Goal: Task Accomplishment & Management: Complete application form

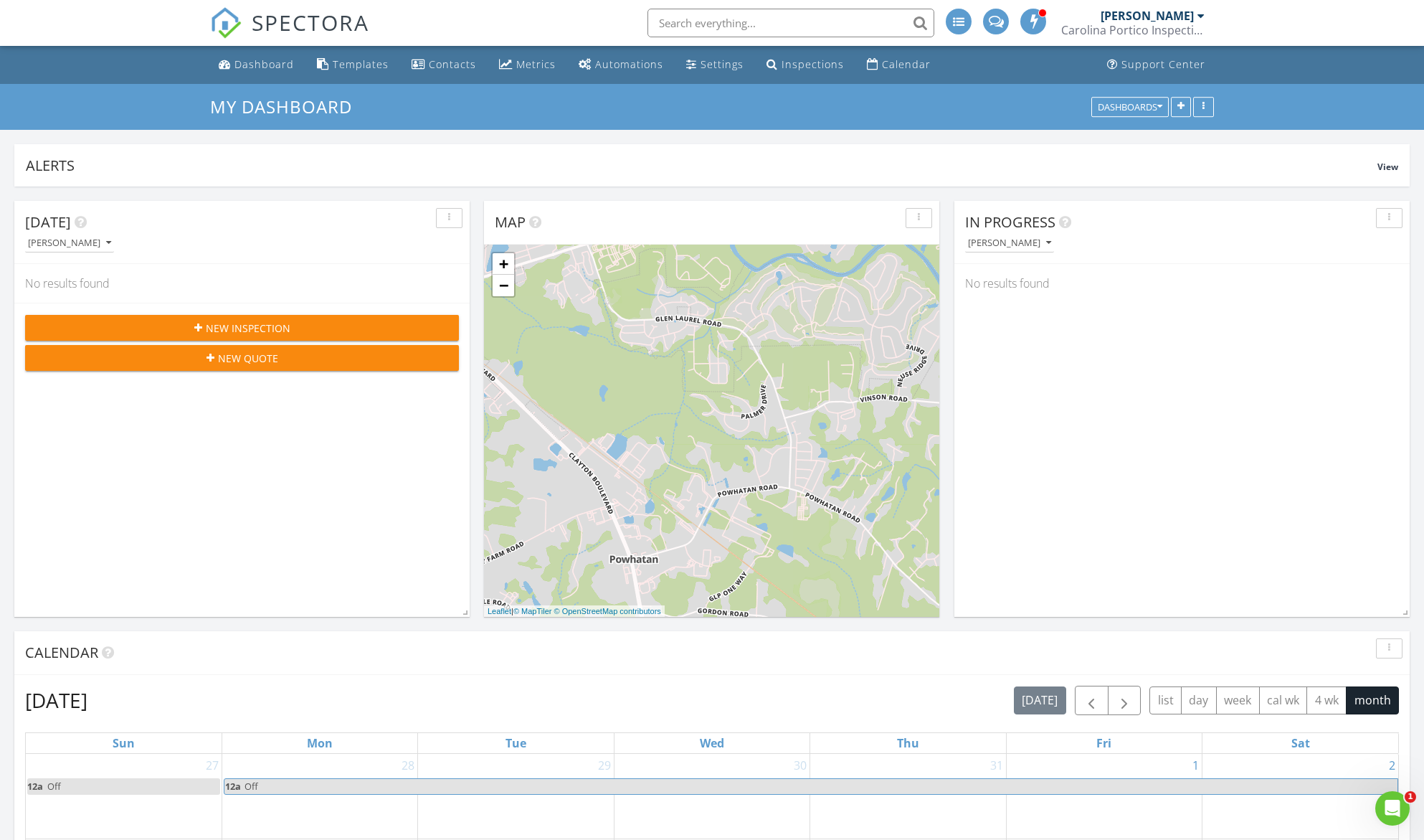
click at [273, 46] on div "SPECTORA" at bounding box center [290, 22] width 159 height 46
click at [268, 61] on div "Dashboard" at bounding box center [264, 64] width 59 height 14
click at [789, 64] on div "Inspections" at bounding box center [812, 64] width 62 height 14
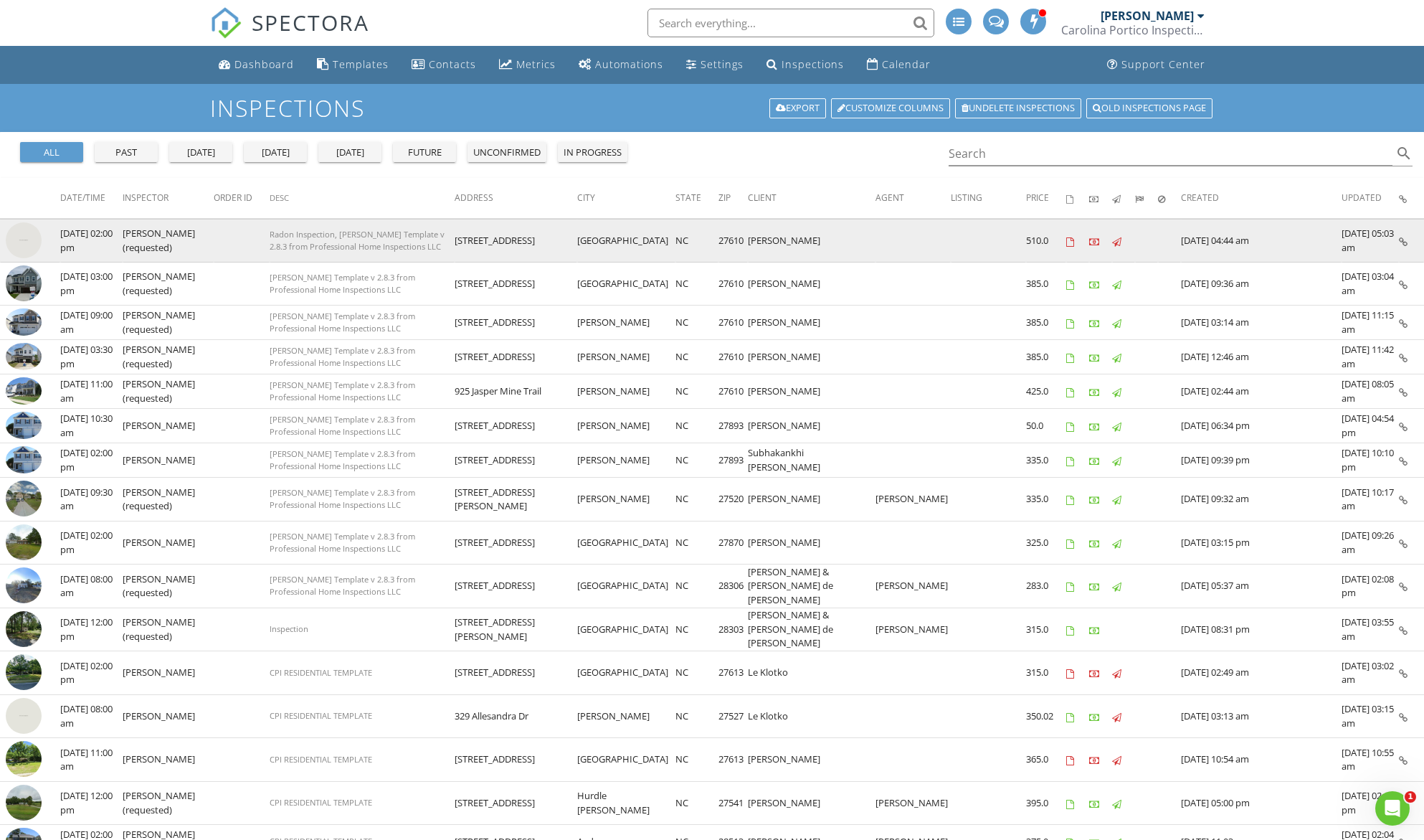
click at [12, 242] on img at bounding box center [24, 241] width 36 height 36
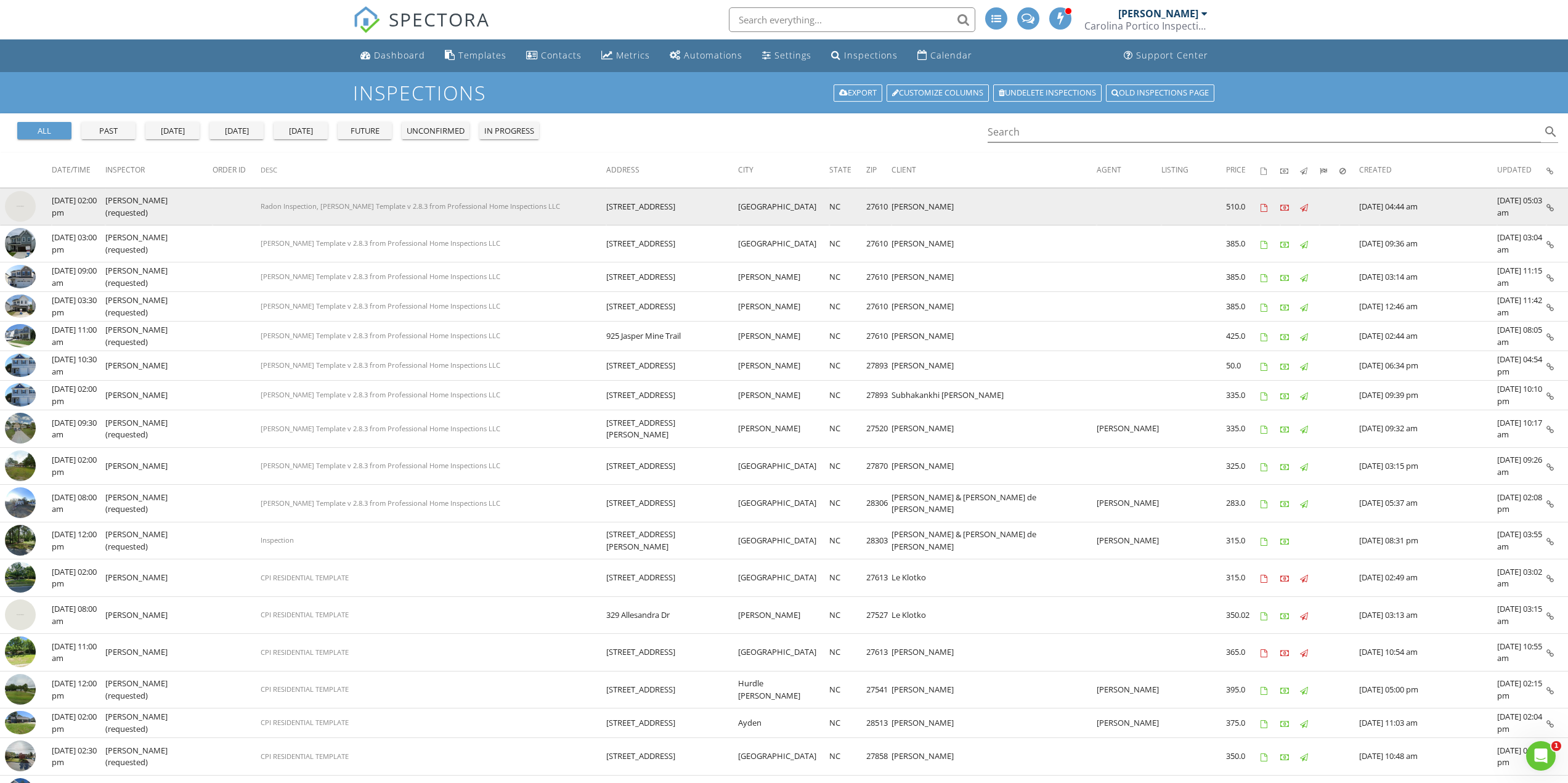
click at [26, 207] on img at bounding box center [20, 207] width 31 height 31
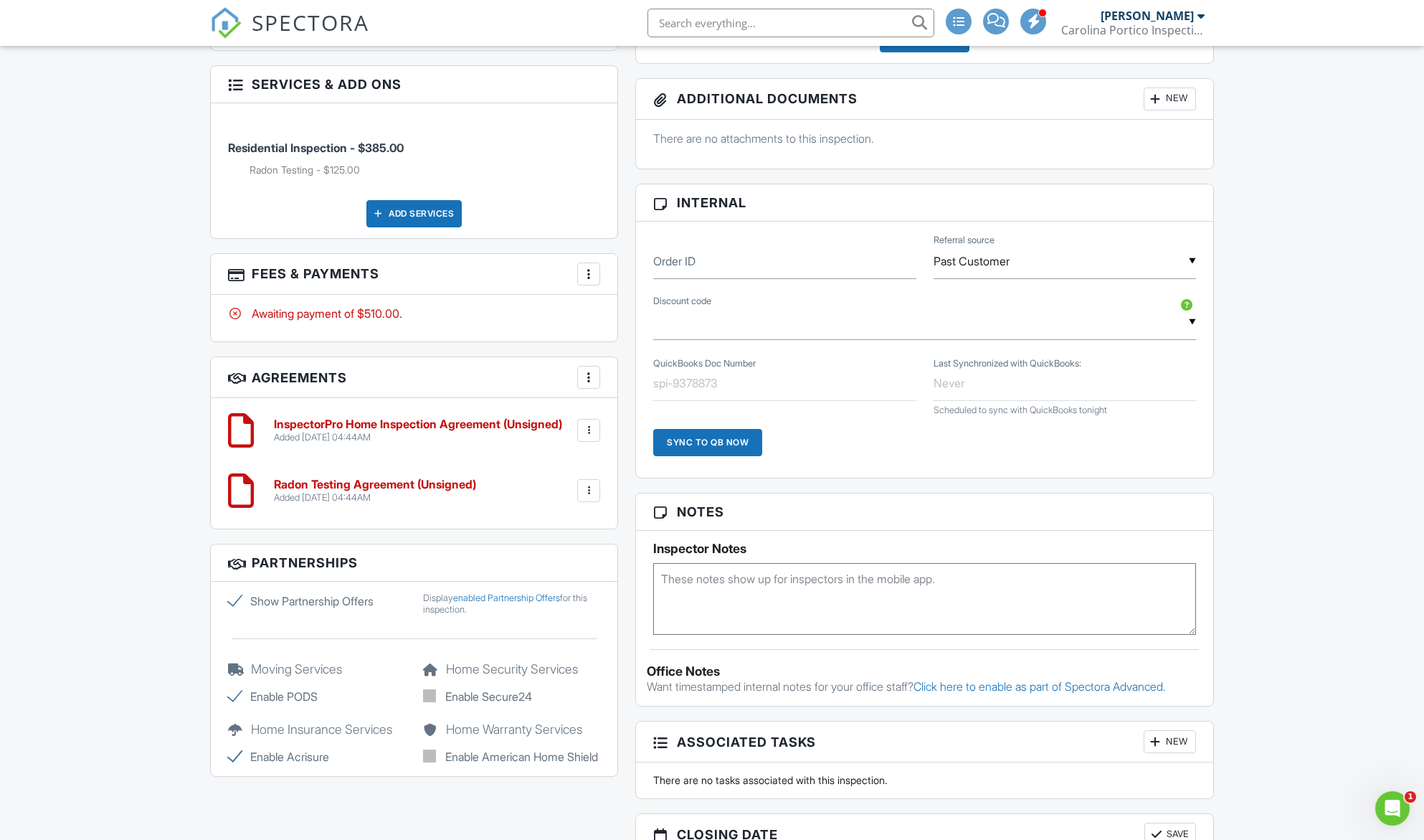
click at [591, 484] on div at bounding box center [589, 491] width 14 height 14
click at [536, 520] on li "Edit" at bounding box center [550, 530] width 82 height 36
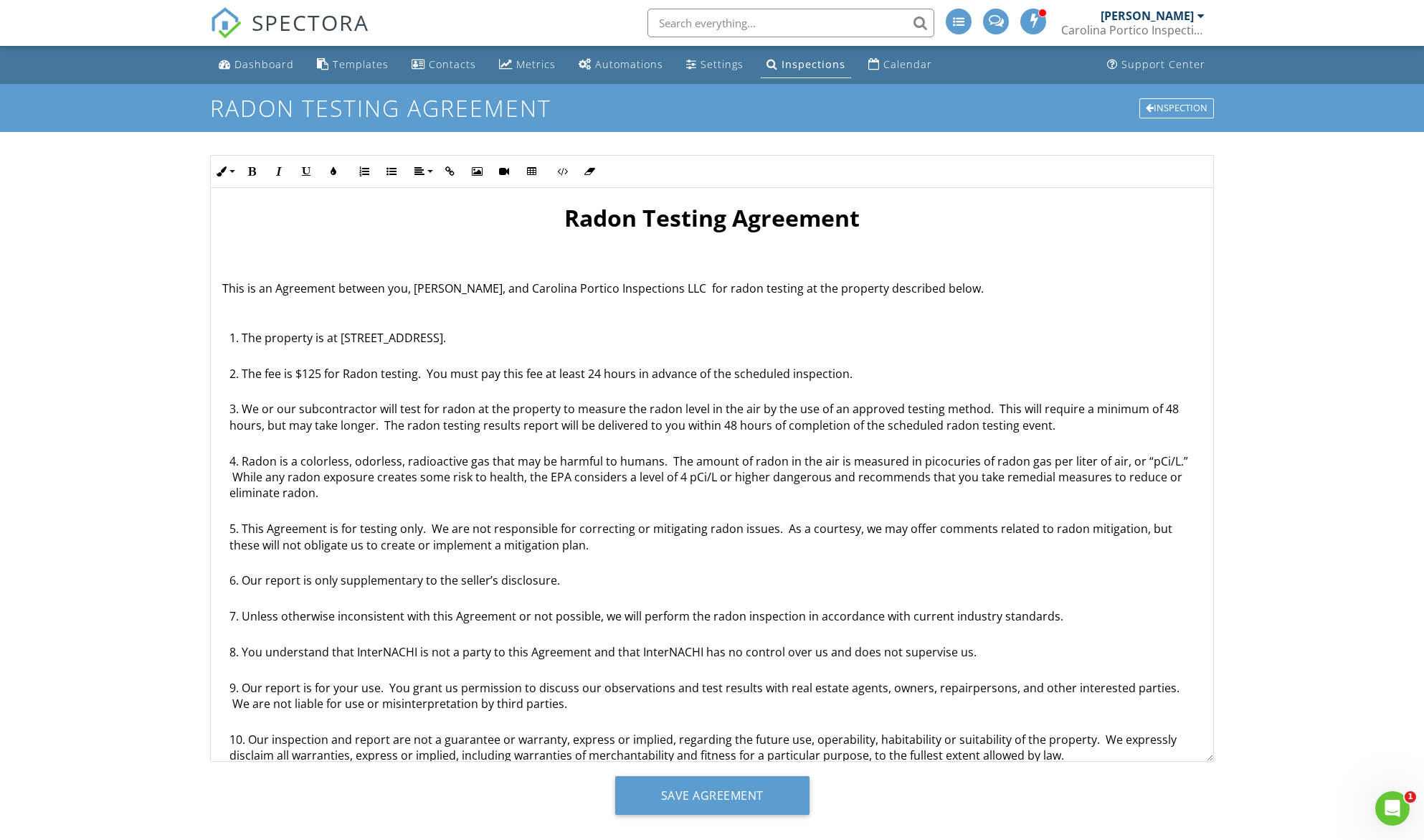
scroll to position [72, 0]
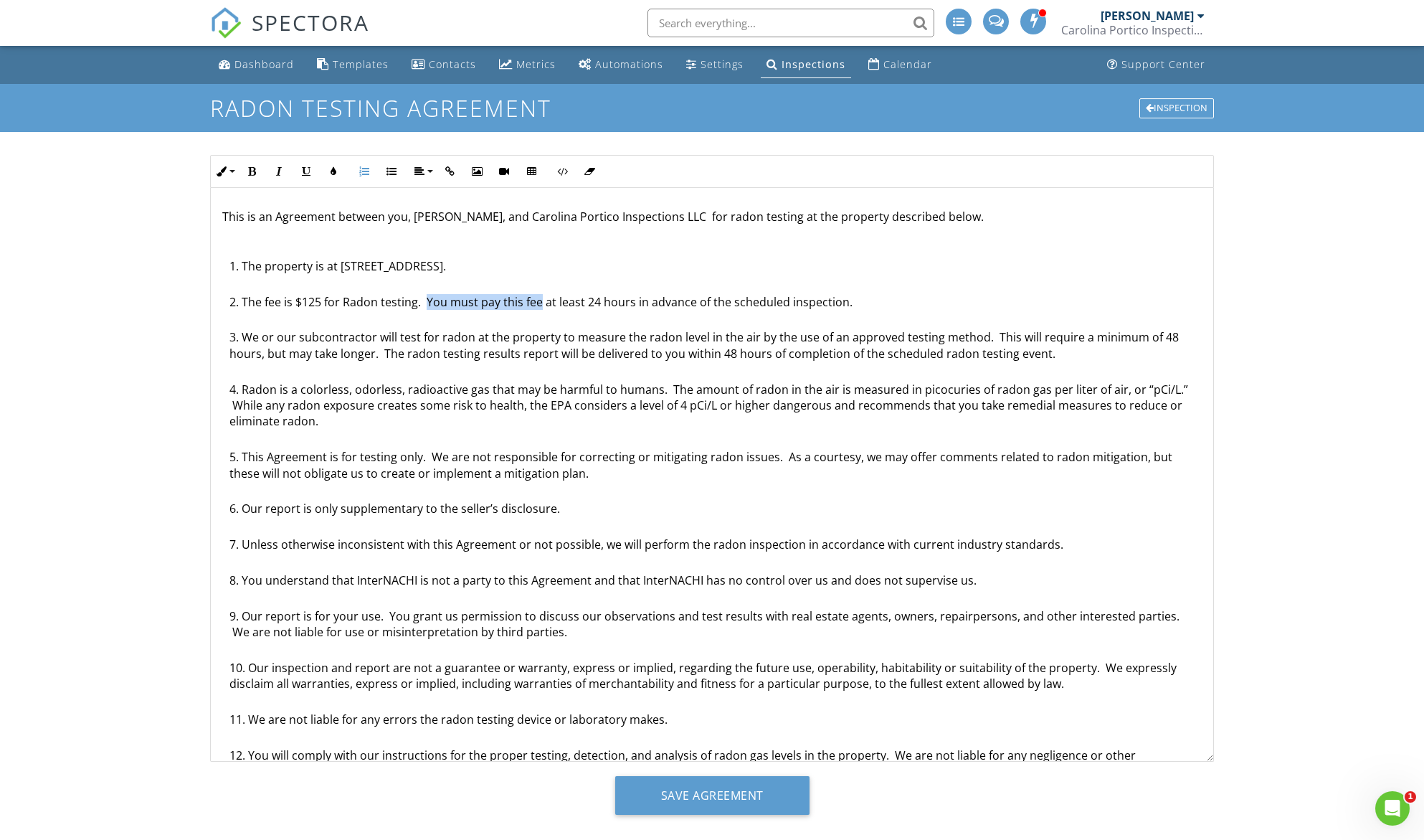
drag, startPoint x: 428, startPoint y: 304, endPoint x: 541, endPoint y: 300, distance: 113.1
click at [541, 300] on li "The fee is $125 for Radon testing. You must pay this fee at least 24 hours in a…" at bounding box center [715, 312] width 972 height 36
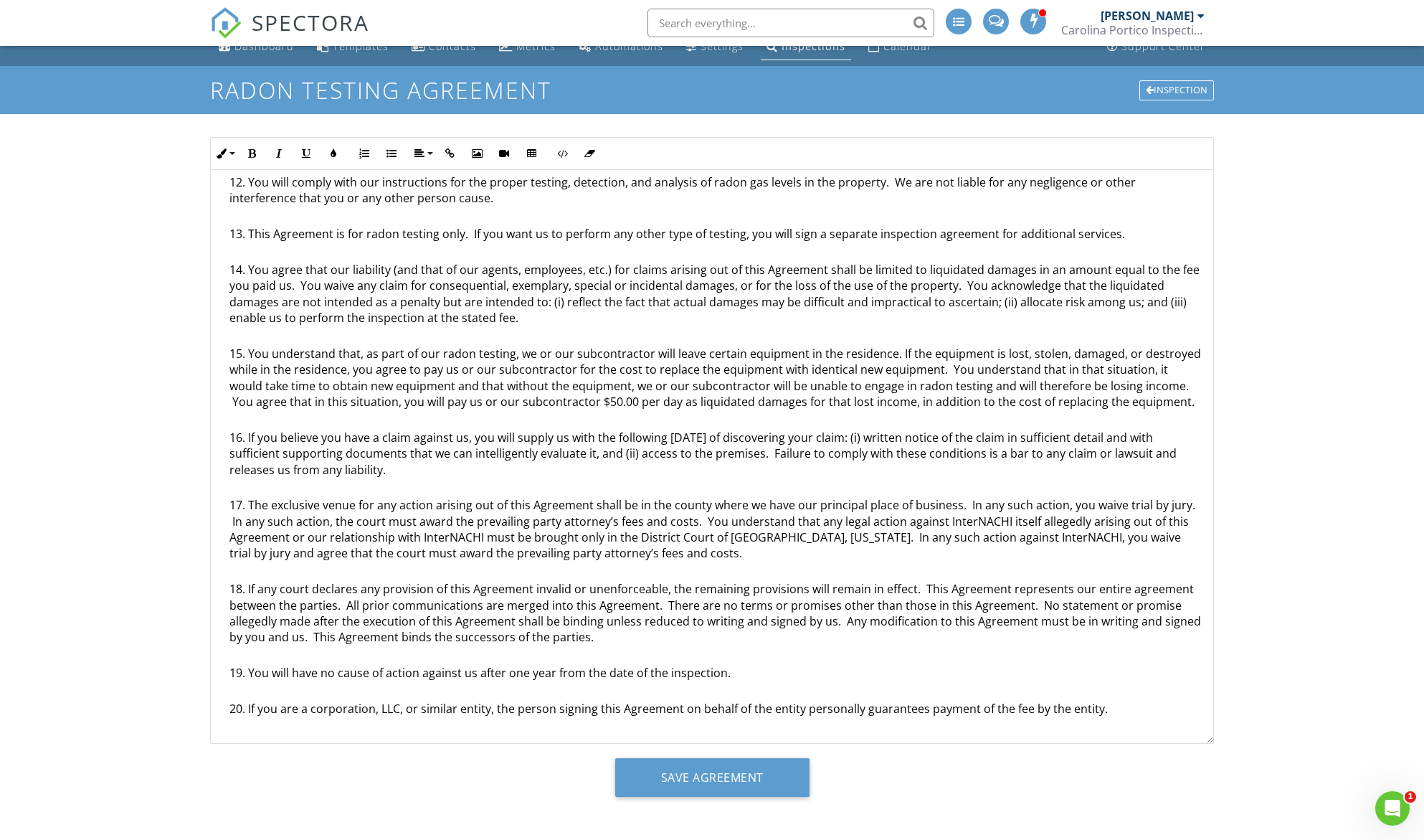
scroll to position [23, 0]
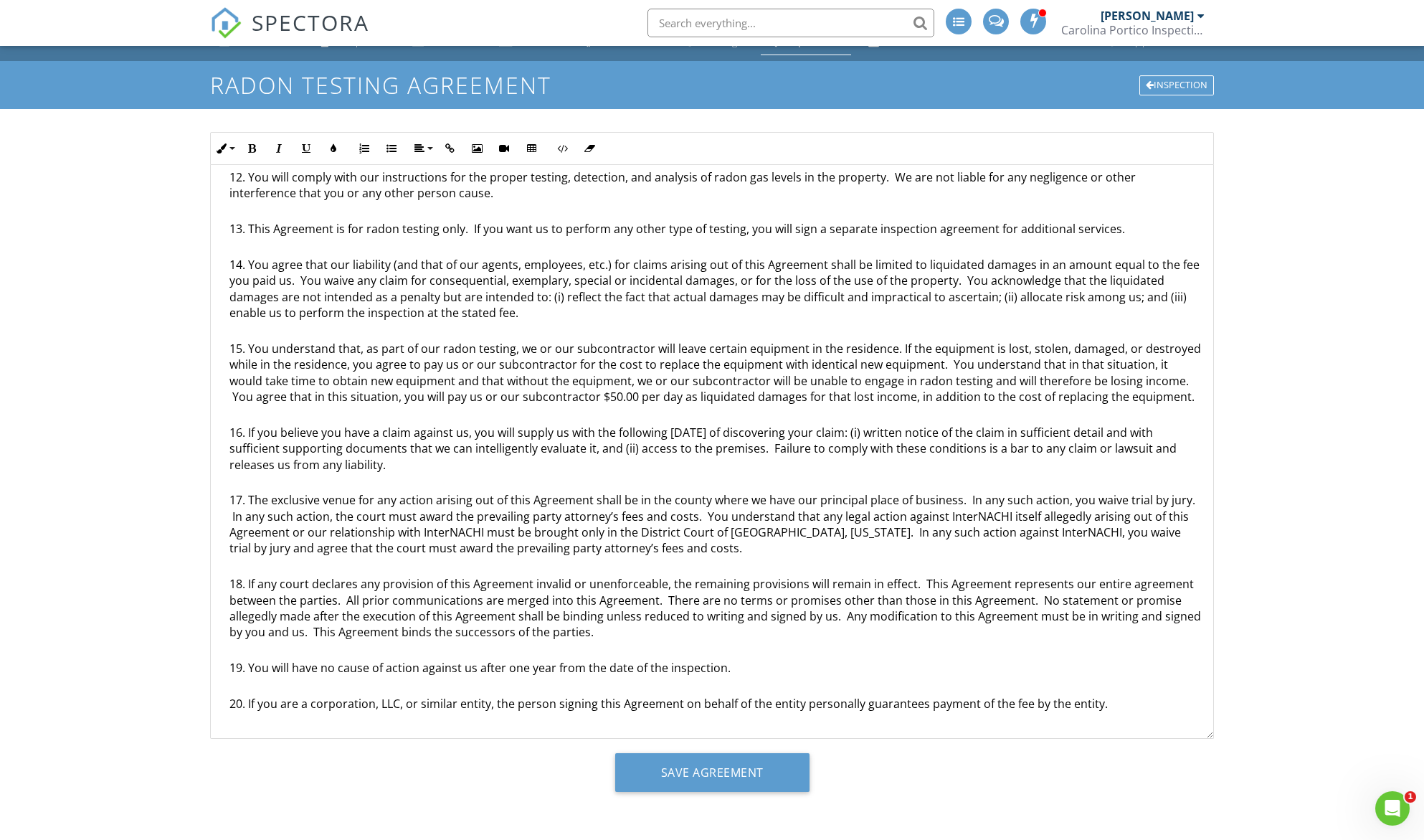
click at [1113, 700] on li "If you are a corporation, LLC, or similar entity, the person signing this Agree…" at bounding box center [715, 705] width 972 height 20
click at [1157, 406] on li "You understand that, as part of our radon testing, we or our subcontractor will…" at bounding box center [715, 382] width 972 height 84
click at [1157, 403] on li "You understand that, as part of our radon testing, we or our subcontractor will…" at bounding box center [715, 382] width 972 height 84
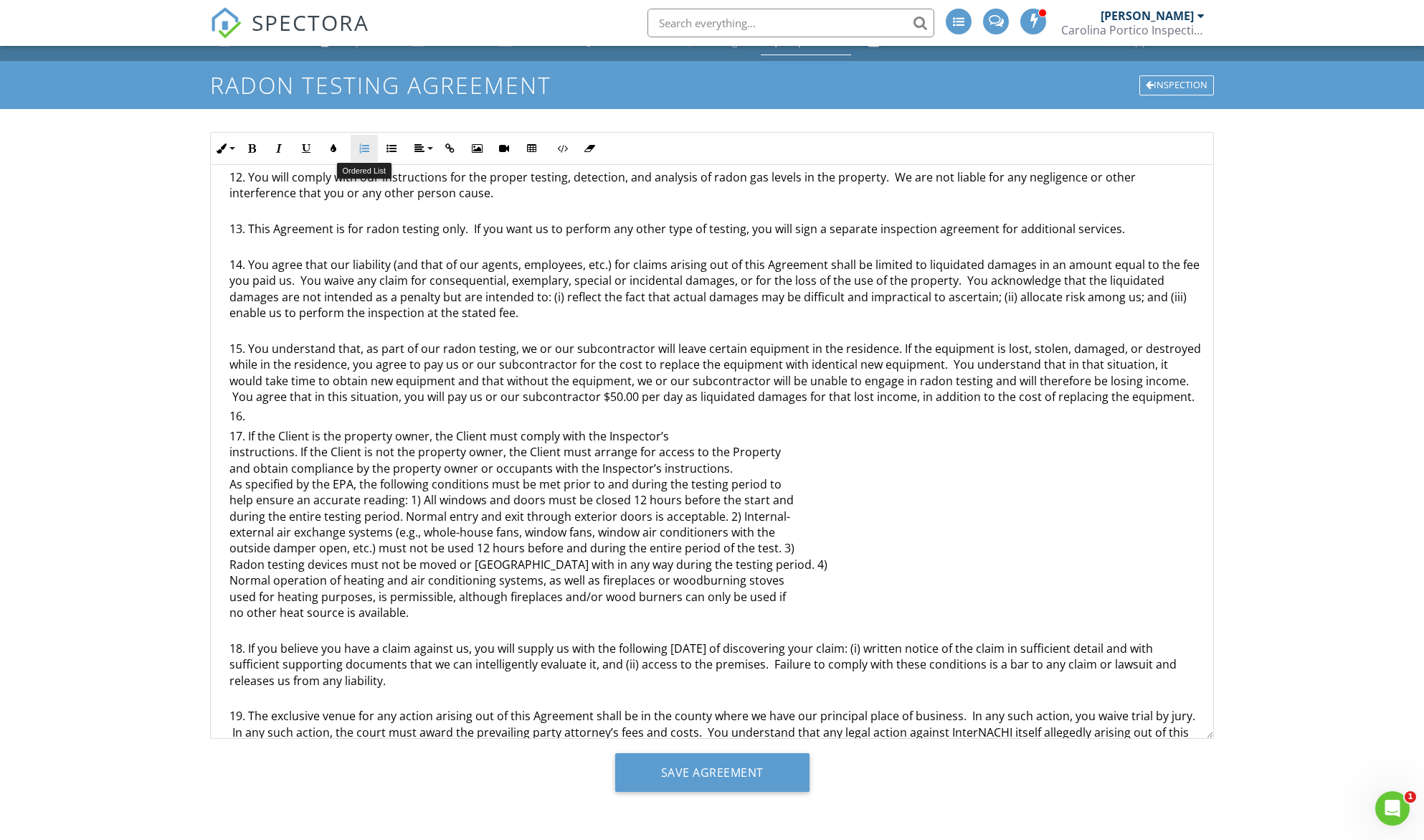
click at [370, 145] on button "Ordered List" at bounding box center [364, 149] width 27 height 27
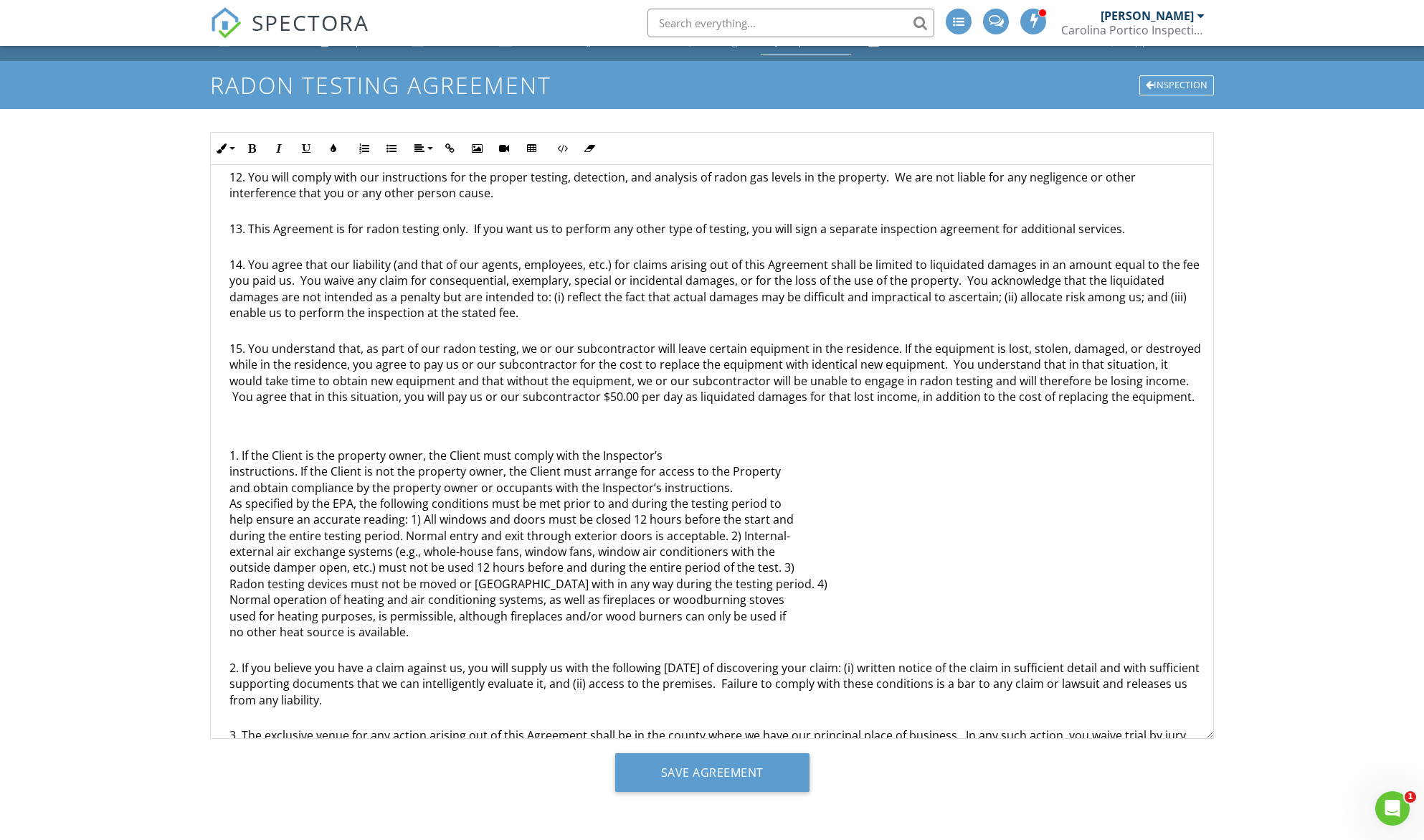
click at [235, 456] on li "If the Client is the property owner, the Client must comply with the Inspector’…" at bounding box center [715, 554] width 972 height 213
click at [265, 436] on div "Radon Testing Agreement This is an Agreement between you, Pravin Ramteke, and C…" at bounding box center [712, 255] width 1003 height 1435
click at [261, 429] on p at bounding box center [712, 427] width 979 height 16
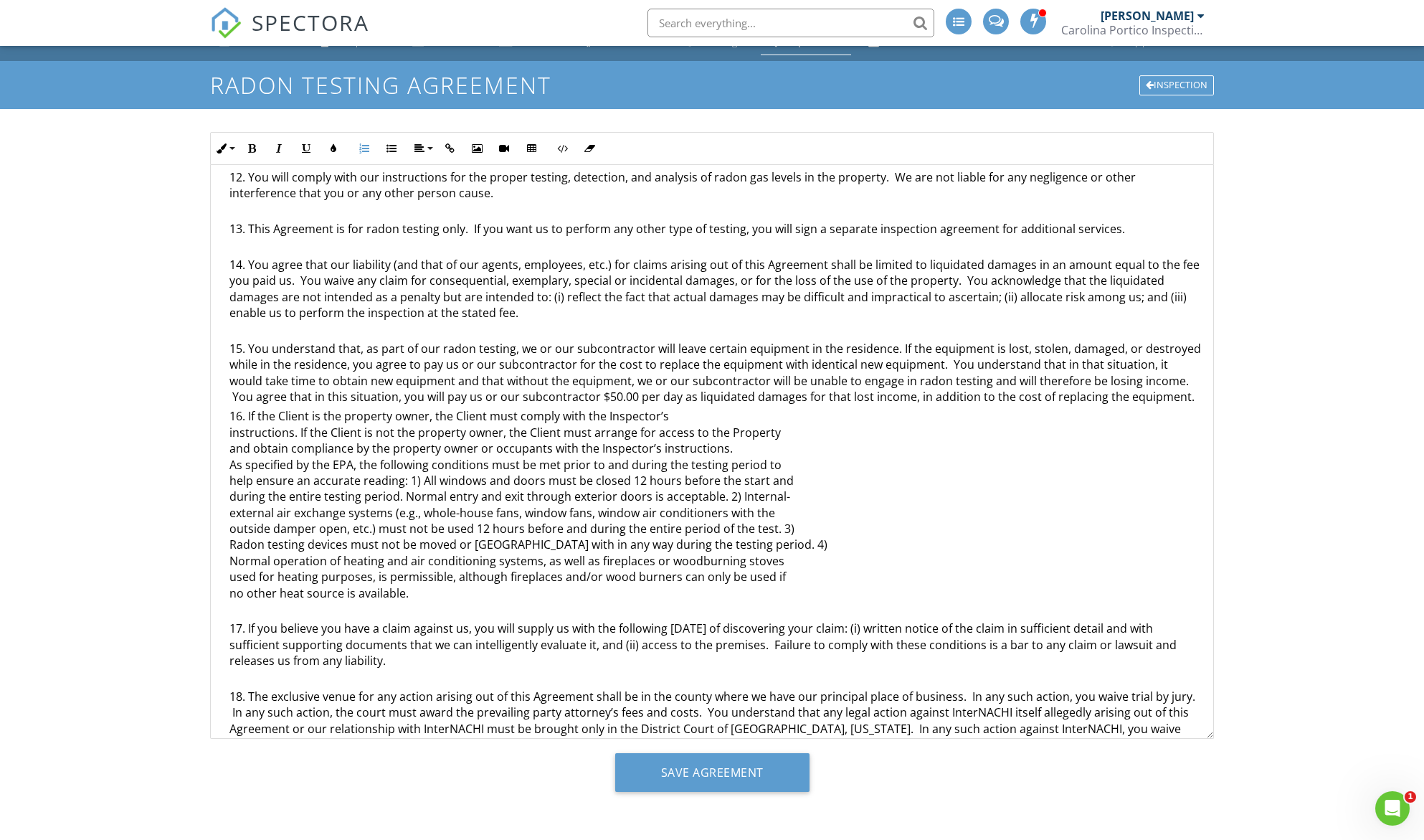
click at [267, 327] on li "You agree that our liability (and that of our agents, employees, etc.) for clai…" at bounding box center [715, 299] width 972 height 84
click at [249, 416] on li "If the Client is the property owner, the Client must comply with the Inspector’…" at bounding box center [715, 514] width 972 height 213
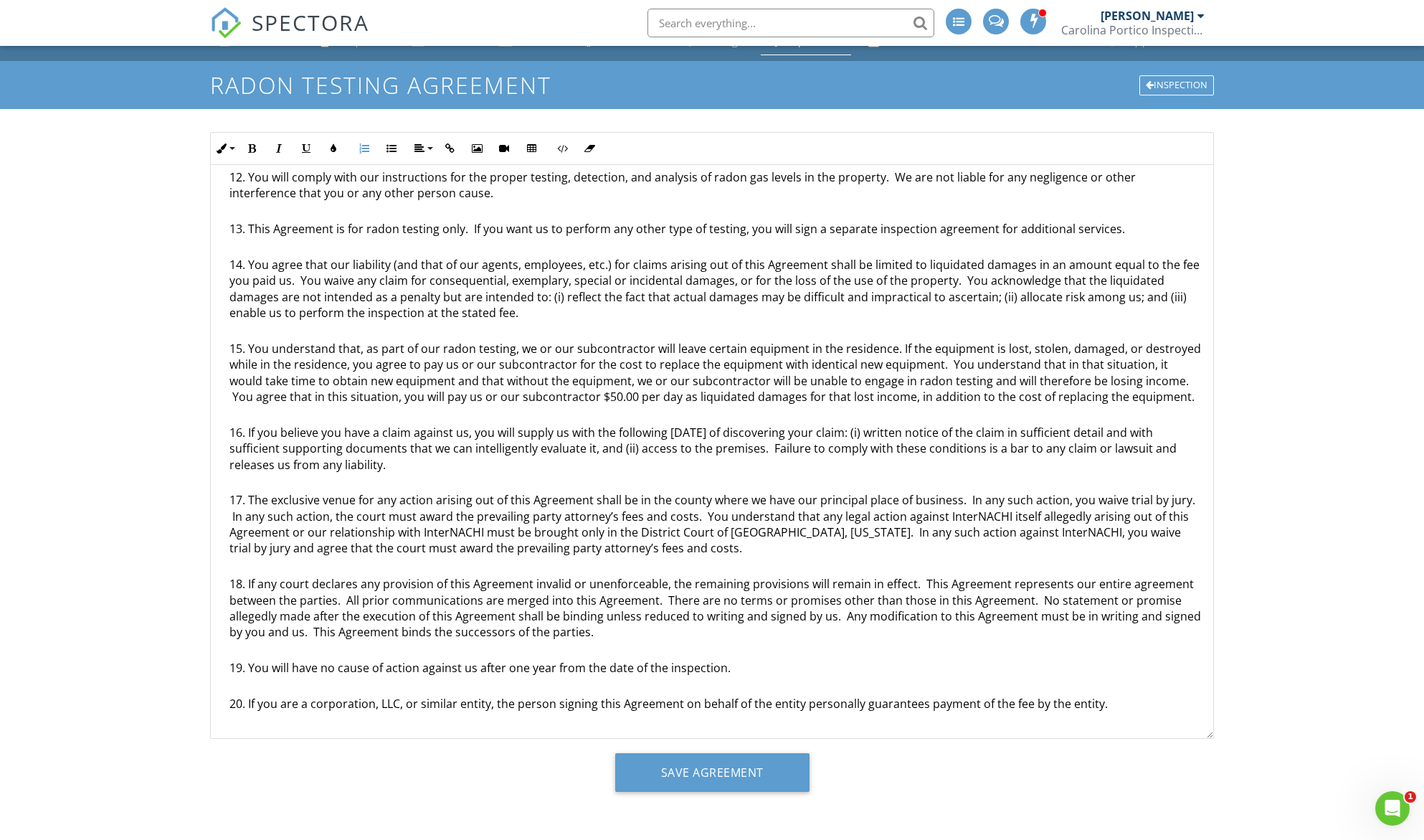
scroll to position [411, 0]
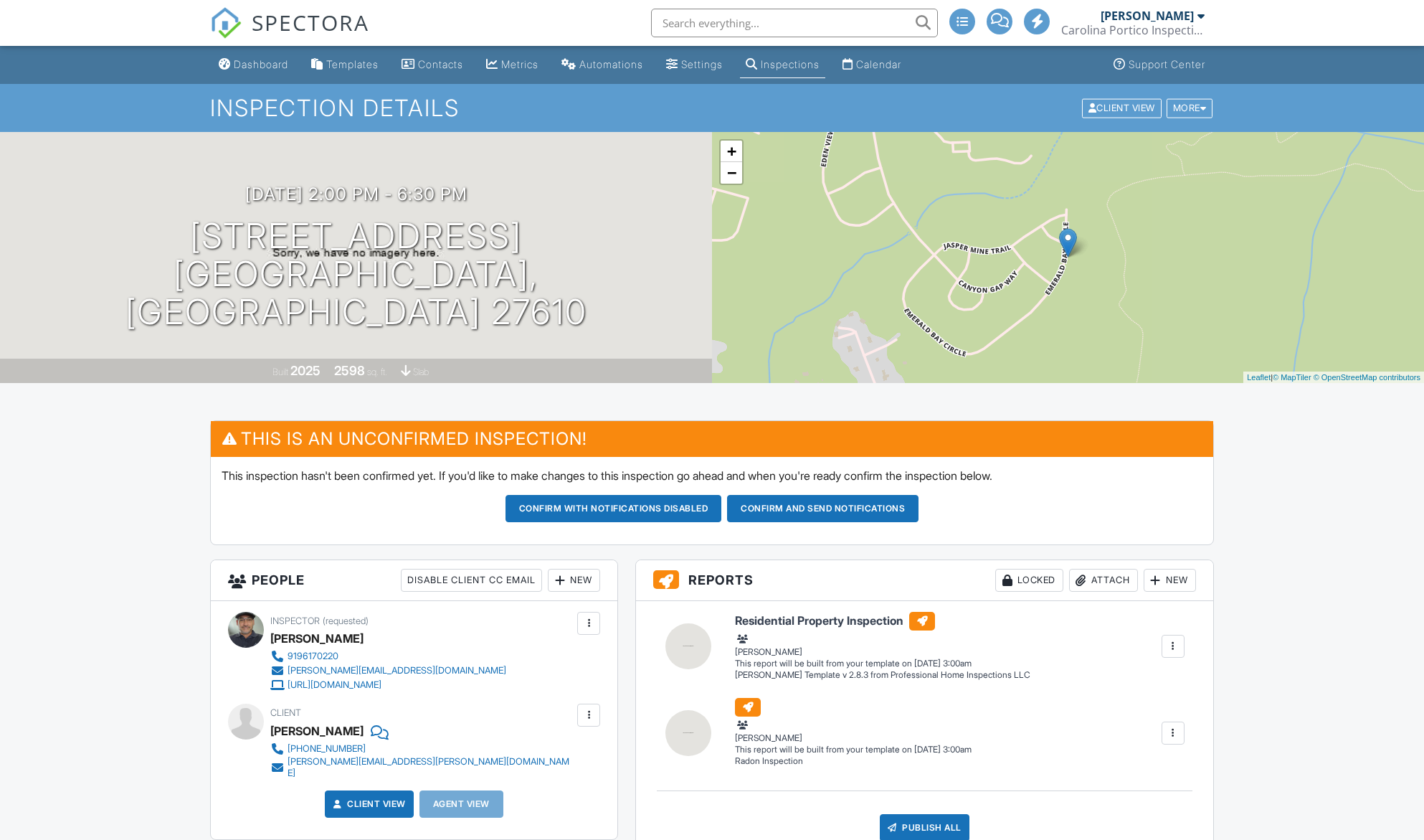
scroll to position [789, 0]
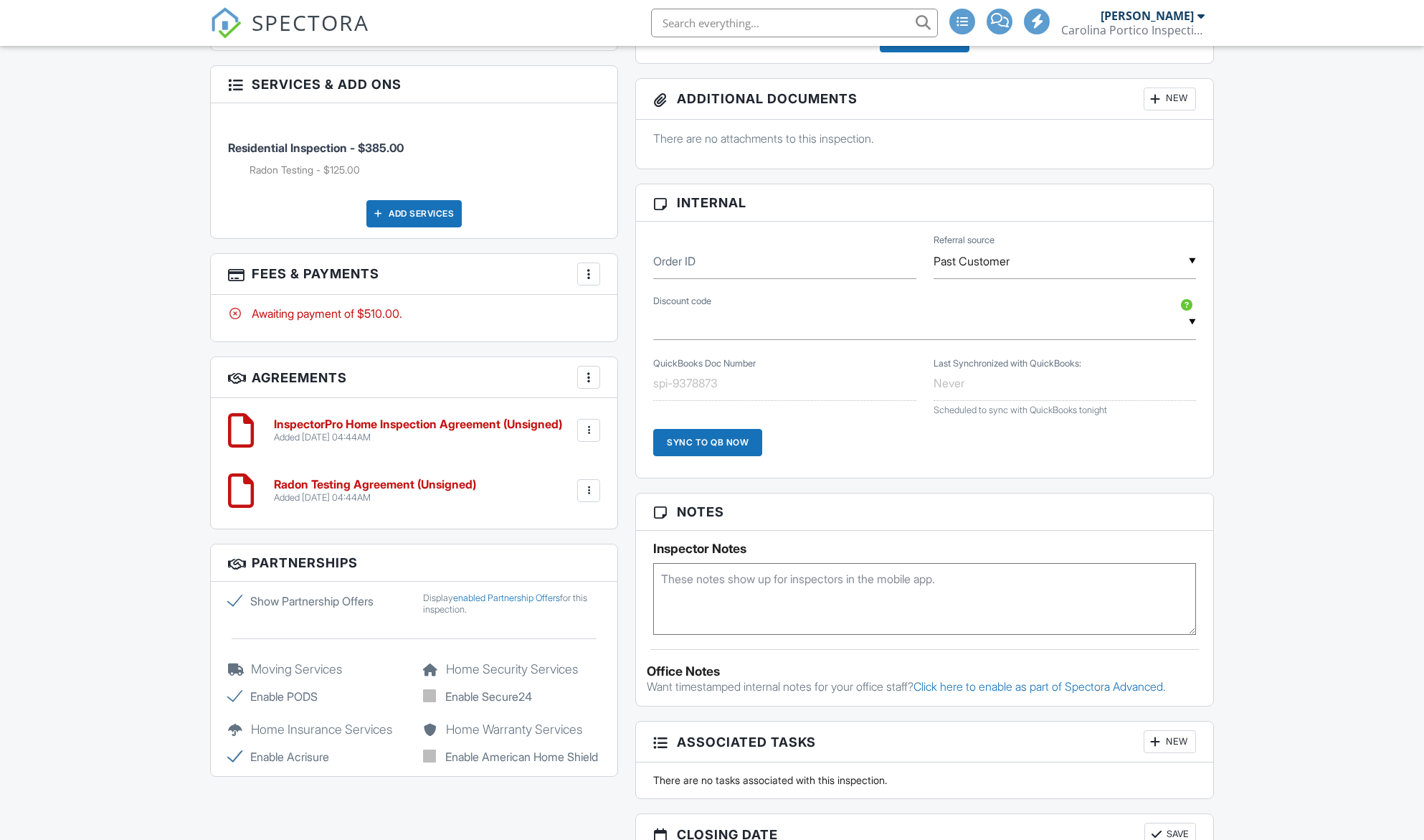
drag, startPoint x: 0, startPoint y: 0, endPoint x: 594, endPoint y: 478, distance: 762.4
click at [594, 484] on div at bounding box center [589, 491] width 14 height 14
click at [552, 523] on li "Edit" at bounding box center [550, 530] width 82 height 36
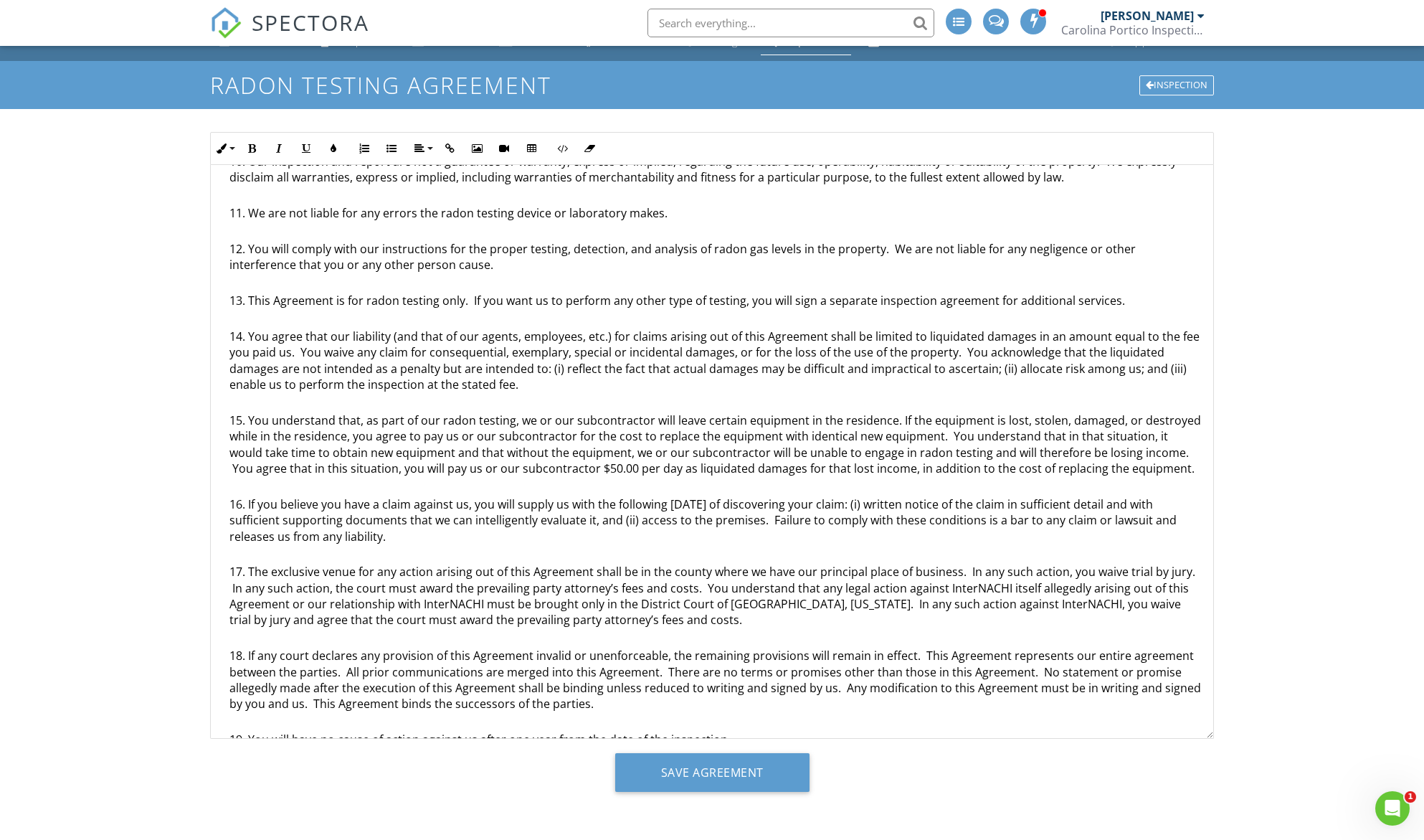
scroll to position [627, 0]
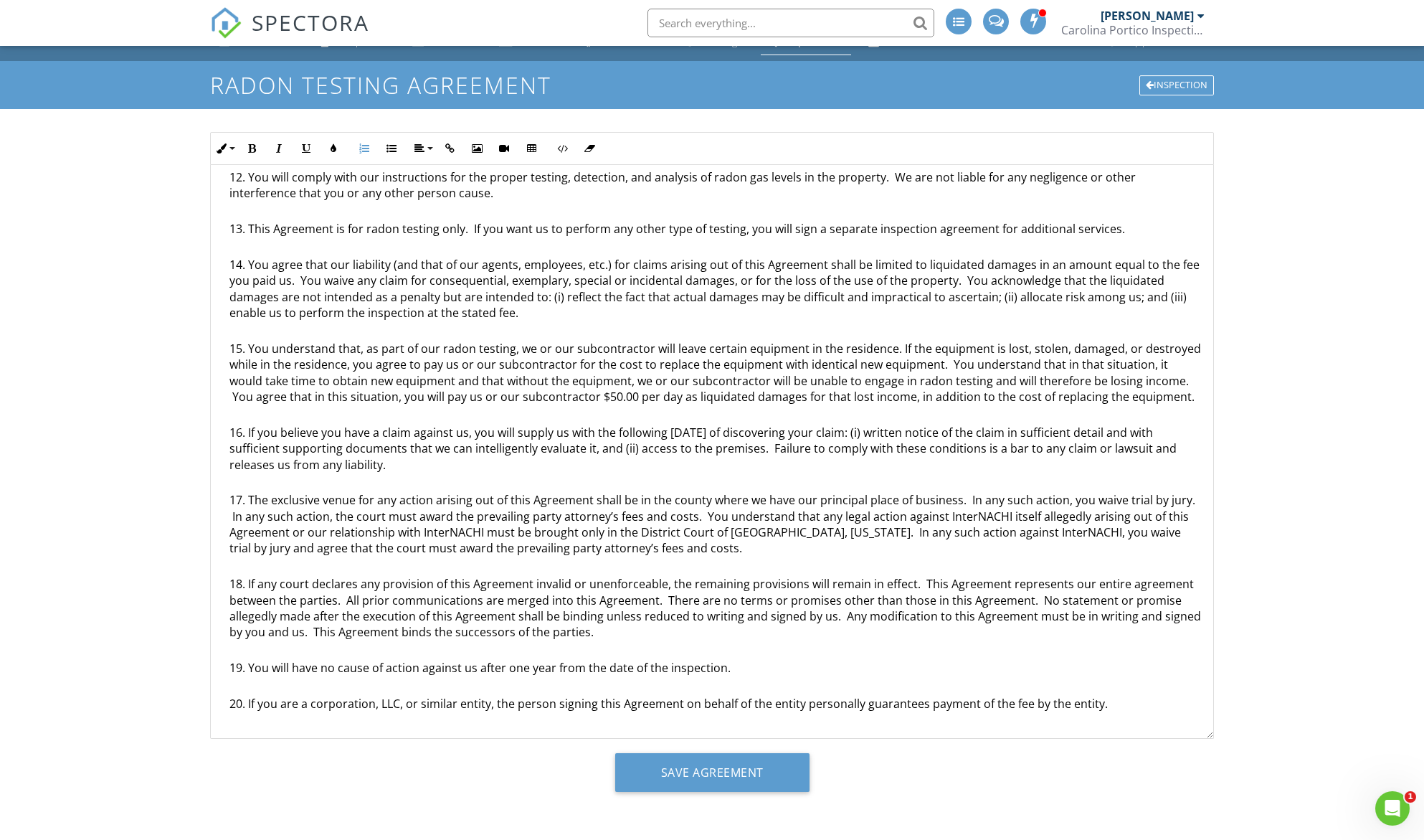
click at [1110, 703] on li "If you are a corporation, LLC, or similar entity, the person signing this Agree…" at bounding box center [715, 705] width 972 height 20
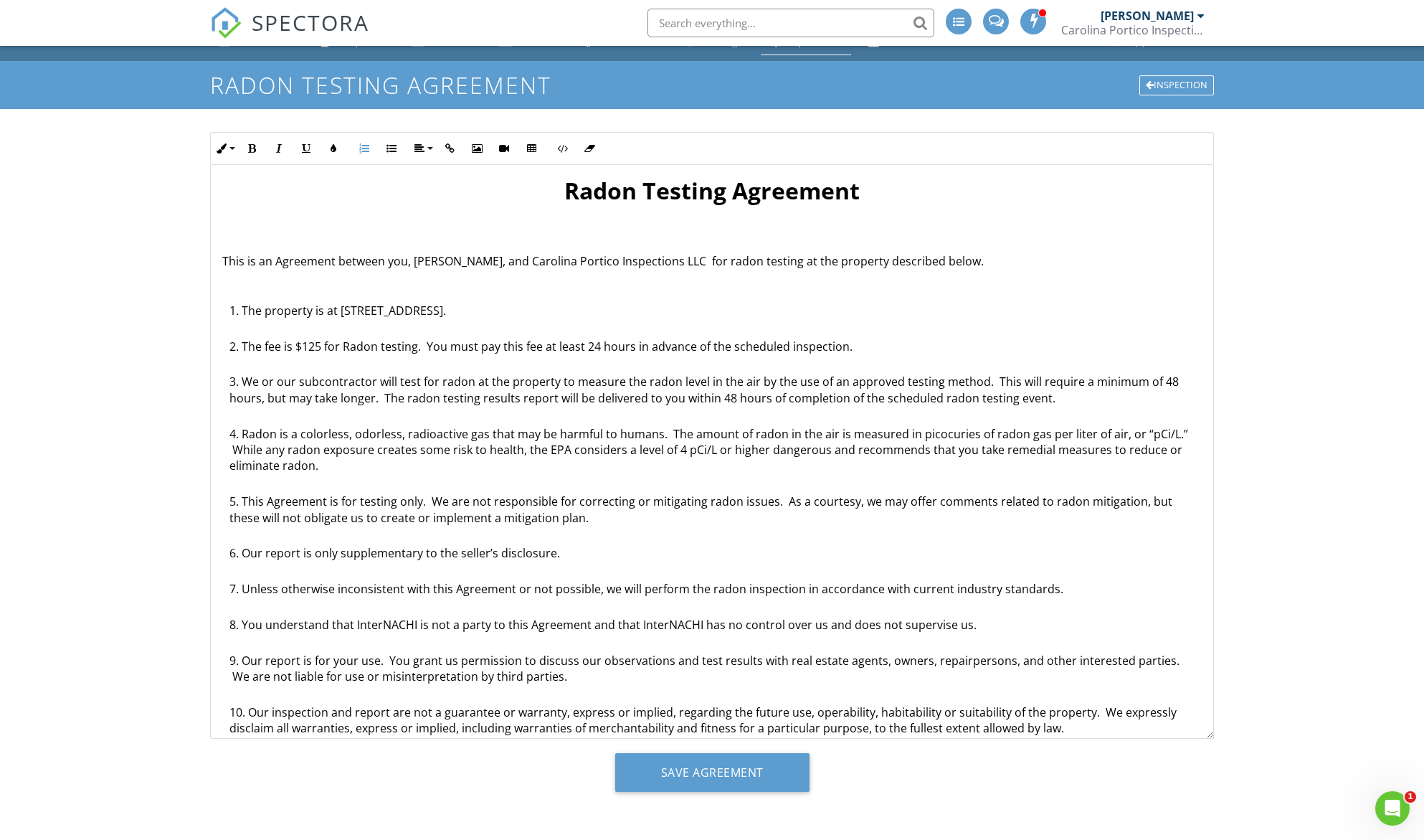
scroll to position [0, 0]
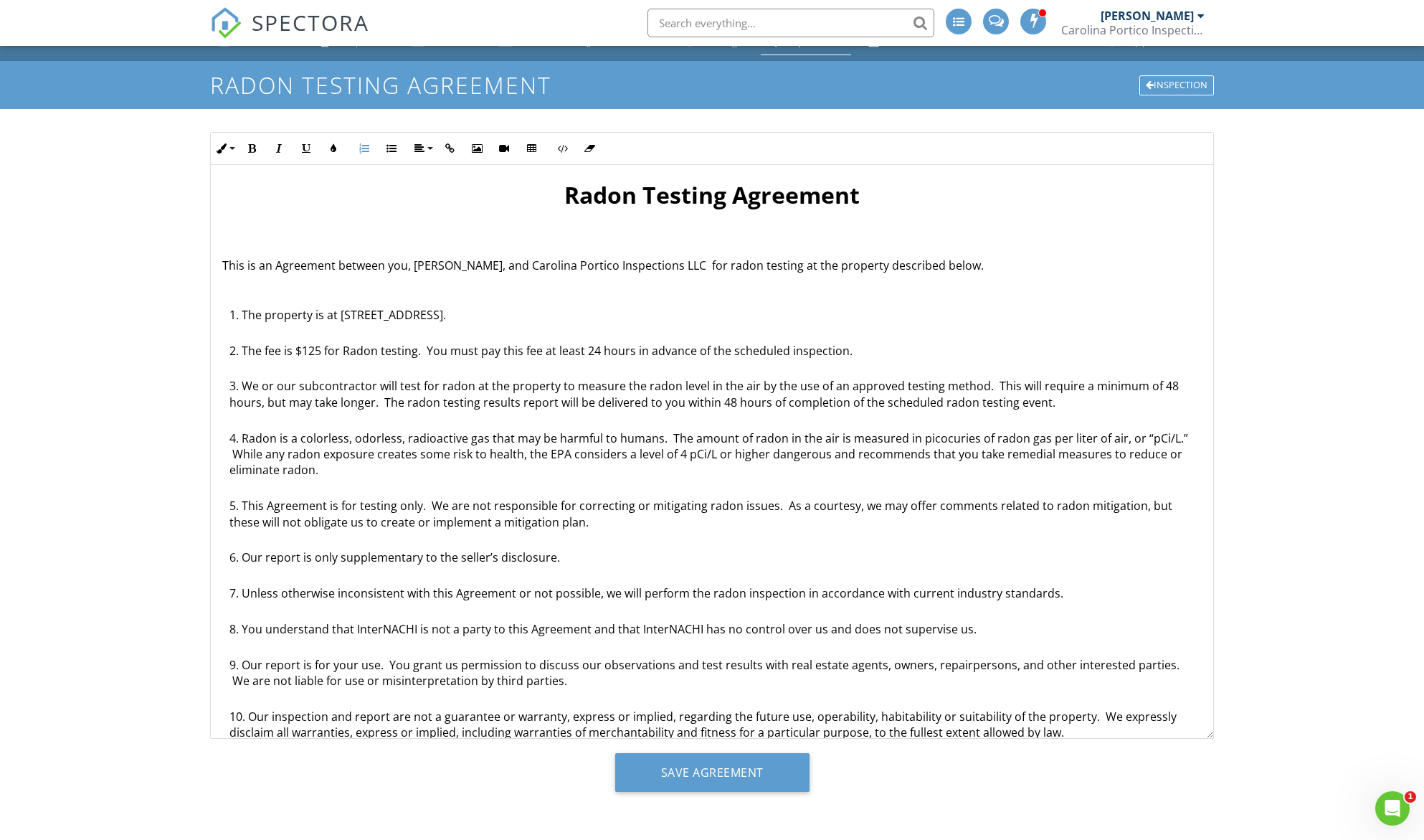
click at [447, 317] on li "The property is at [STREET_ADDRESS]." at bounding box center [715, 325] width 972 height 36
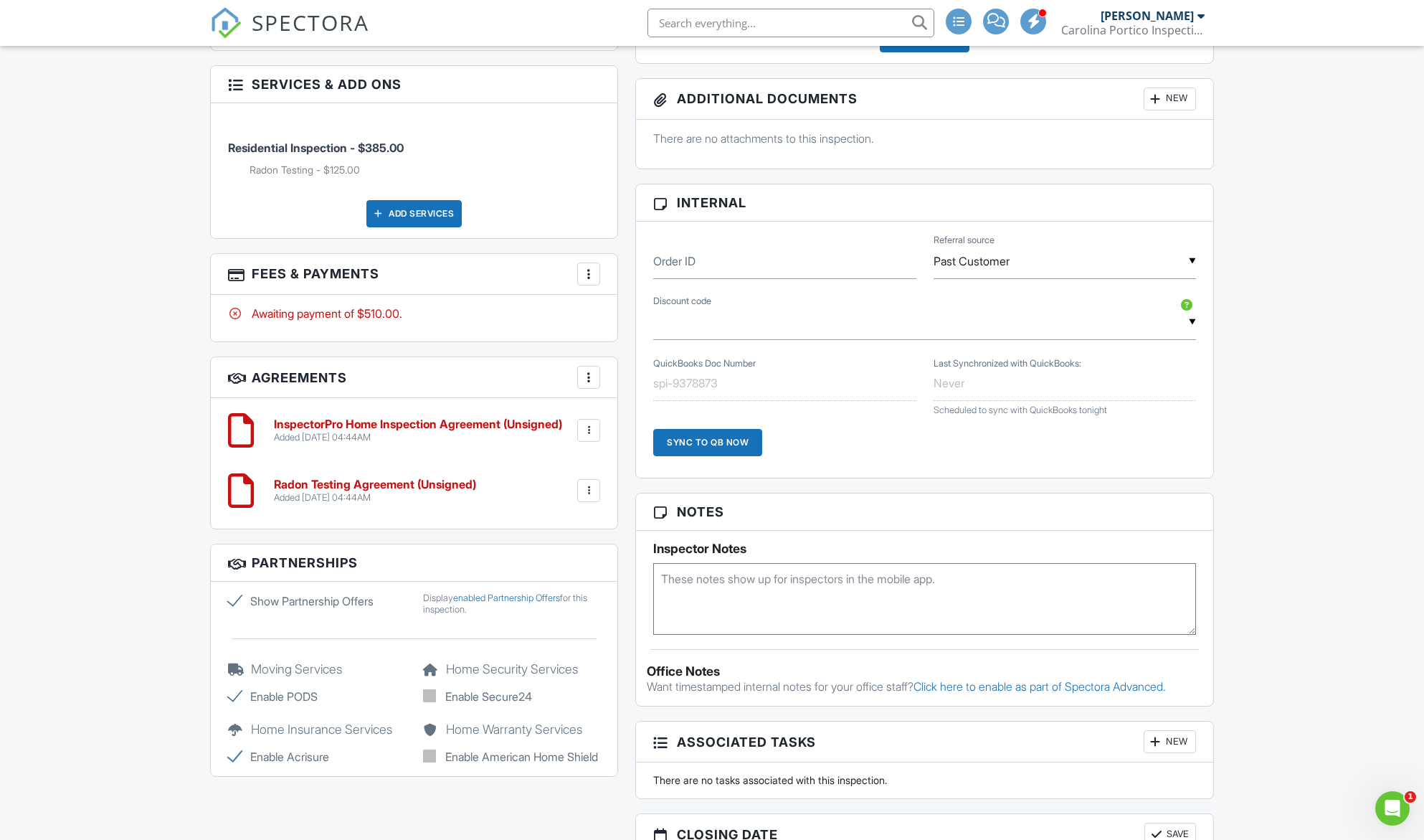
click at [589, 484] on div at bounding box center [589, 491] width 14 height 14
click at [509, 418] on h6 "InspectorPro Home Inspection Agreement (Unsigned)" at bounding box center [418, 424] width 288 height 13
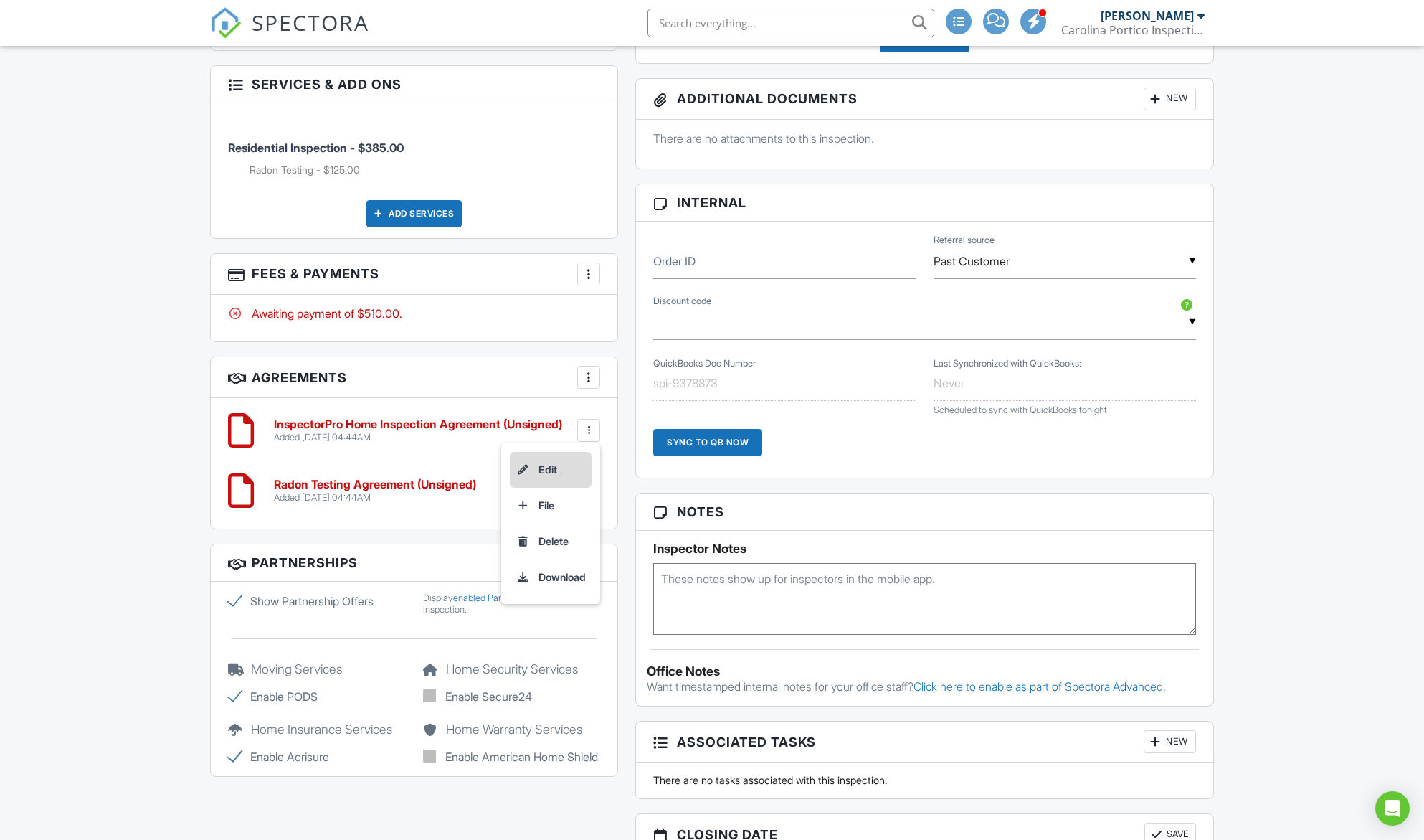
click at [562, 460] on li "Edit" at bounding box center [550, 470] width 82 height 36
click at [584, 484] on div at bounding box center [589, 491] width 14 height 14
click at [546, 523] on li "Edit" at bounding box center [550, 530] width 82 height 36
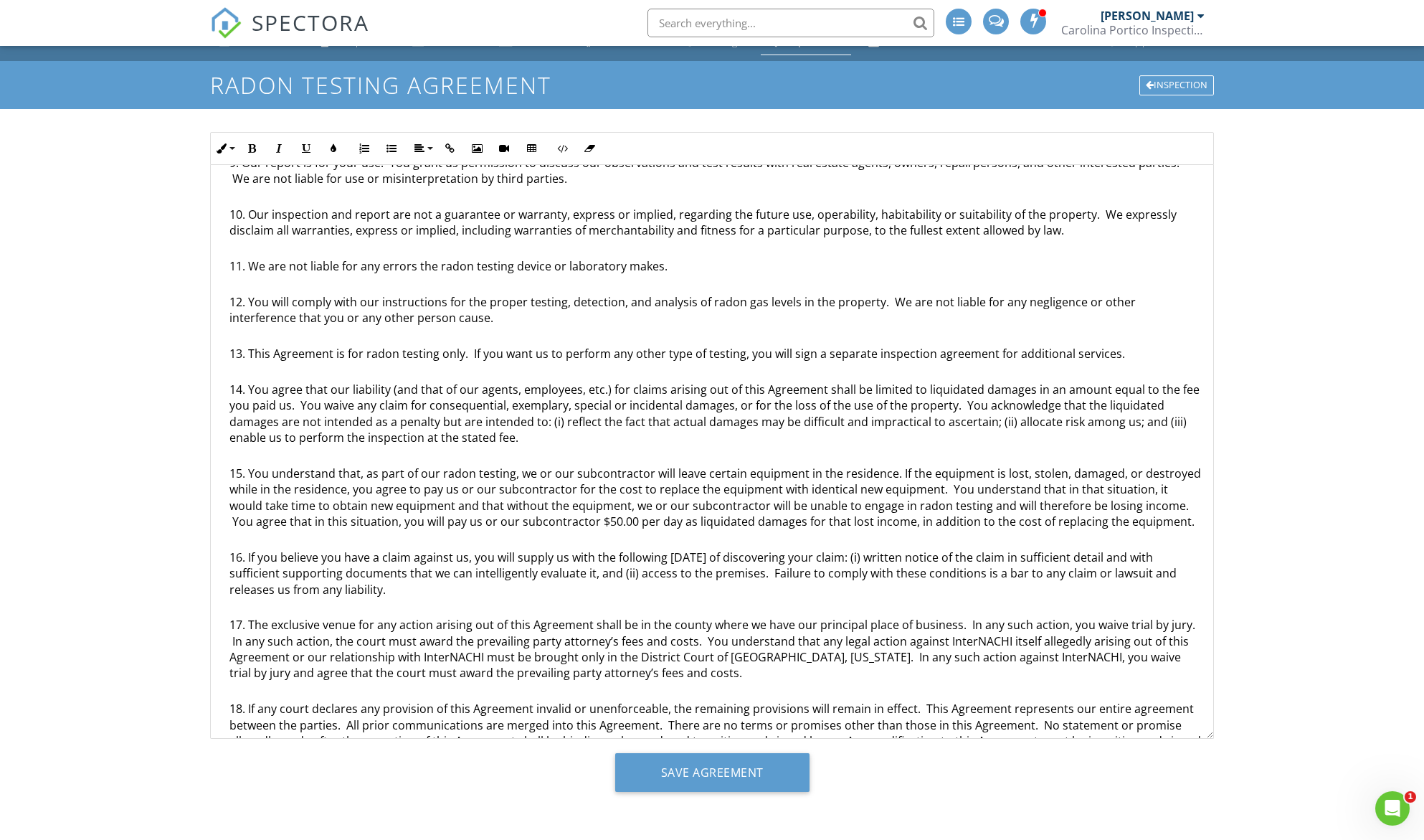
scroll to position [627, 0]
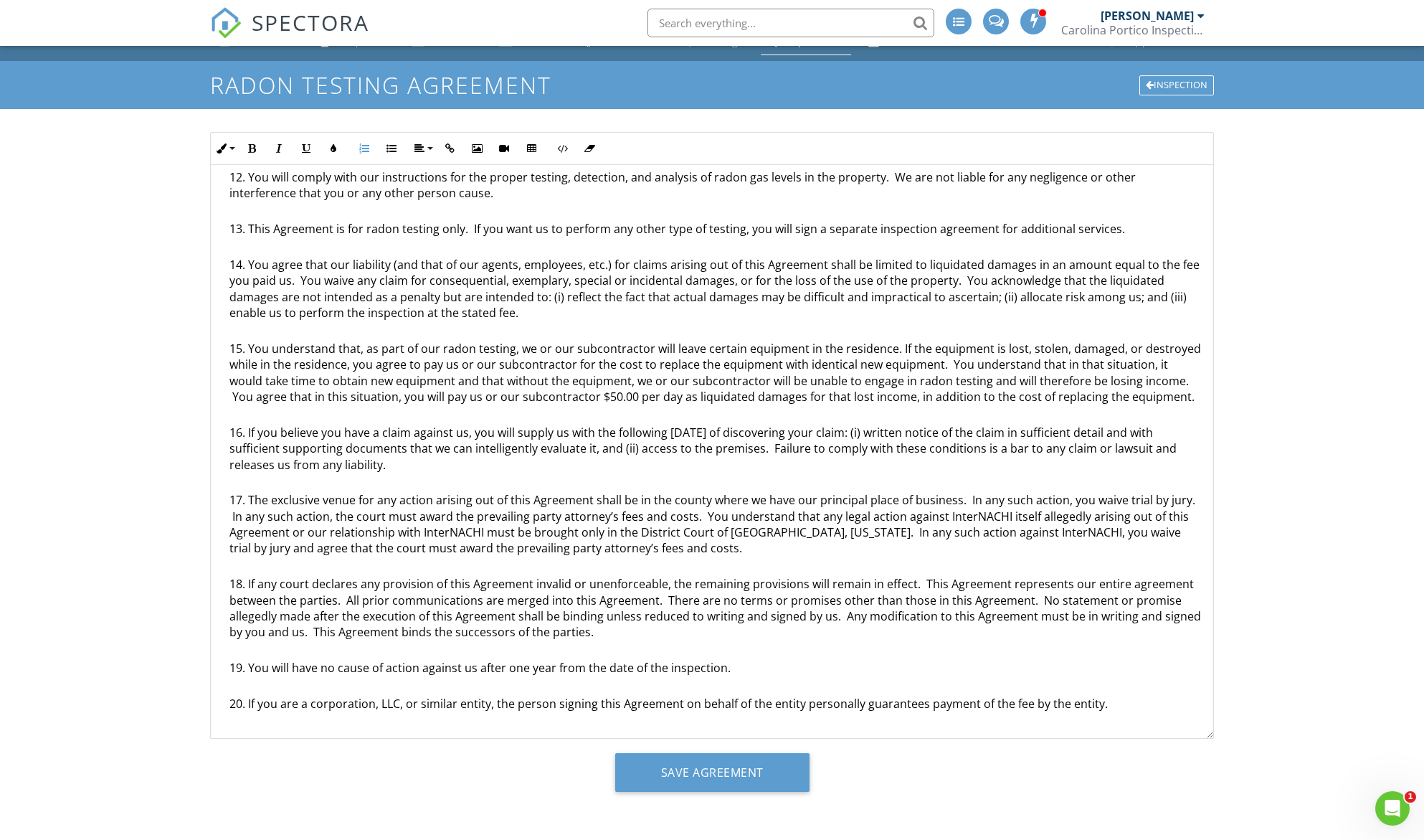
click at [374, 368] on li "You understand that, as part of our radon testing, we or our subcontractor will…" at bounding box center [715, 382] width 972 height 84
click at [1113, 704] on li "If you are a corporation, LLC, or similar entity, the person signing this Agree…" at bounding box center [715, 705] width 972 height 20
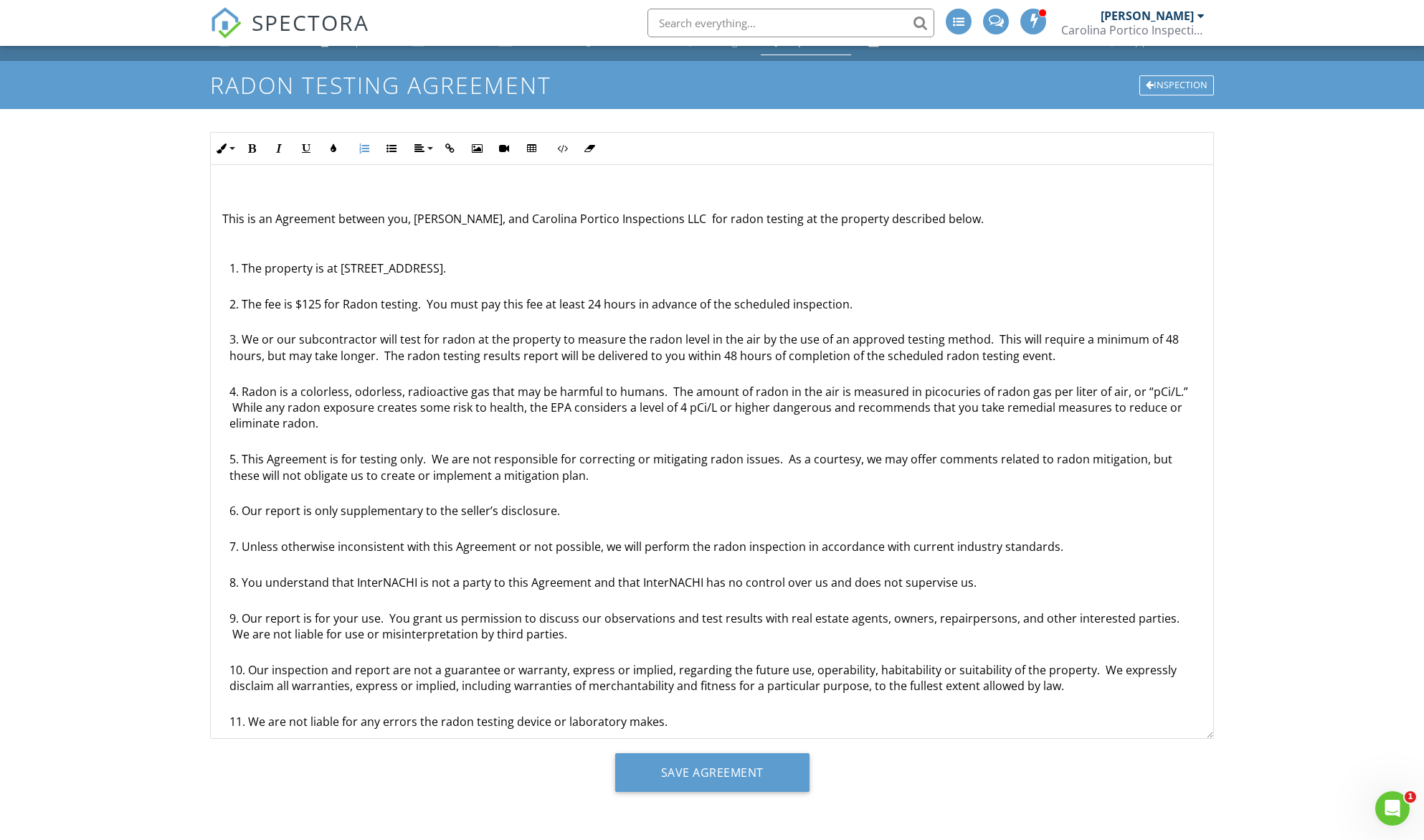
scroll to position [0, 0]
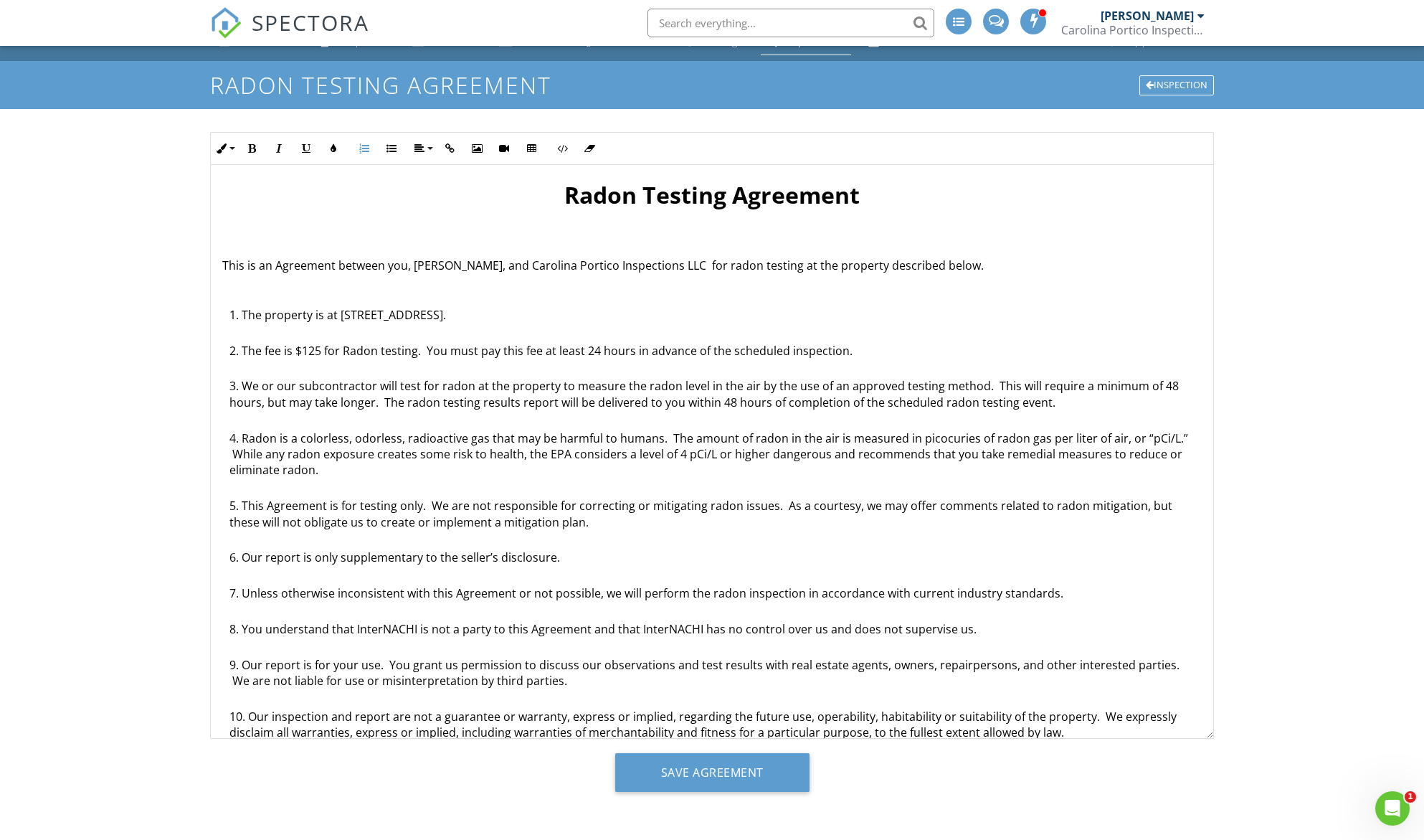
click at [543, 286] on p at bounding box center [712, 288] width 979 height 16
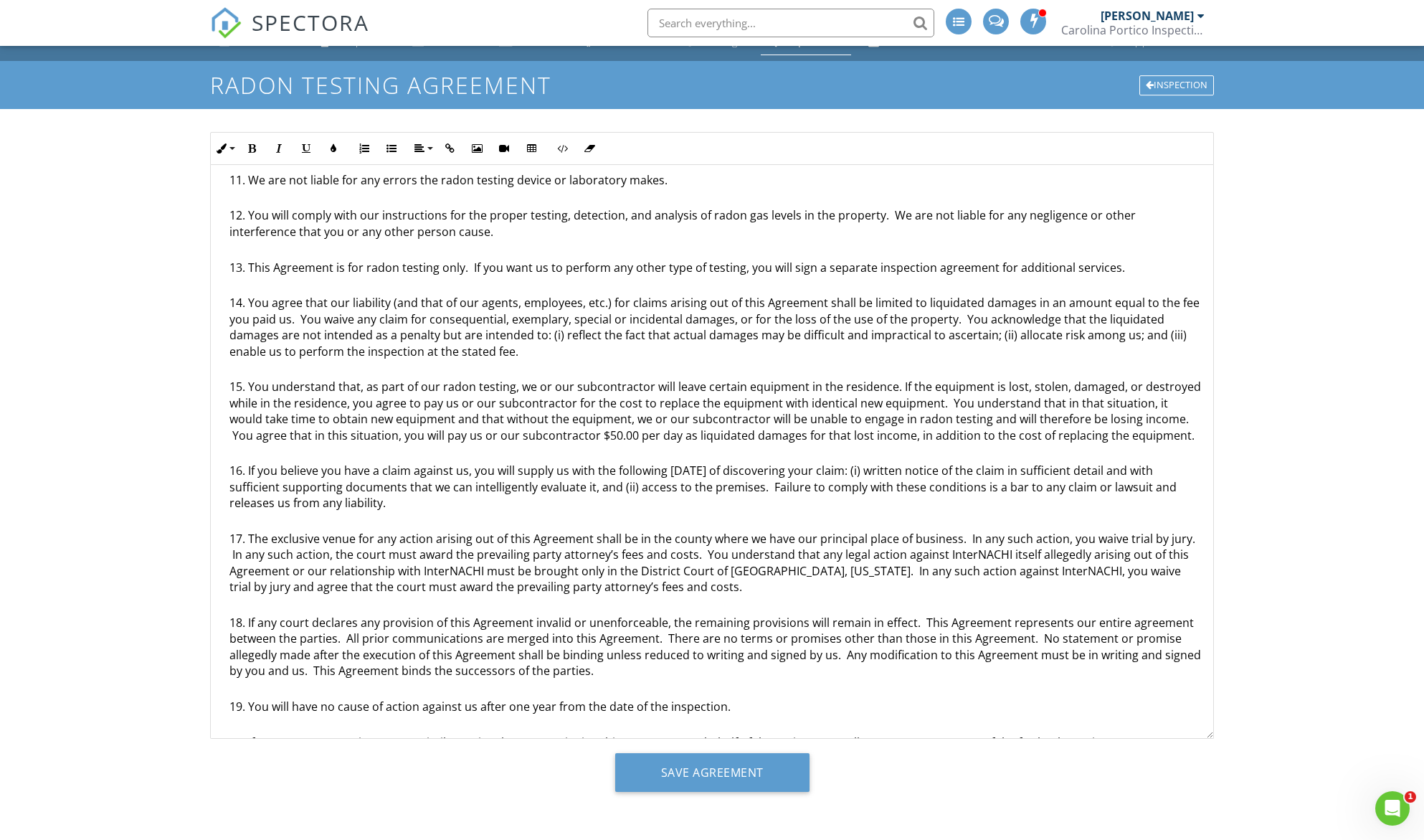
scroll to position [605, 0]
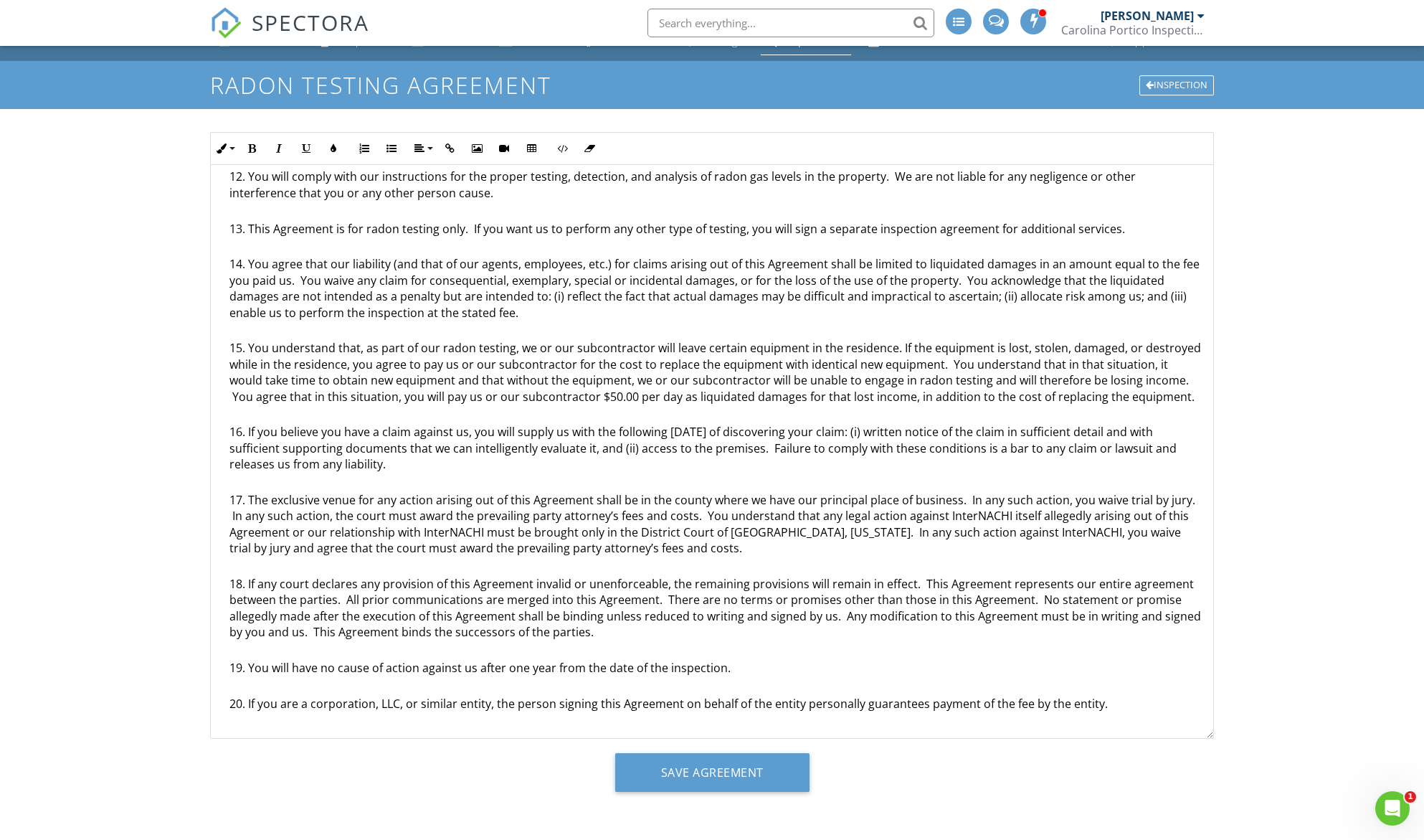
click at [1130, 701] on li "If you are a corporation, LLC, or similar entity, the person signing this Agree…" at bounding box center [715, 705] width 972 height 20
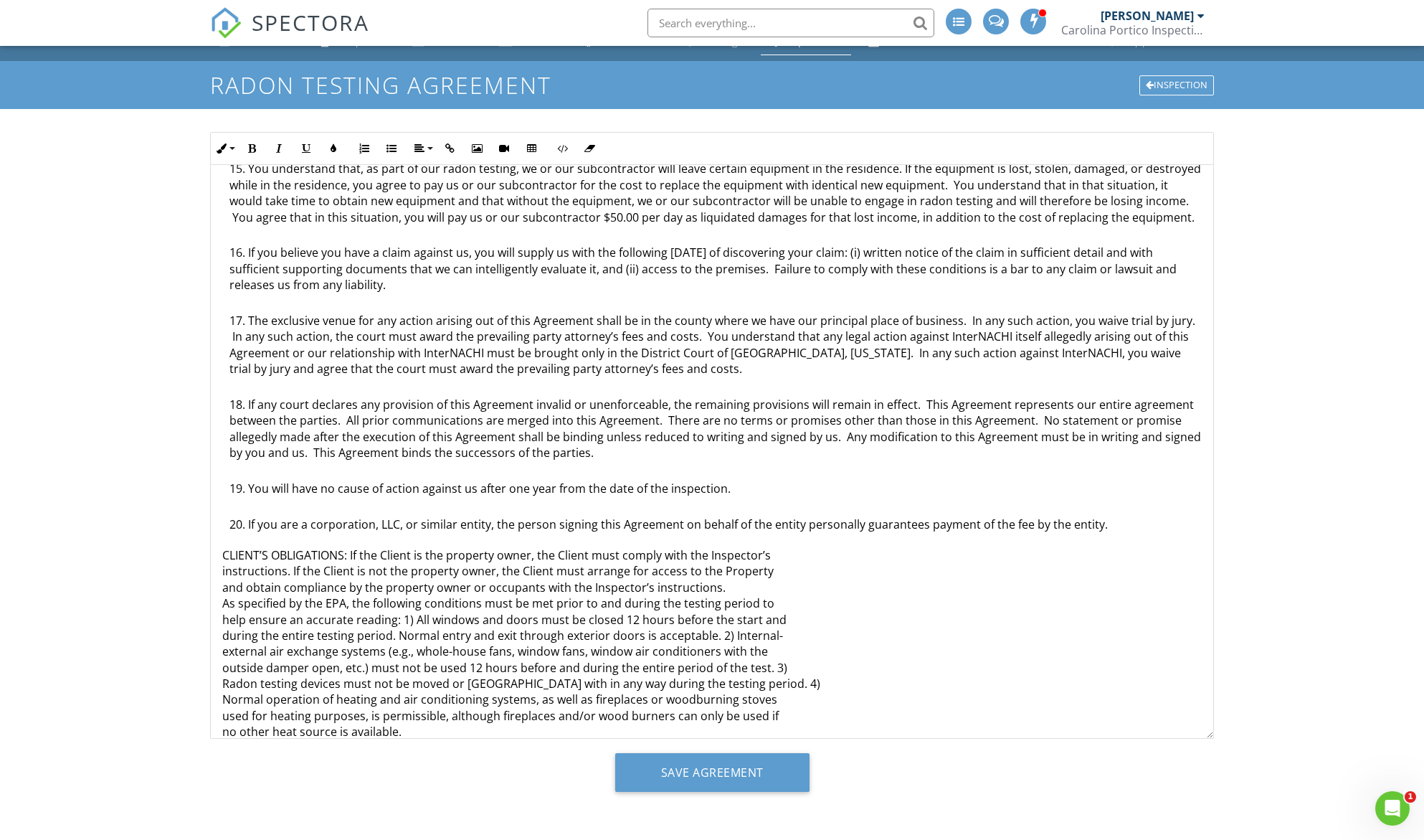
click at [225, 555] on p "CLIENT’S OBLIGATIONS: If the Client is the property owner, the Client must comp…" at bounding box center [712, 643] width 979 height 193
click at [219, 573] on div "Radon Testing Agreement This is an Agreement between you, Pravin Ramteke, and C…" at bounding box center [712, 69] width 1003 height 1376
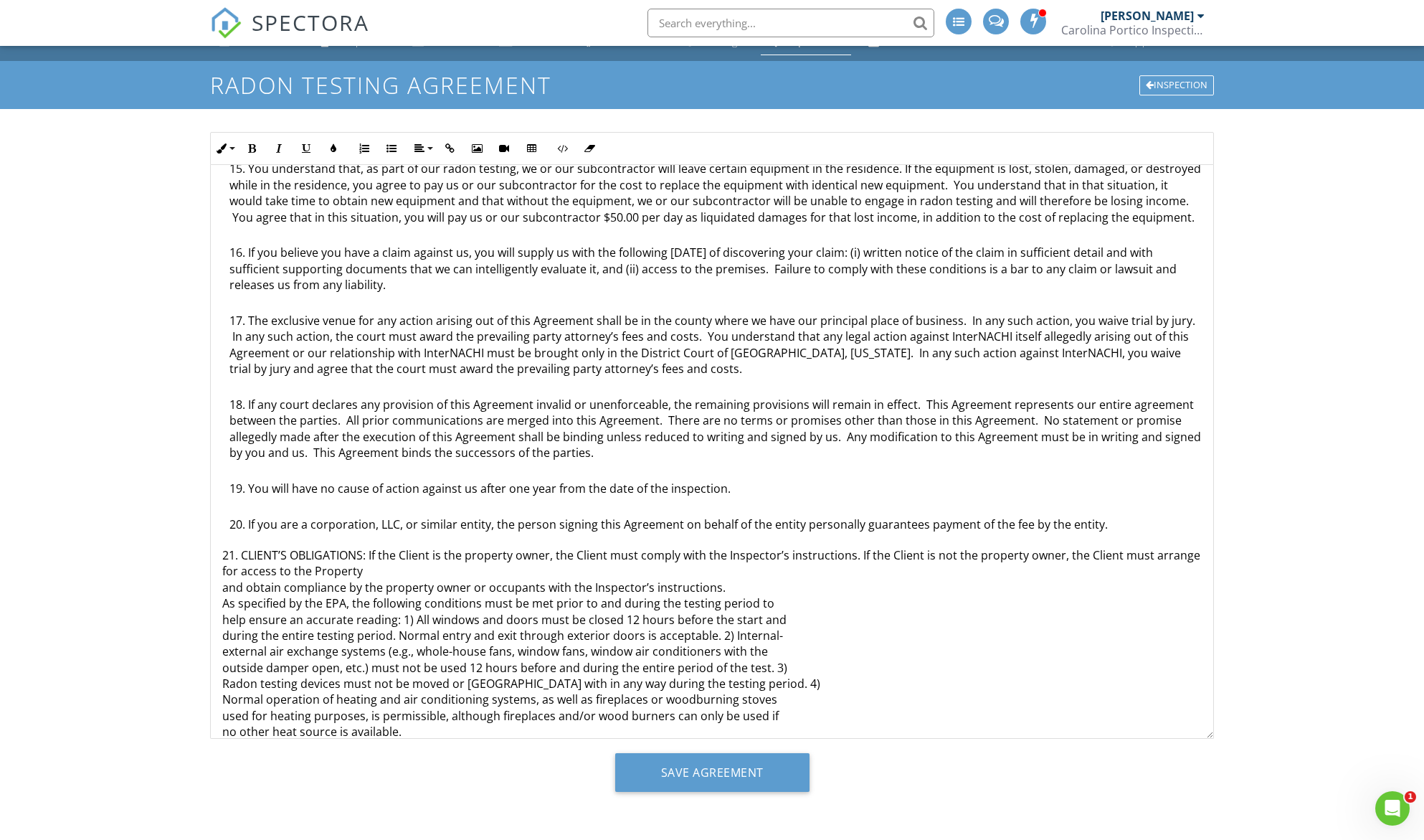
click at [222, 571] on div "Radon Testing Agreement This is an Agreement between you, Pravin Ramteke, and C…" at bounding box center [712, 69] width 1003 height 1376
click at [221, 591] on div "Radon Testing Agreement This is an Agreement between you, Pravin Ramteke, and C…" at bounding box center [712, 69] width 1003 height 1376
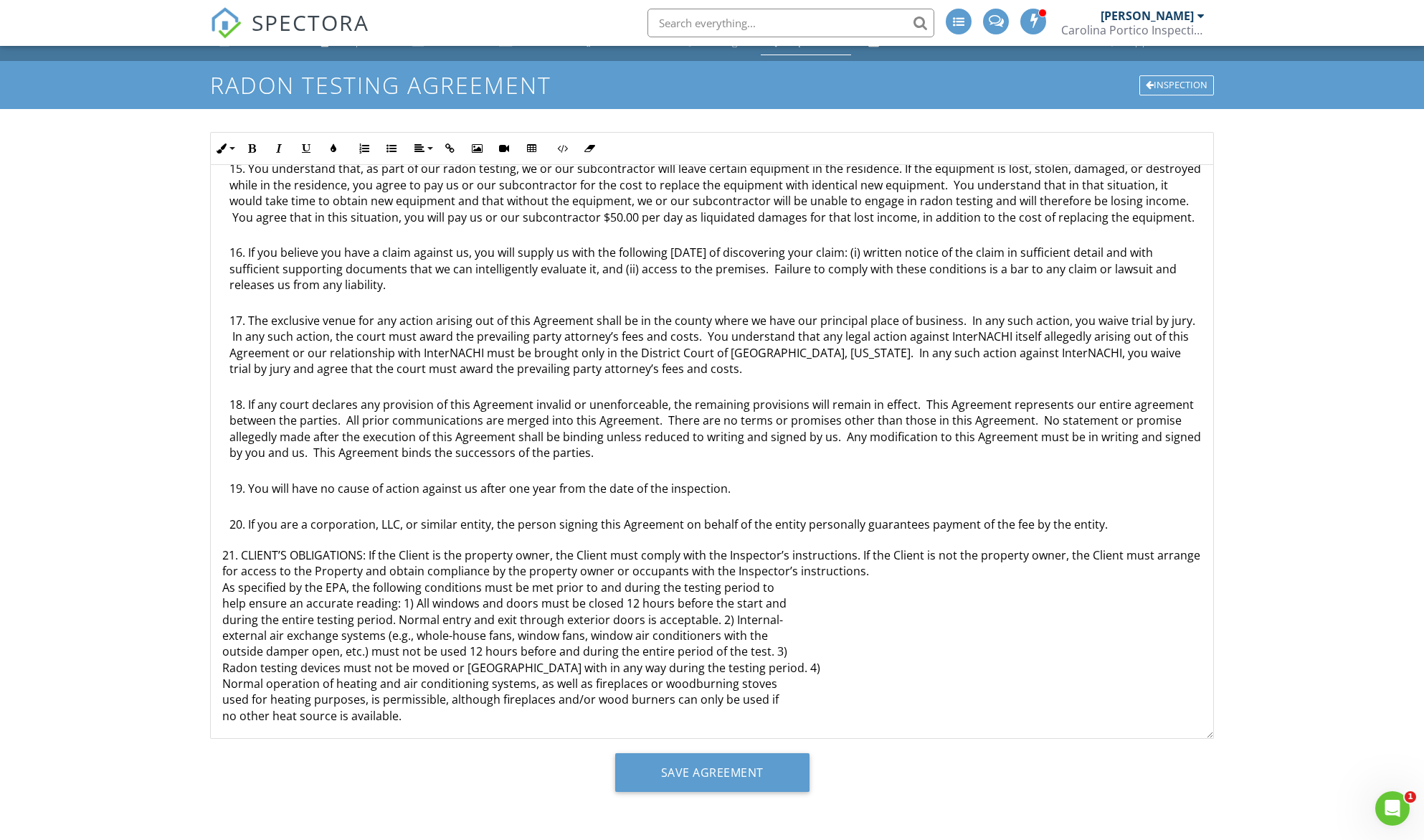
click at [220, 588] on div "Radon Testing Agreement This is an Agreement between you, Pravin Ramteke, and C…" at bounding box center [712, 61] width 1003 height 1360
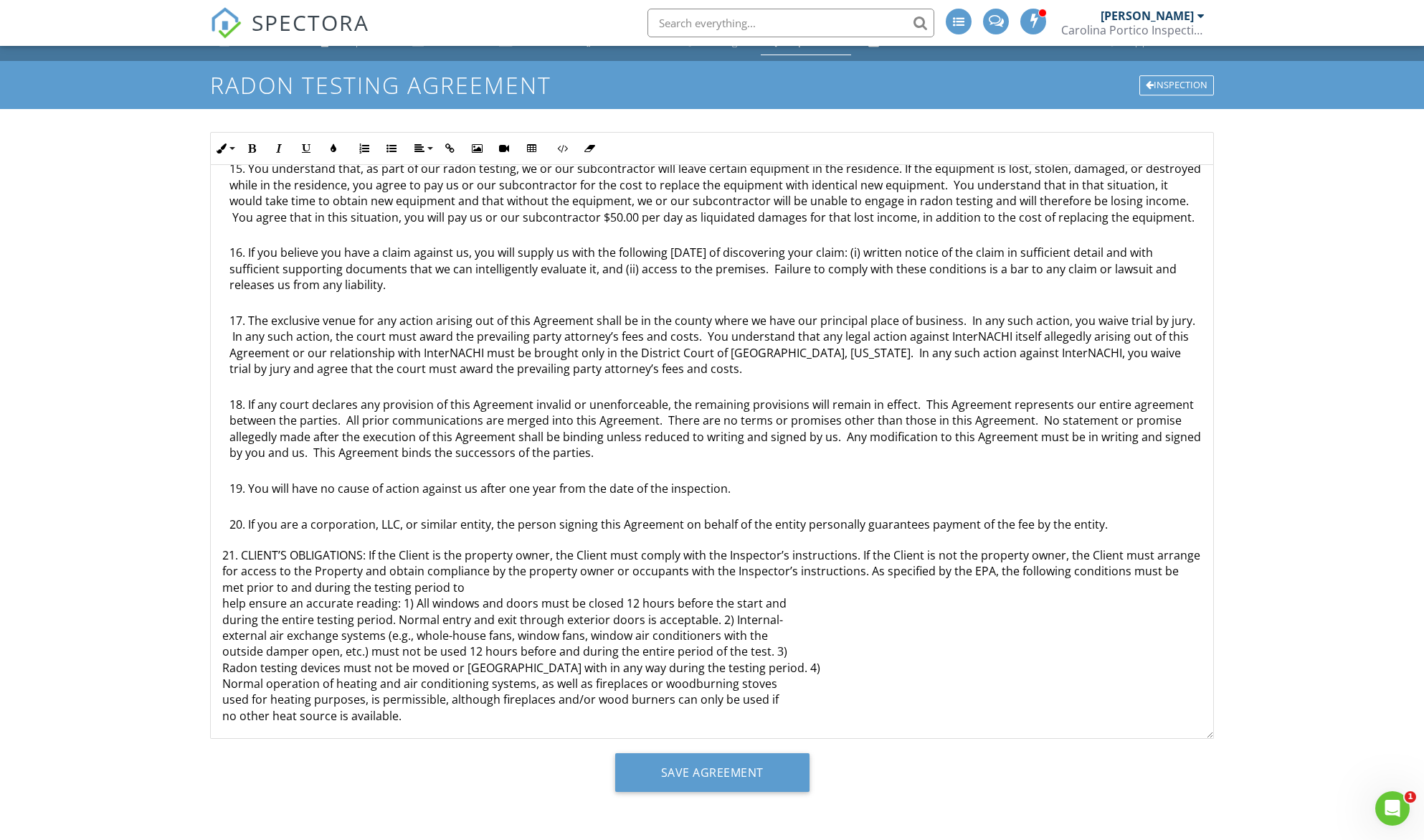
click at [219, 591] on div "Radon Testing Agreement This is an Agreement between you, Pravin Ramteke, and C…" at bounding box center [712, 61] width 1003 height 1360
click at [223, 603] on p "21. CLIENT’S OBLIGATIONS: If the Client is the property owner, the Client must …" at bounding box center [712, 635] width 979 height 176
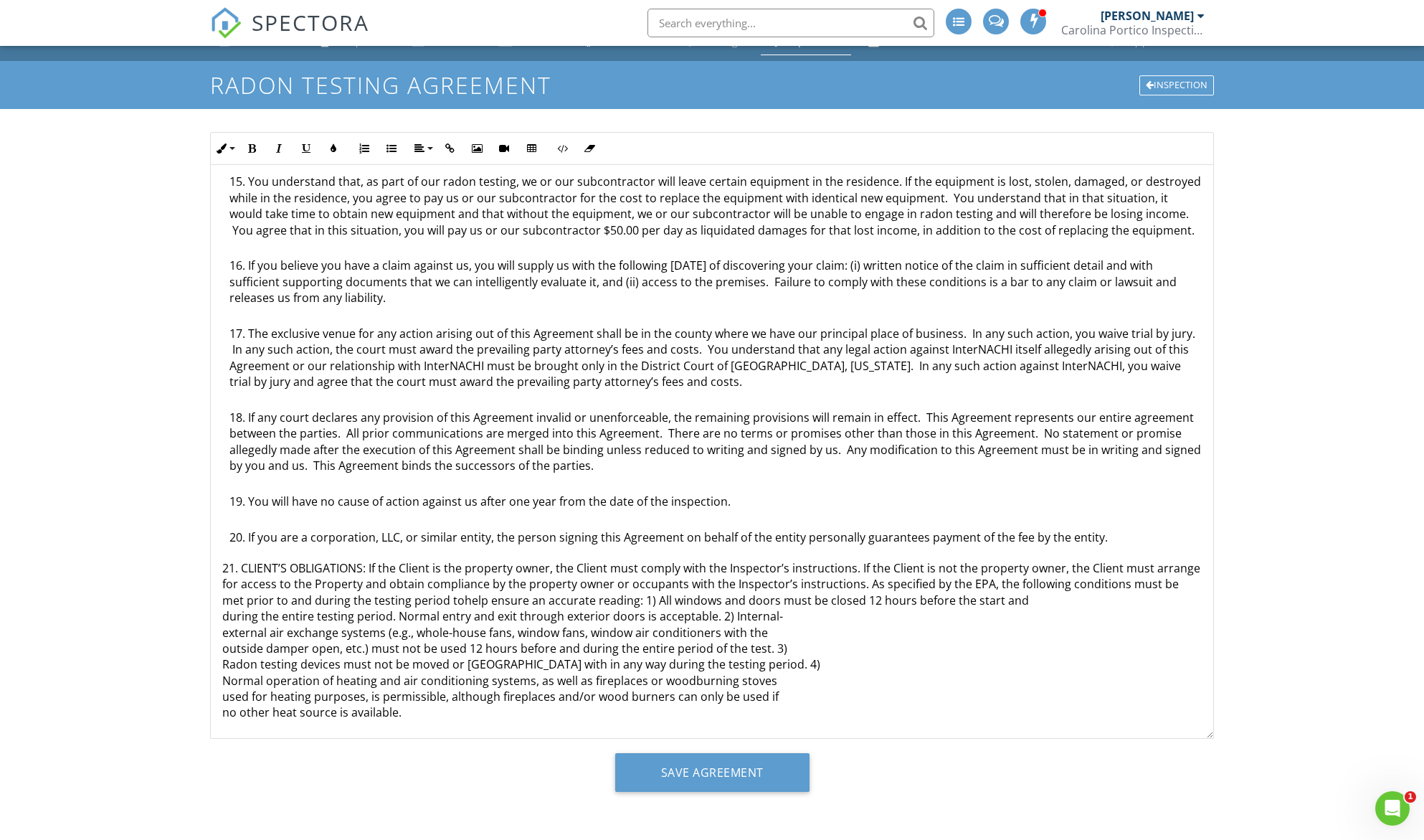
scroll to position [771, 0]
click at [223, 615] on p "21. CLIENT’S OBLIGATIONS: If the Client is the property owner, the Client must …" at bounding box center [712, 640] width 979 height 160
click at [220, 634] on div "Radon Testing Agreement This is an Agreement between you, Pravin Ramteke, and C…" at bounding box center [712, 66] width 1003 height 1345
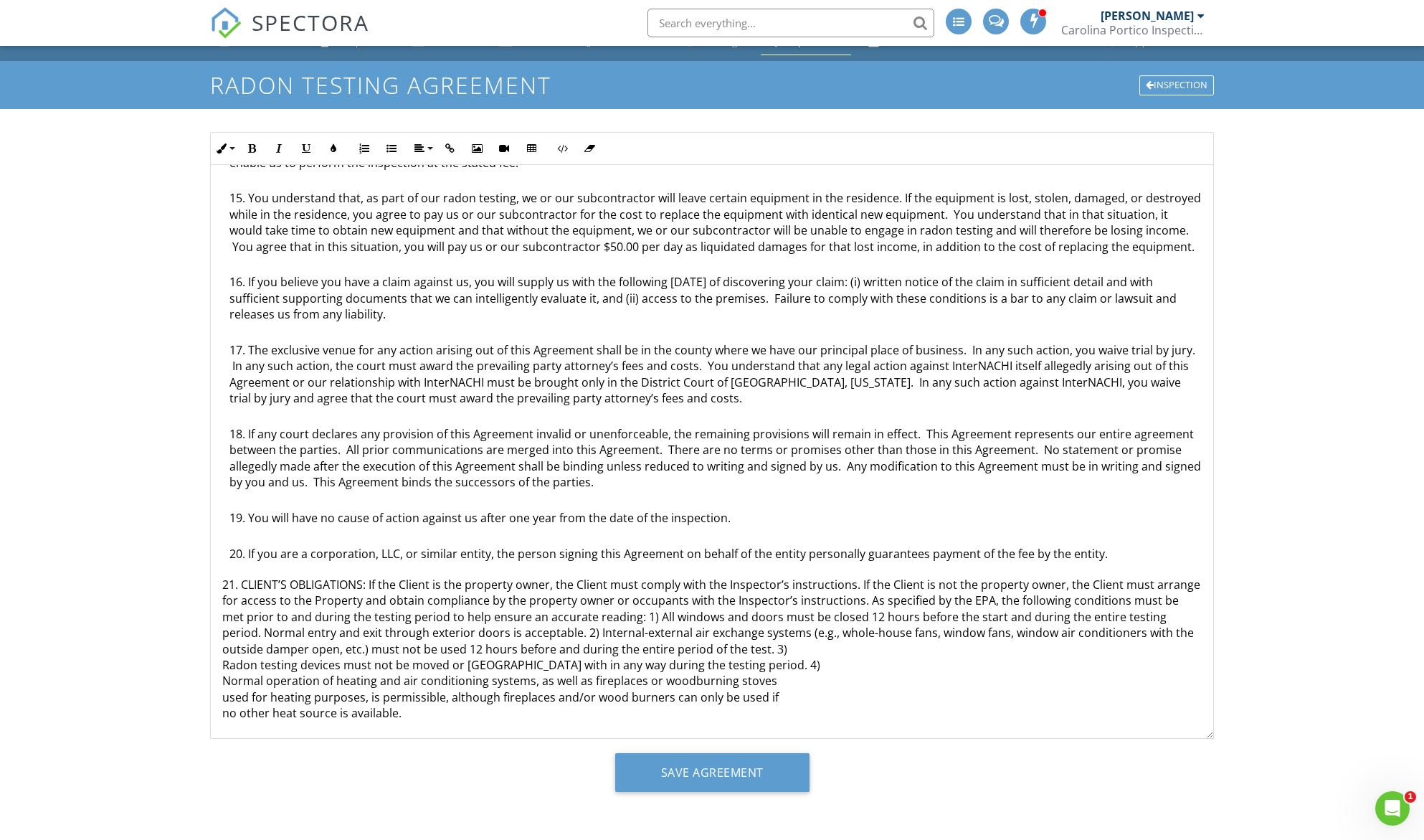
scroll to position [755, 0]
click at [226, 651] on p "21. CLIENT’S OBLIGATIONS: If the Client is the property owner, the Client must …" at bounding box center [712, 649] width 979 height 145
click at [220, 647] on div "Radon Testing Agreement This is an Agreement between you, Pravin Ramteke, and C…" at bounding box center [712, 74] width 1003 height 1328
click at [218, 667] on div "Radon Testing Agreement This is an Agreement between you, Pravin Ramteke, and C…" at bounding box center [712, 74] width 1003 height 1328
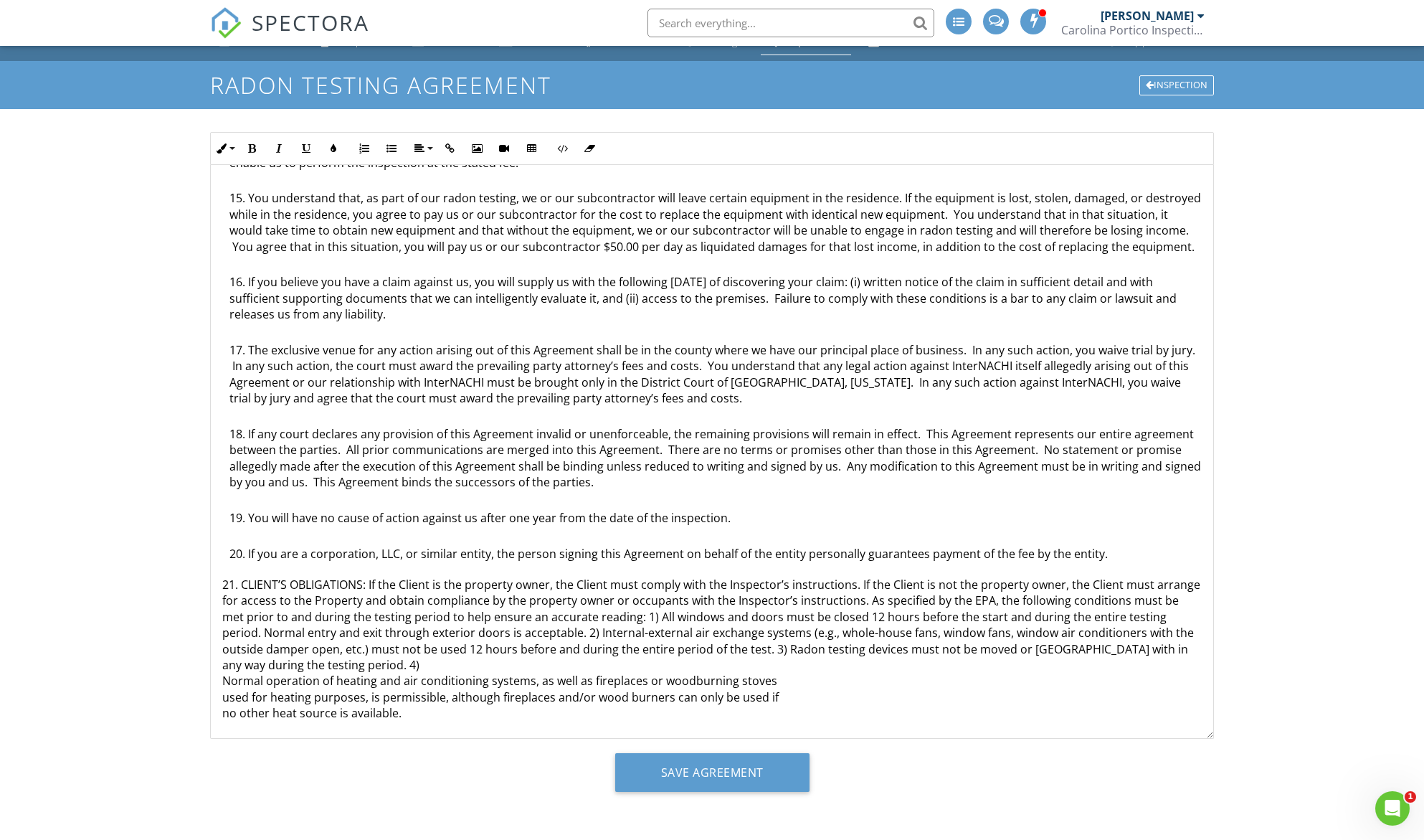
click at [220, 677] on div "Radon Testing Agreement This is an Agreement between you, Pravin Ramteke, and C…" at bounding box center [712, 74] width 1003 height 1328
click at [223, 666] on p "21. CLIENT’S OBLIGATIONS: If the Client is the property owner, the Client must …" at bounding box center [712, 649] width 979 height 145
click at [220, 678] on div "Radon Testing Agreement This is an Agreement between you, Pravin Ramteke, and C…" at bounding box center [712, 74] width 1003 height 1328
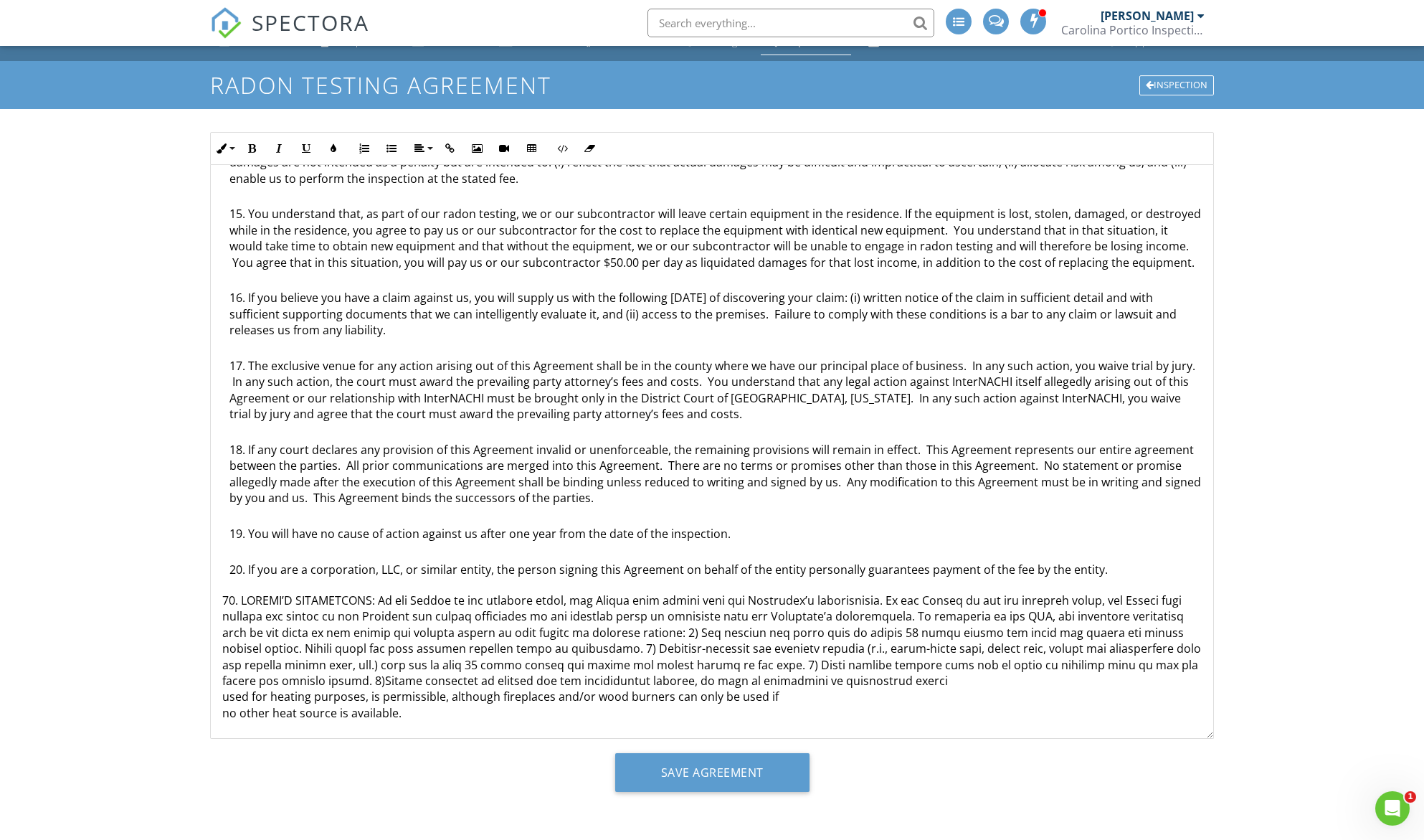
scroll to position [740, 0]
click at [222, 701] on div "Radon Testing Agreement This is an Agreement between you, Pravin Ramteke, and C…" at bounding box center [712, 81] width 1003 height 1312
click at [218, 716] on div "Radon Testing Agreement This is an Agreement between you, Pravin Ramteke, and C…" at bounding box center [712, 81] width 1003 height 1312
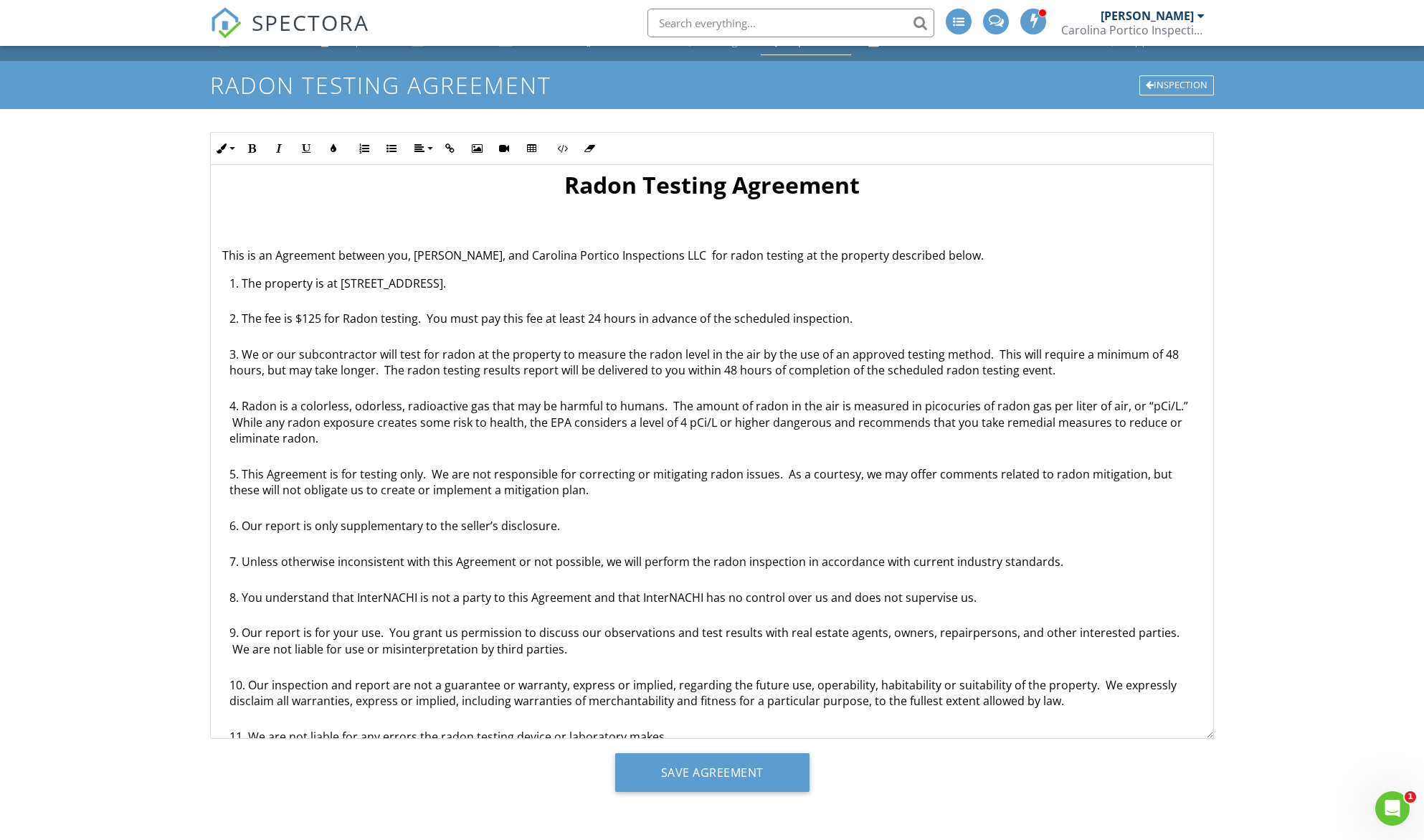
scroll to position [0, 0]
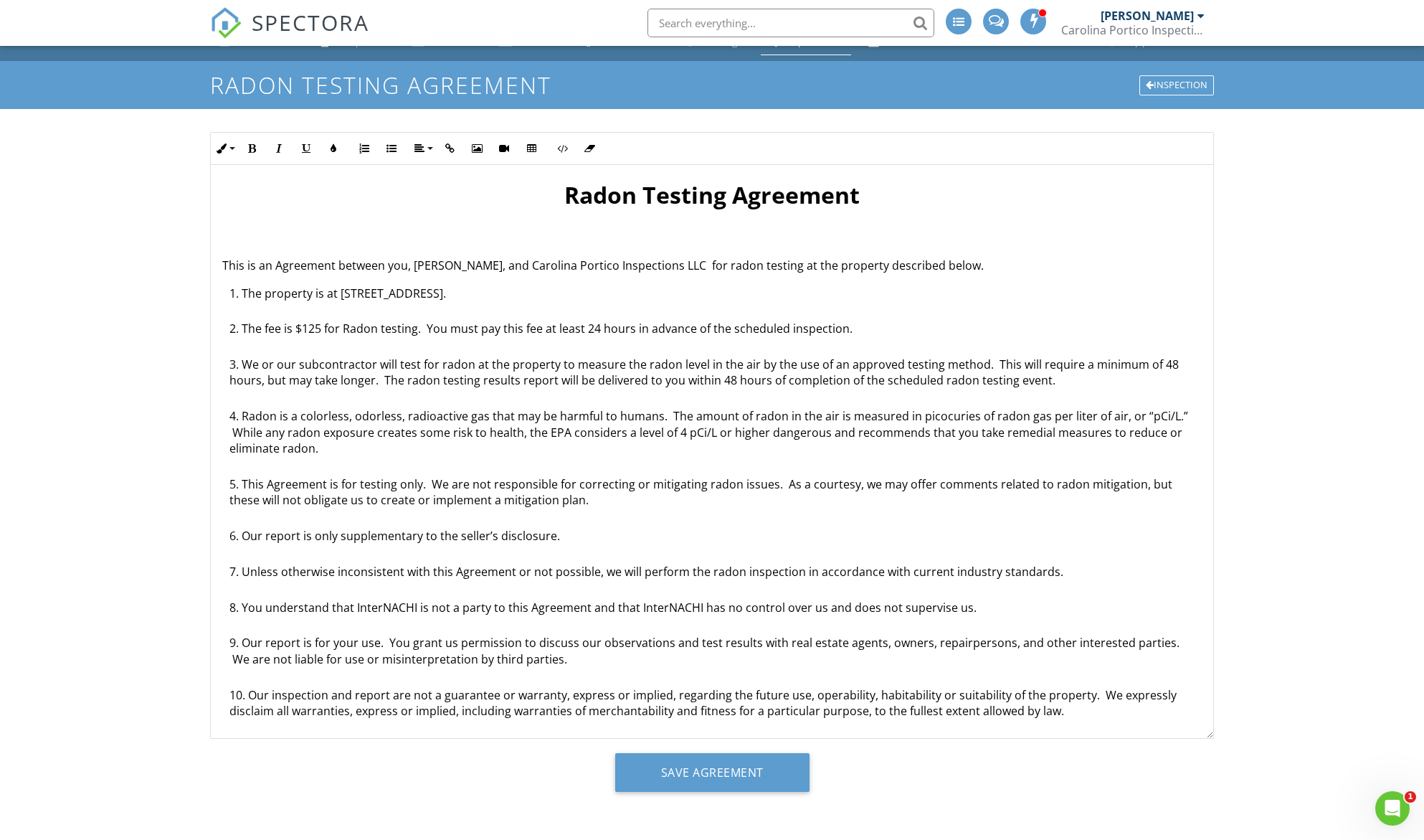
click at [226, 377] on ol "The property is at 737 Emerald Bay Cir, Raleigh, NC 27610. The fee is $125 for …" at bounding box center [712, 803] width 979 height 1035
click at [234, 432] on li "Radon is a colorless, odorless, radioactive gas that may be harmful to humans. …" at bounding box center [715, 442] width 972 height 68
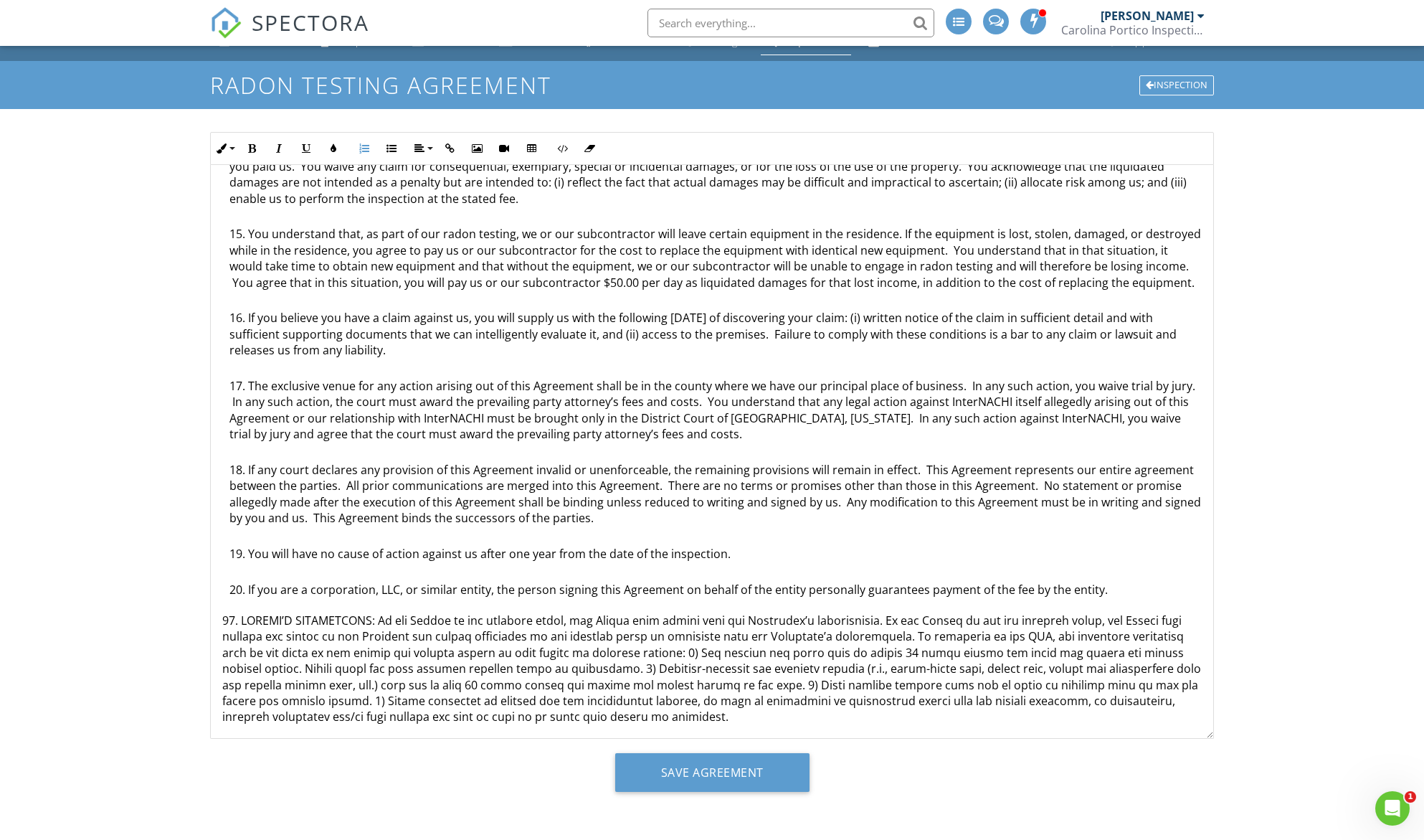
scroll to position [723, 0]
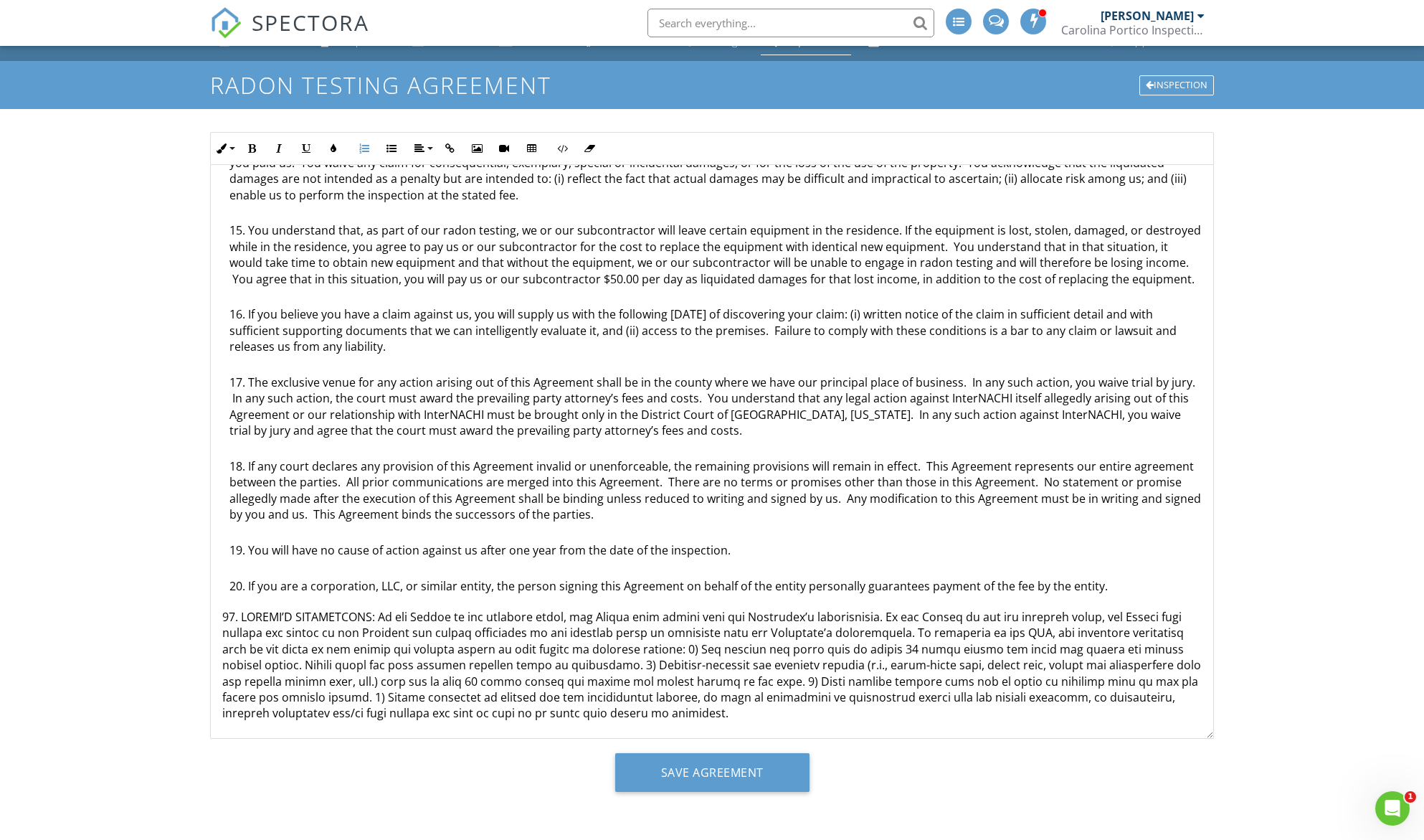
click at [223, 633] on p at bounding box center [712, 665] width 979 height 113
drag, startPoint x: 249, startPoint y: 615, endPoint x: 377, endPoint y: 622, distance: 128.2
click at [377, 622] on p at bounding box center [712, 665] width 979 height 113
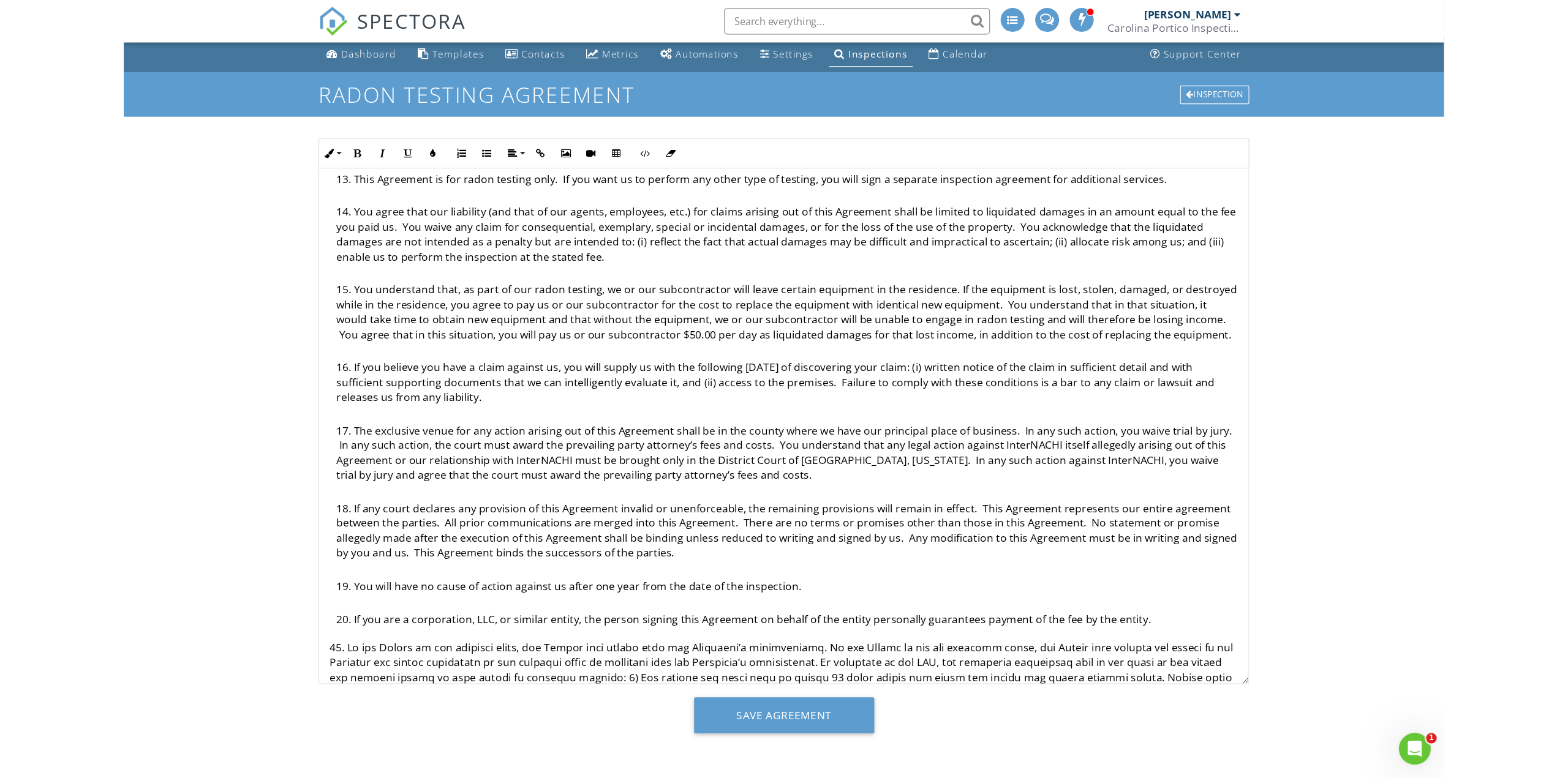
scroll to position [0, 0]
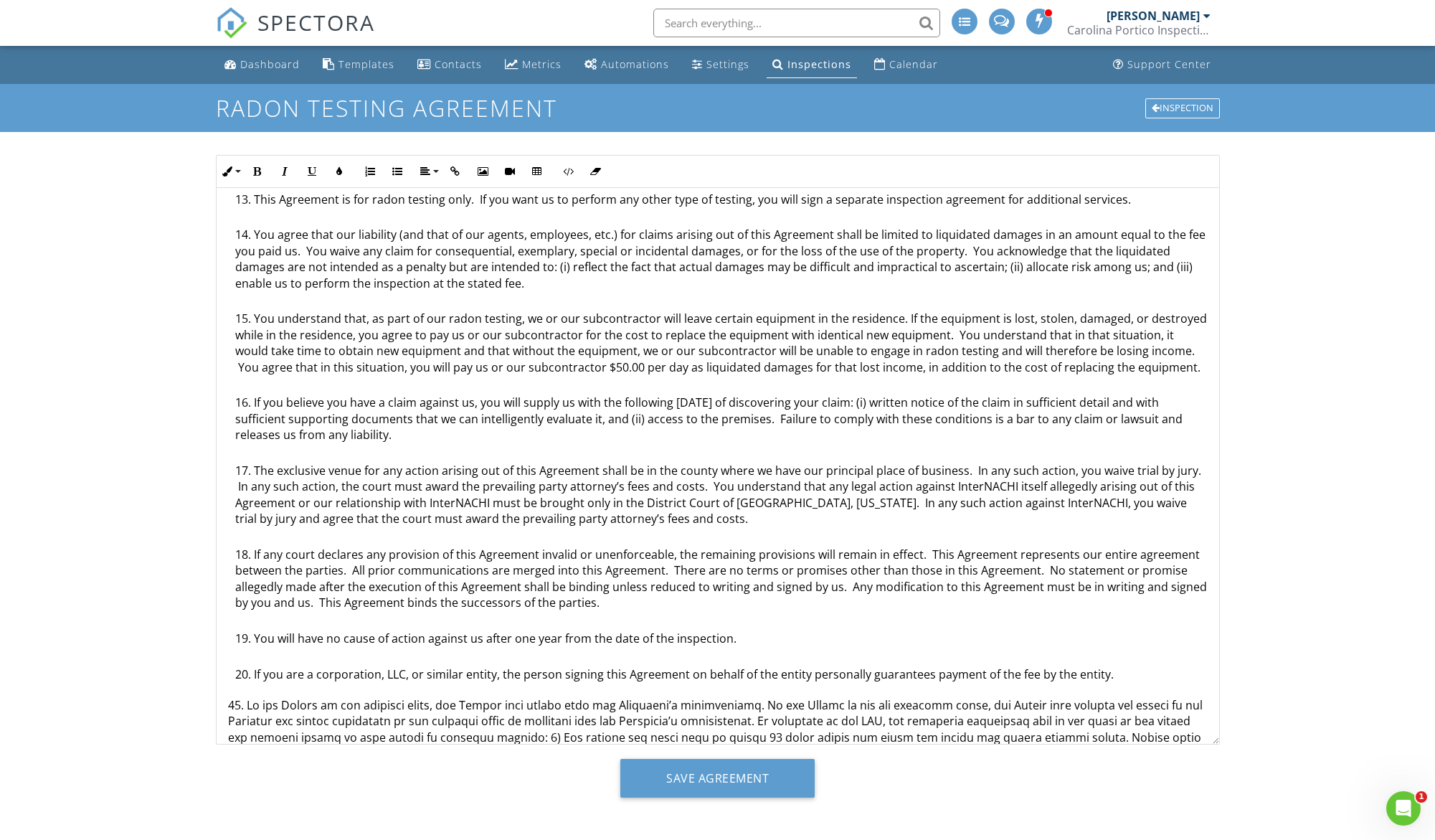
drag, startPoint x: 1212, startPoint y: 737, endPoint x: 1267, endPoint y: 703, distance: 64.7
click at [1267, 703] on div "Dashboard Templates Contacts Metrics Automations Settings Inspections Calendar …" at bounding box center [717, 445] width 1435 height 800
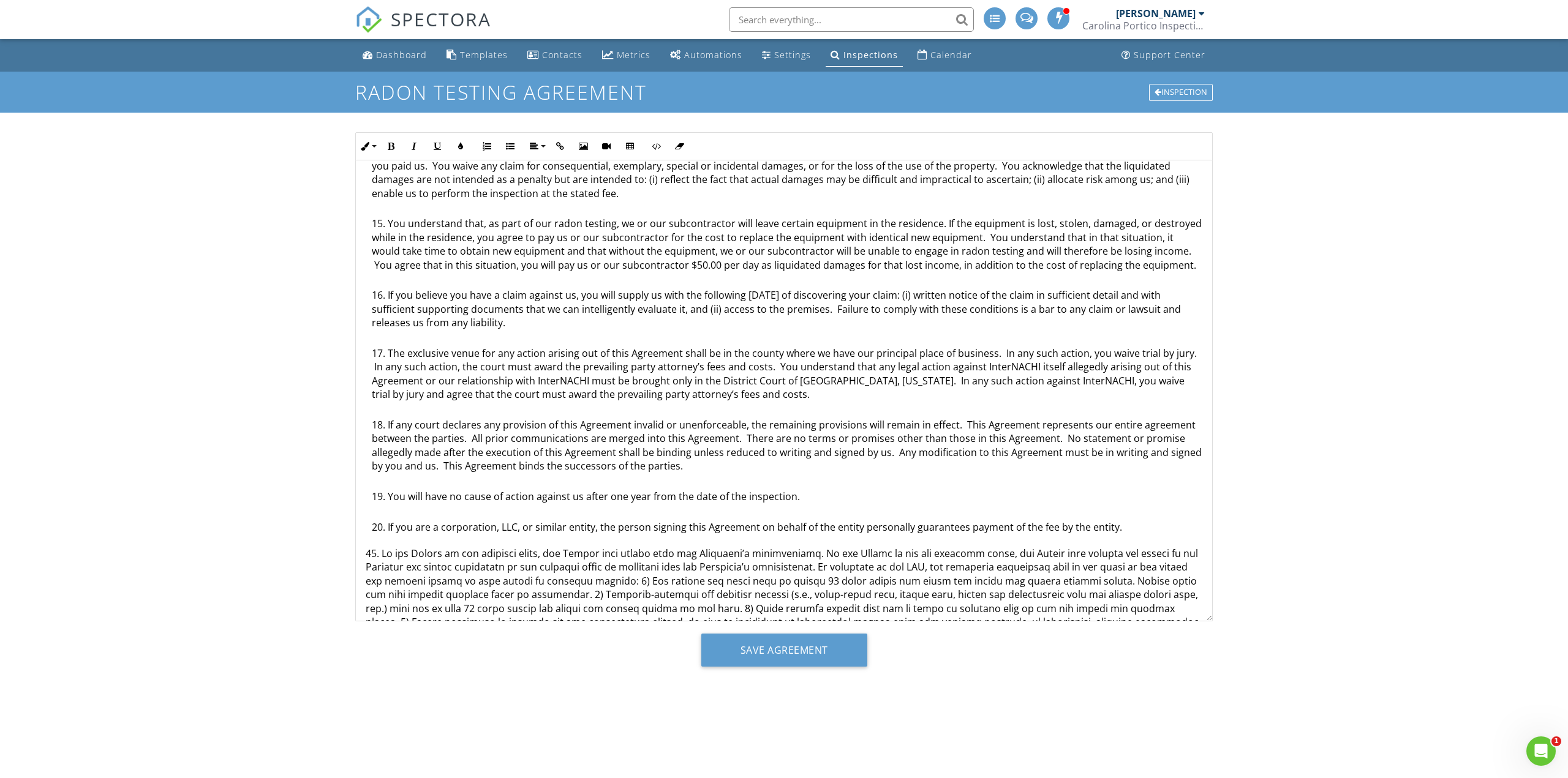
scroll to position [646, 0]
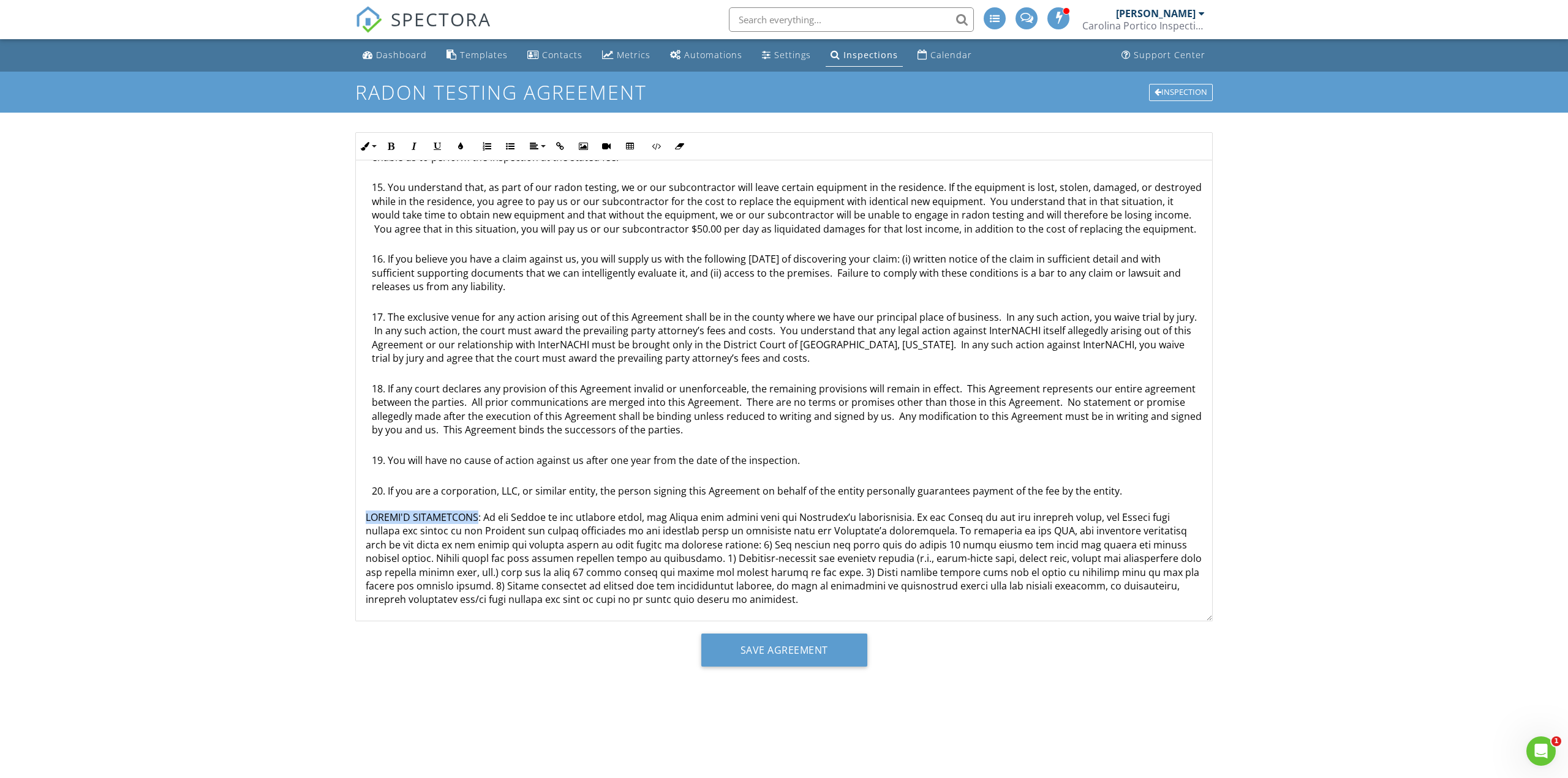
drag, startPoint x: 364, startPoint y: 518, endPoint x: 469, endPoint y: 521, distance: 105.0
click at [469, 521] on div "Radon Testing Agreement This is an Agreement between you, Pravin Ramteke, and C…" at bounding box center [783, 67] width 856 height 1106
click at [388, 148] on icon "button" at bounding box center [391, 146] width 9 height 9
click at [515, 501] on div "Radon Testing Agreement This is an Agreement between you, Pravin Ramteke, and C…" at bounding box center [783, 67] width 856 height 1106
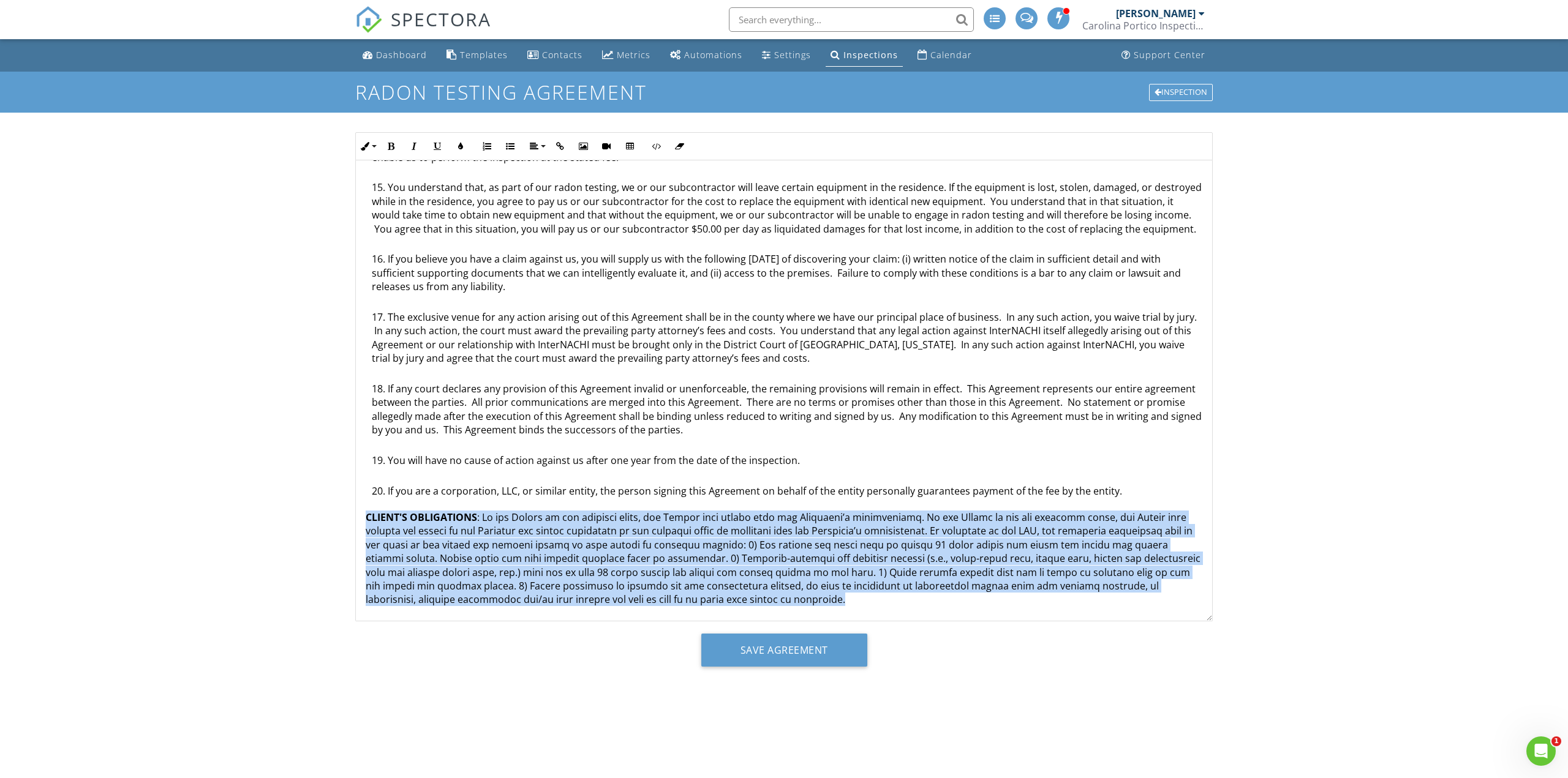
drag, startPoint x: 366, startPoint y: 517, endPoint x: 755, endPoint y: 600, distance: 397.8
click at [755, 600] on p "CLIENT'S OBLIGATIONS" at bounding box center [783, 558] width 836 height 96
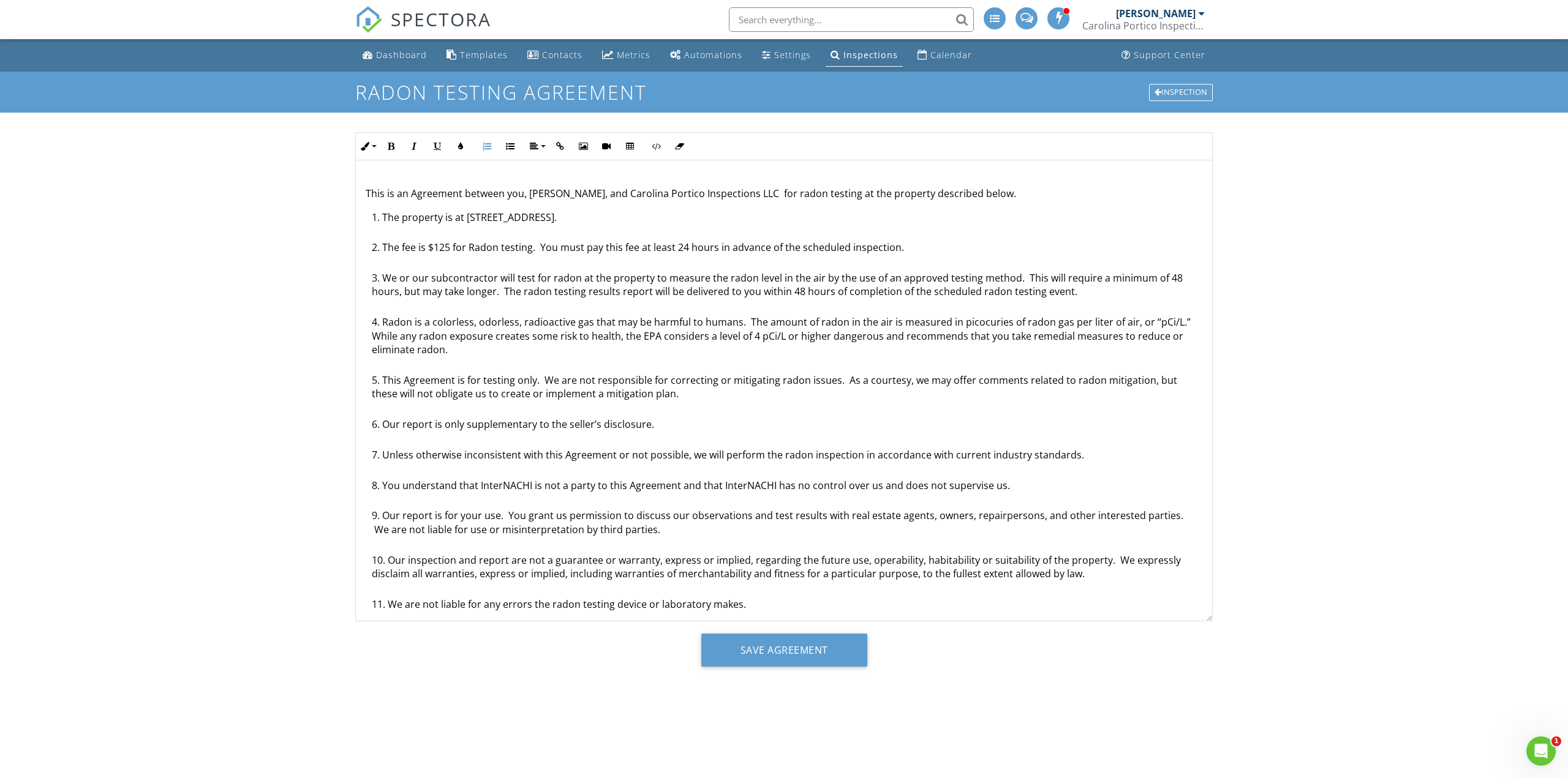
scroll to position [0, 0]
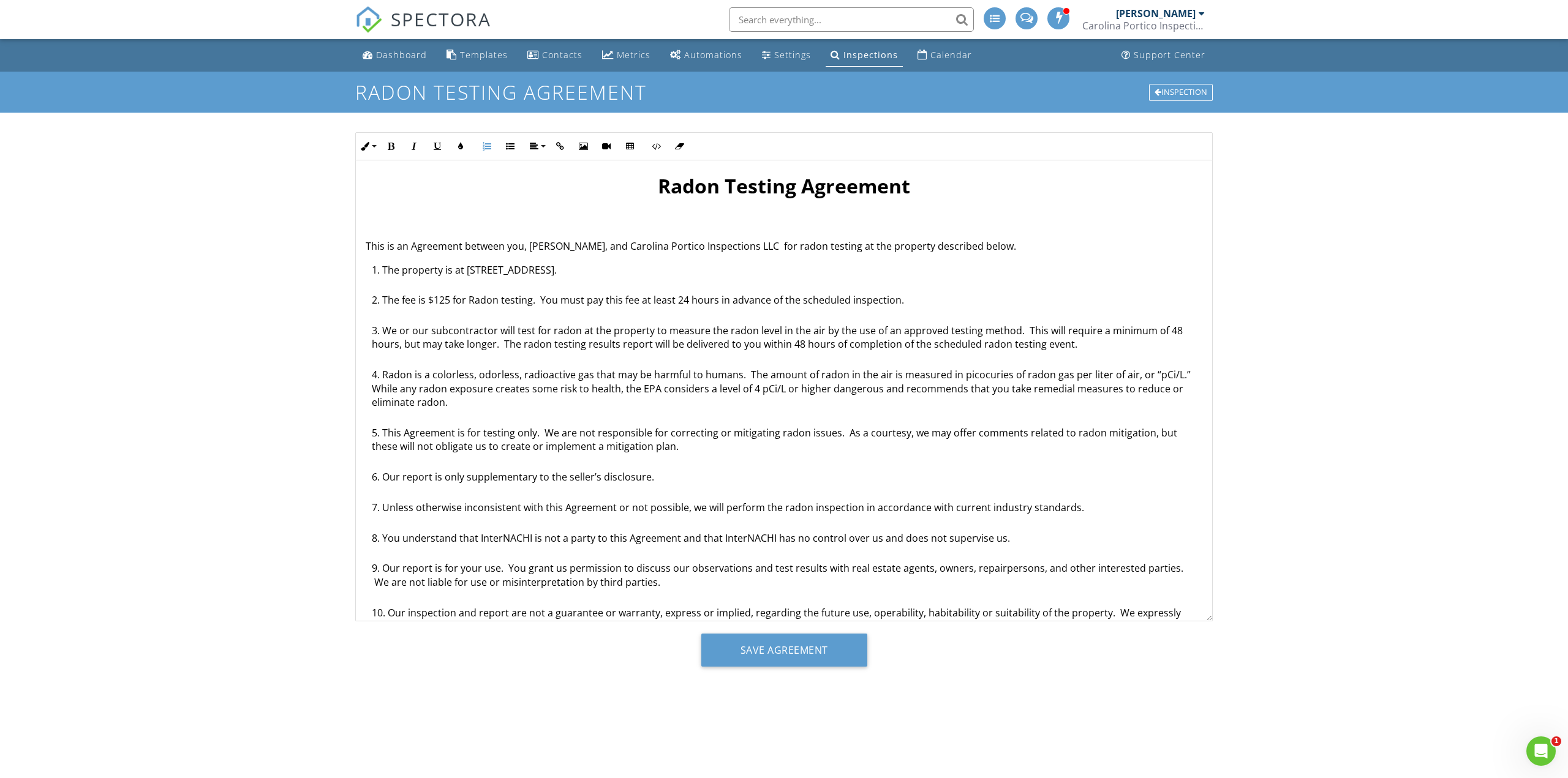
click at [1040, 252] on p "This is an Agreement between you, Pravin Ramteke, and Carolina Portico Inspecti…" at bounding box center [783, 246] width 836 height 14
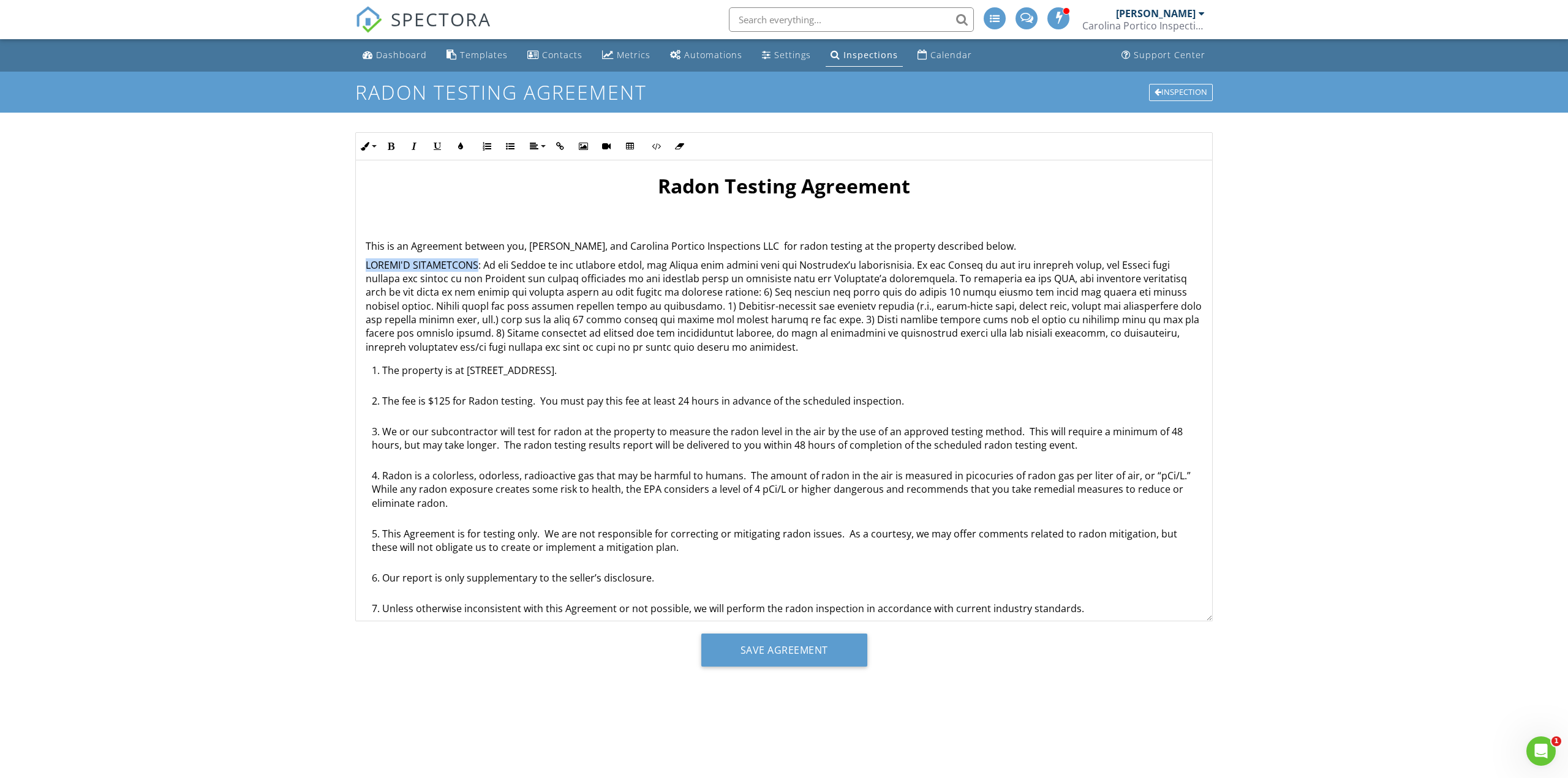
drag, startPoint x: 365, startPoint y: 266, endPoint x: 472, endPoint y: 262, distance: 107.1
click at [472, 262] on p at bounding box center [783, 307] width 836 height 96
click at [402, 148] on button "Bold" at bounding box center [391, 146] width 23 height 23
click at [565, 298] on p "CLIENT'S OBLIGATIONS" at bounding box center [783, 307] width 836 height 96
click at [756, 347] on p "CLIENT'S OBLIGATIONS" at bounding box center [783, 307] width 836 height 96
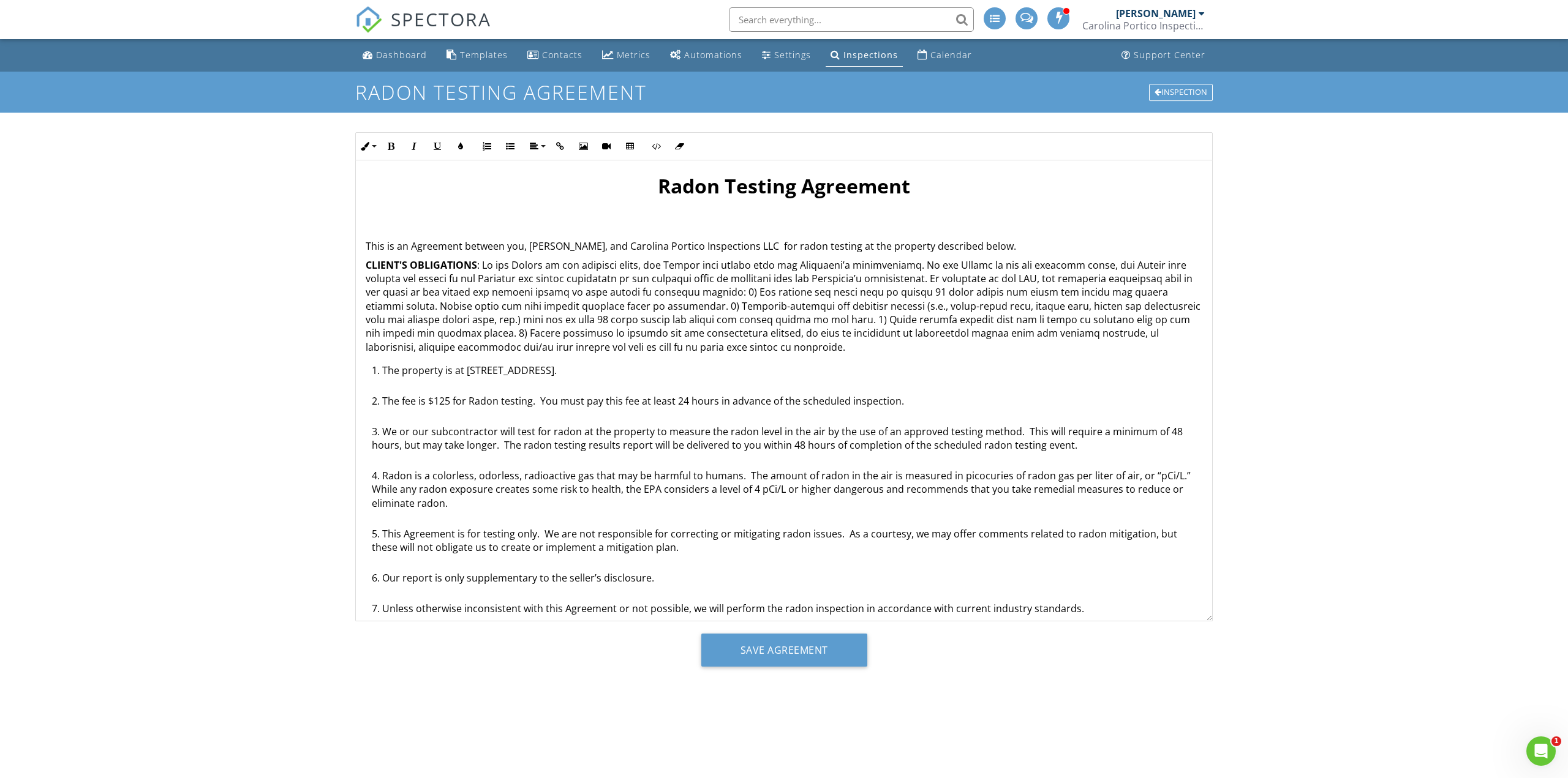
click at [702, 291] on p "CLIENT'S OBLIGATIONS" at bounding box center [783, 307] width 836 height 96
click at [383, 370] on li "The property is at 737 Emerald Bay Cir, Raleigh, NC 27610." at bounding box center [786, 379] width 830 height 31
drag, startPoint x: 386, startPoint y: 368, endPoint x: 404, endPoint y: 381, distance: 22.2
click at [404, 381] on li "The property is at 737 Emerald Bay Cir, Raleigh, NC 27610." at bounding box center [786, 379] width 830 height 31
click at [386, 371] on li "The property is at 737 Emerald Bay Cir, Raleigh, NC 27610." at bounding box center [786, 379] width 830 height 31
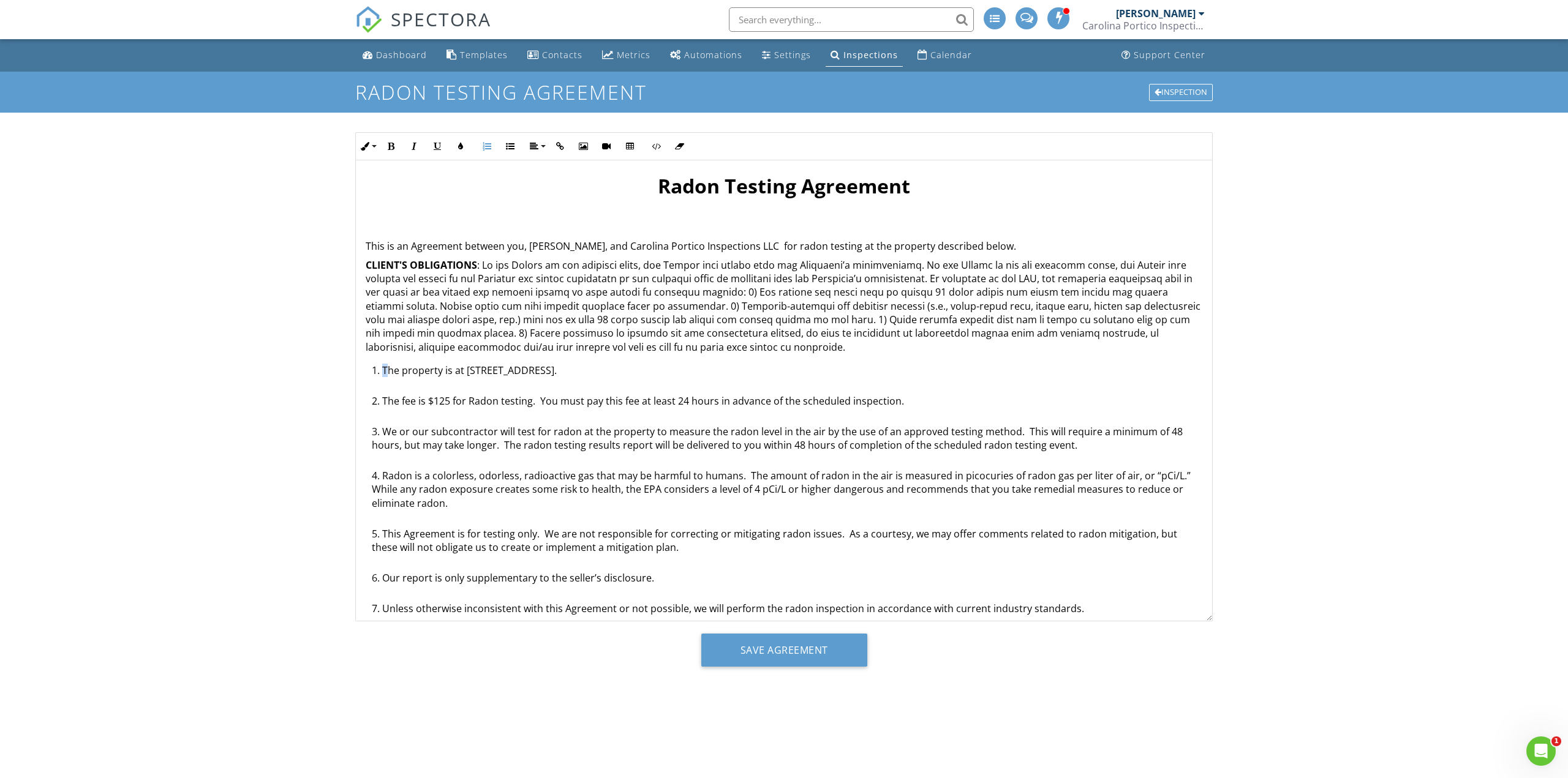
click at [382, 369] on li "The property is at 737 Emerald Bay Cir, Raleigh, NC 27610." at bounding box center [786, 379] width 830 height 31
drag, startPoint x: 383, startPoint y: 374, endPoint x: 380, endPoint y: 393, distance: 19.2
click at [380, 393] on li "The property is at 737 Emerald Bay Cir, Raleigh, NC 27610." at bounding box center [786, 379] width 830 height 31
click at [394, 382] on li "The property is at 737 Emerald Bay Cir, Raleigh, NC 27610." at bounding box center [786, 379] width 830 height 31
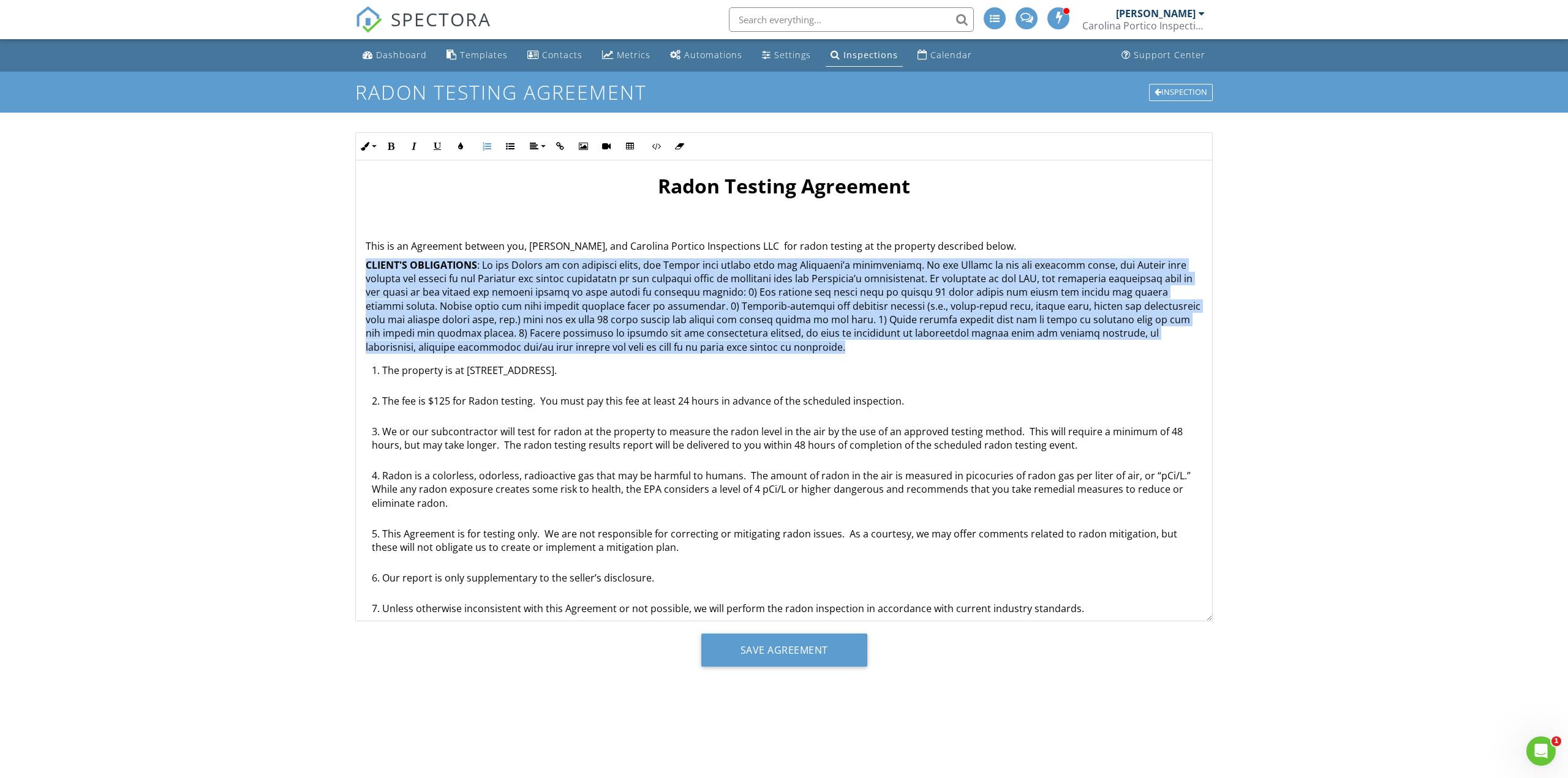
drag, startPoint x: 753, startPoint y: 347, endPoint x: 354, endPoint y: 269, distance: 406.6
click at [354, 269] on div "Inline Style XLarge Large Normal Small Light Small/Light Bold Italic Underline …" at bounding box center [783, 376] width 872 height 489
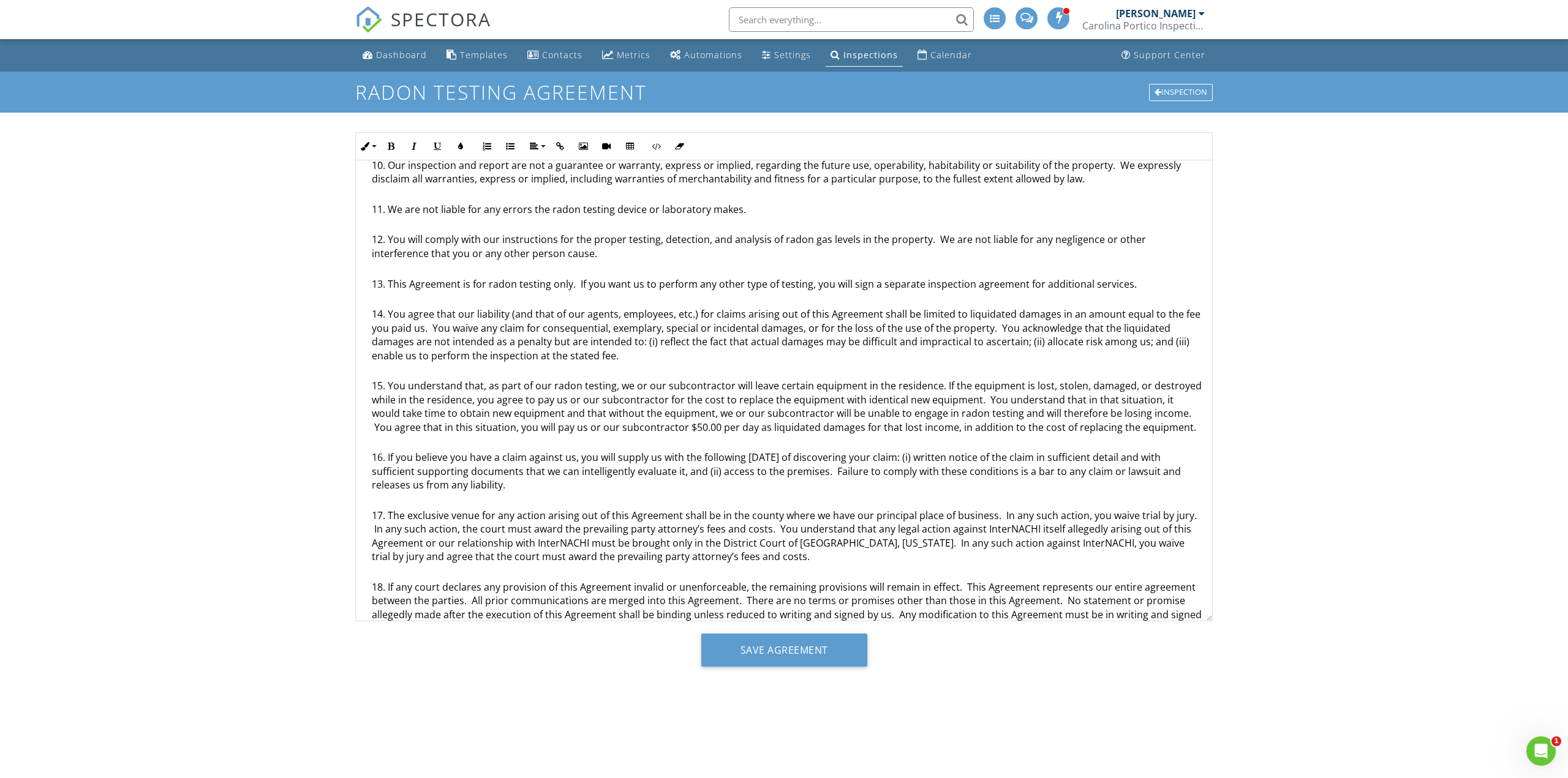
scroll to position [545, 0]
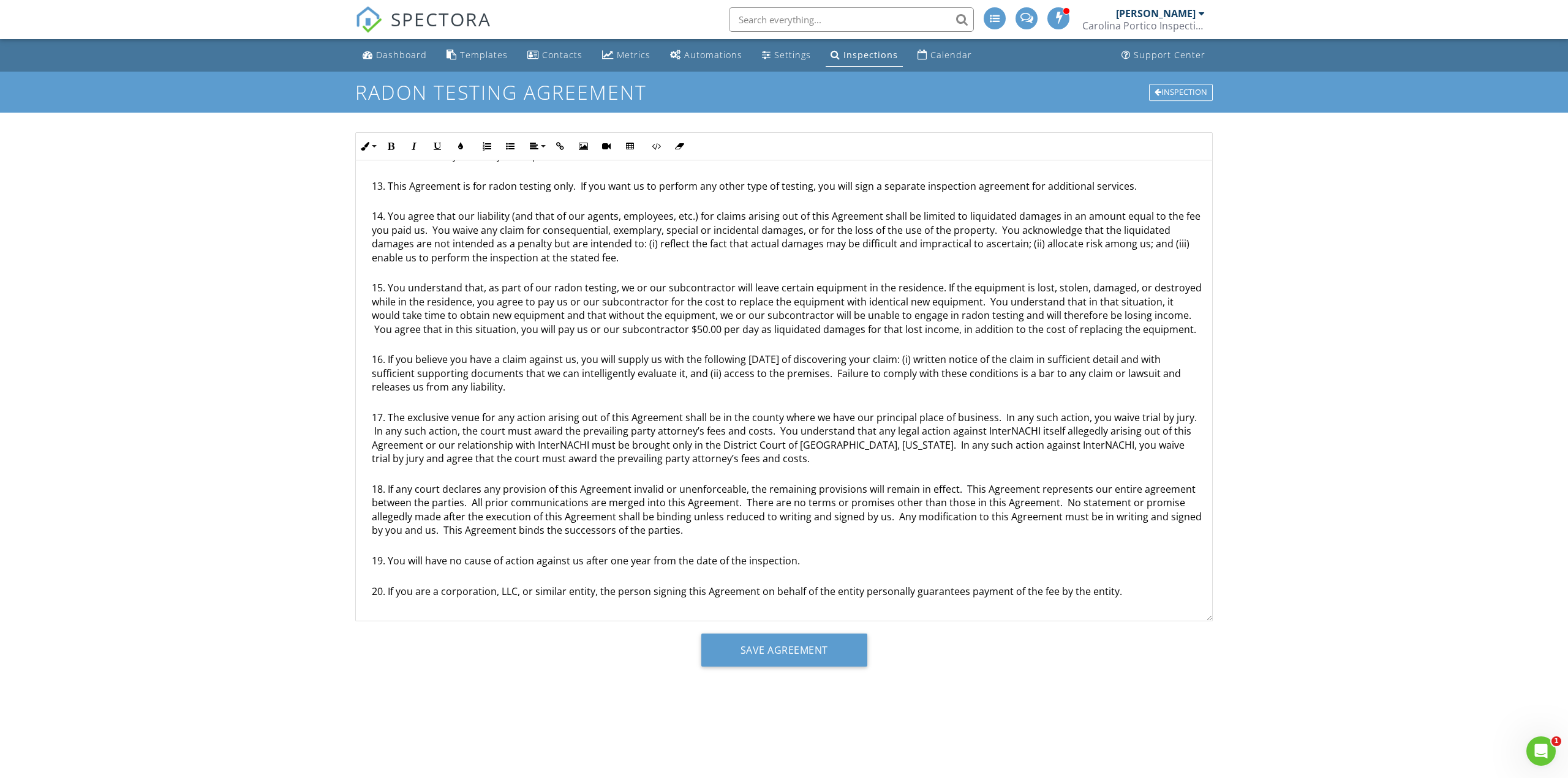
click at [1133, 603] on div "Radon Testing Agreement This is an Agreement between you, Pravin Ramteke, and C…" at bounding box center [783, 118] width 856 height 1006
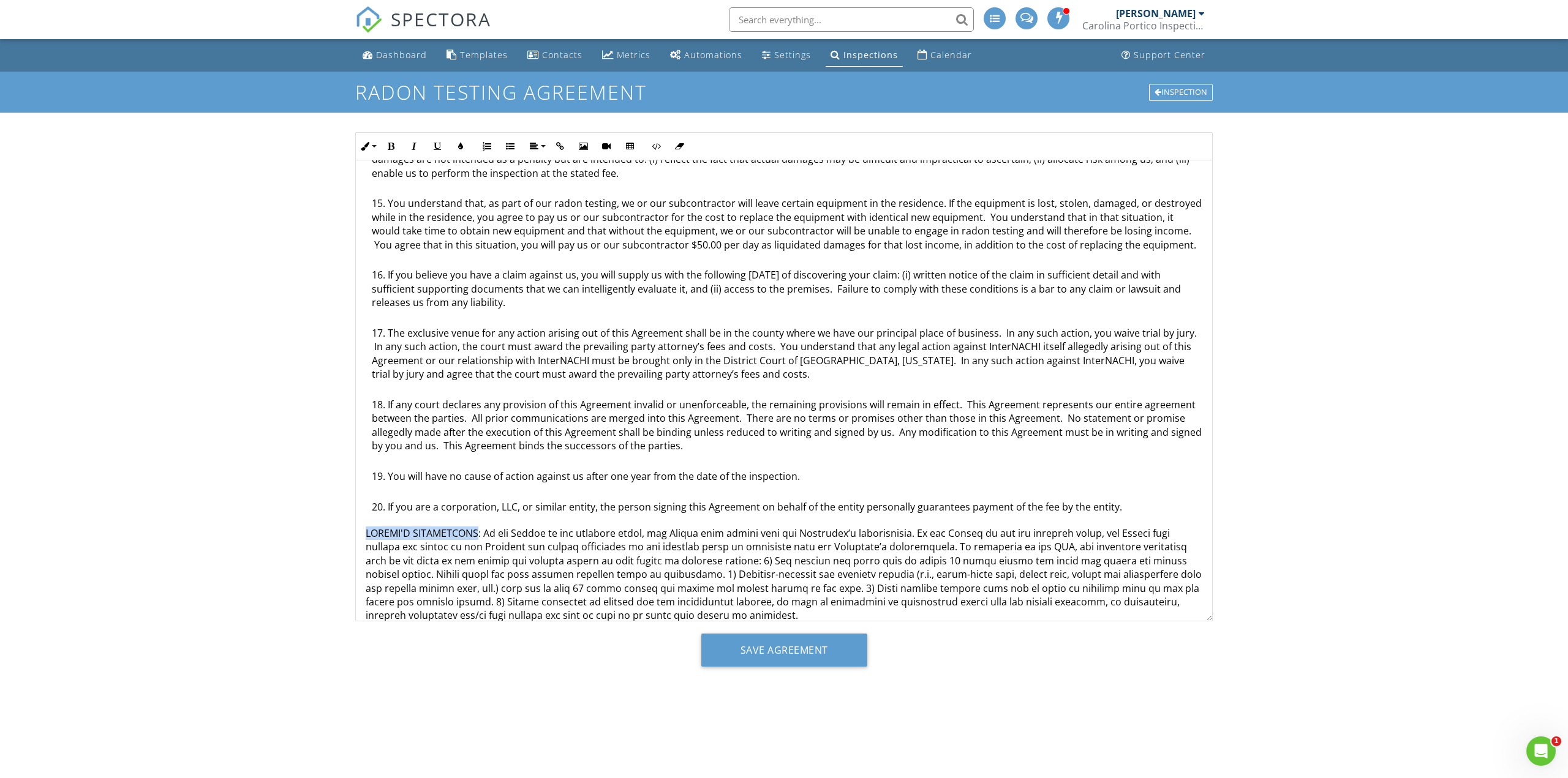
drag, startPoint x: 376, startPoint y: 531, endPoint x: 471, endPoint y: 537, distance: 95.2
click at [471, 537] on p at bounding box center [783, 574] width 836 height 96
click at [388, 147] on icon "button" at bounding box center [391, 146] width 9 height 9
drag, startPoint x: 573, startPoint y: 540, endPoint x: 632, endPoint y: 579, distance: 70.7
click at [577, 540] on p "CLIENT'S OBLIGATIONS" at bounding box center [783, 574] width 836 height 96
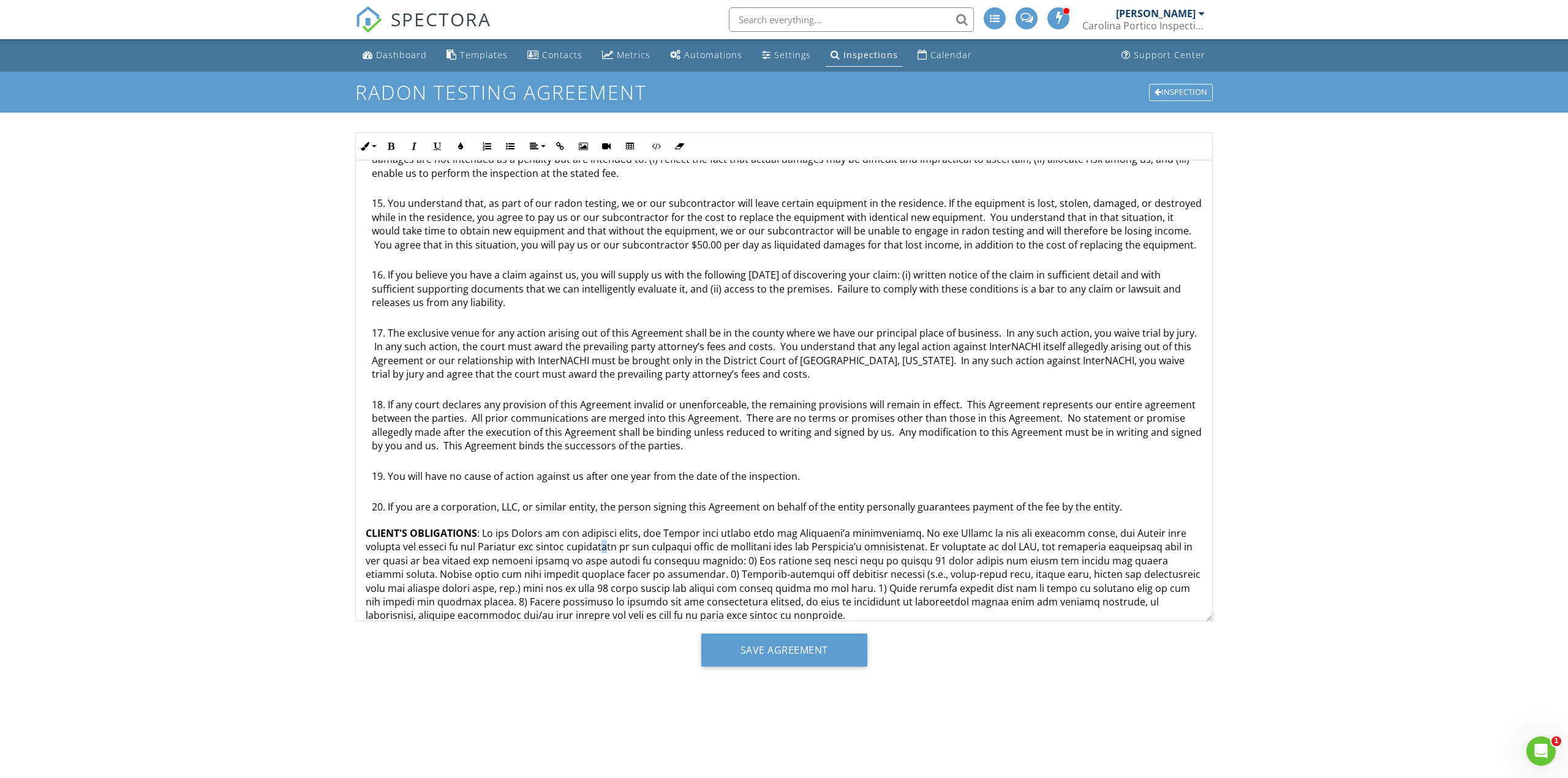
scroll to position [646, 0]
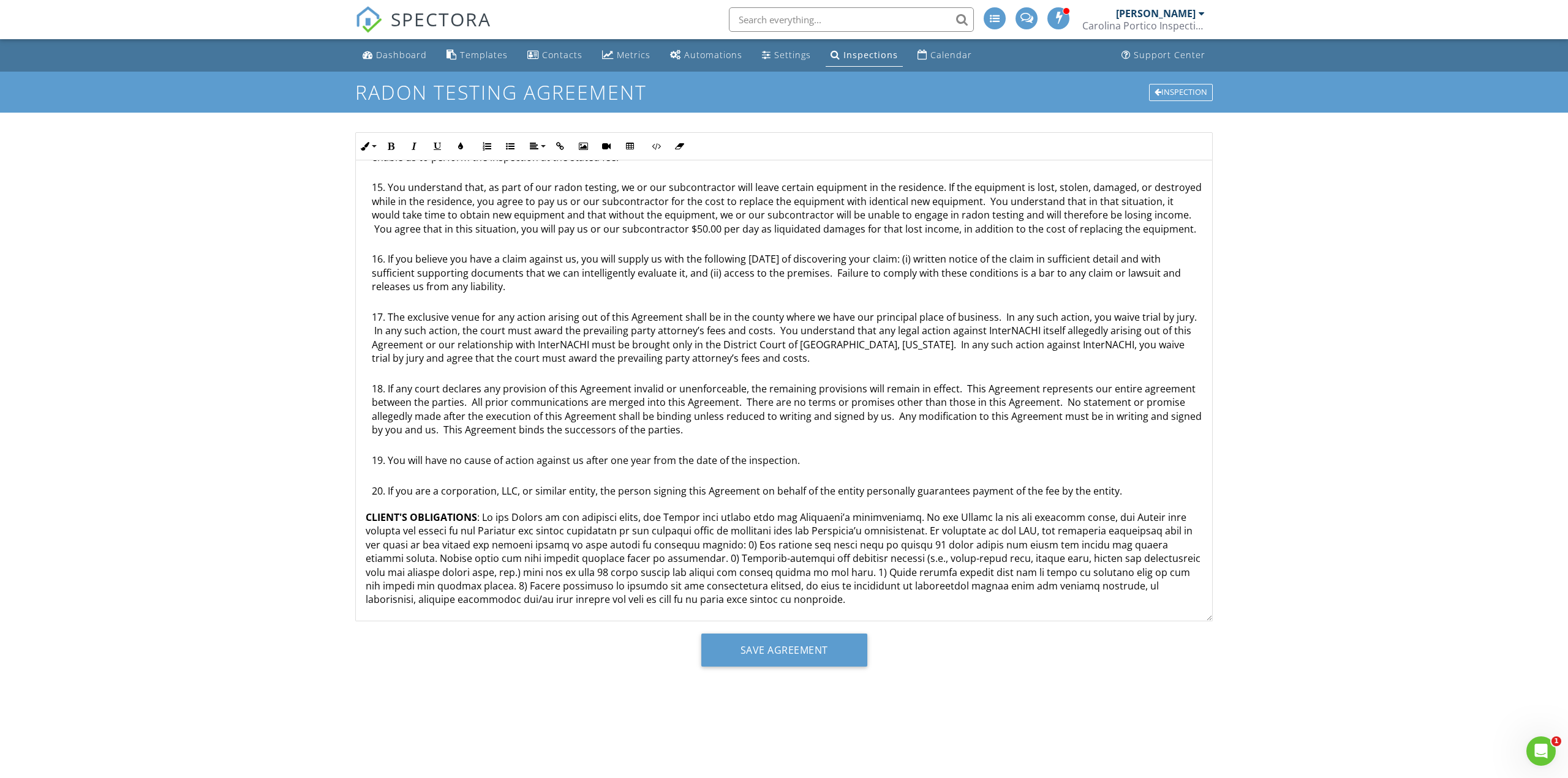
click at [790, 600] on p "CLIENT'S OBLIGATIONS" at bounding box center [783, 558] width 836 height 96
click at [777, 645] on input "Save Agreement" at bounding box center [784, 650] width 166 height 33
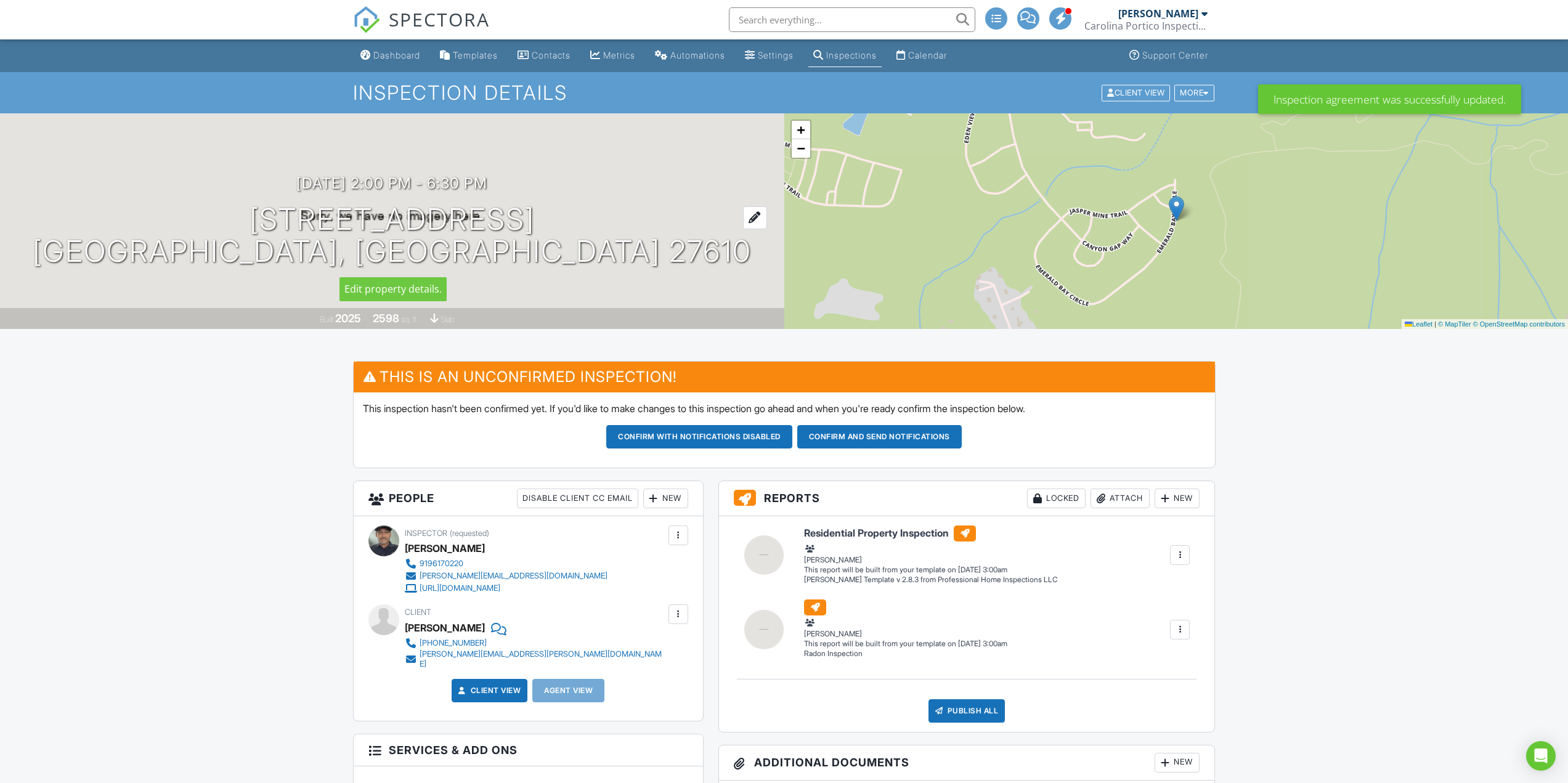
click at [743, 217] on div at bounding box center [755, 217] width 24 height 23
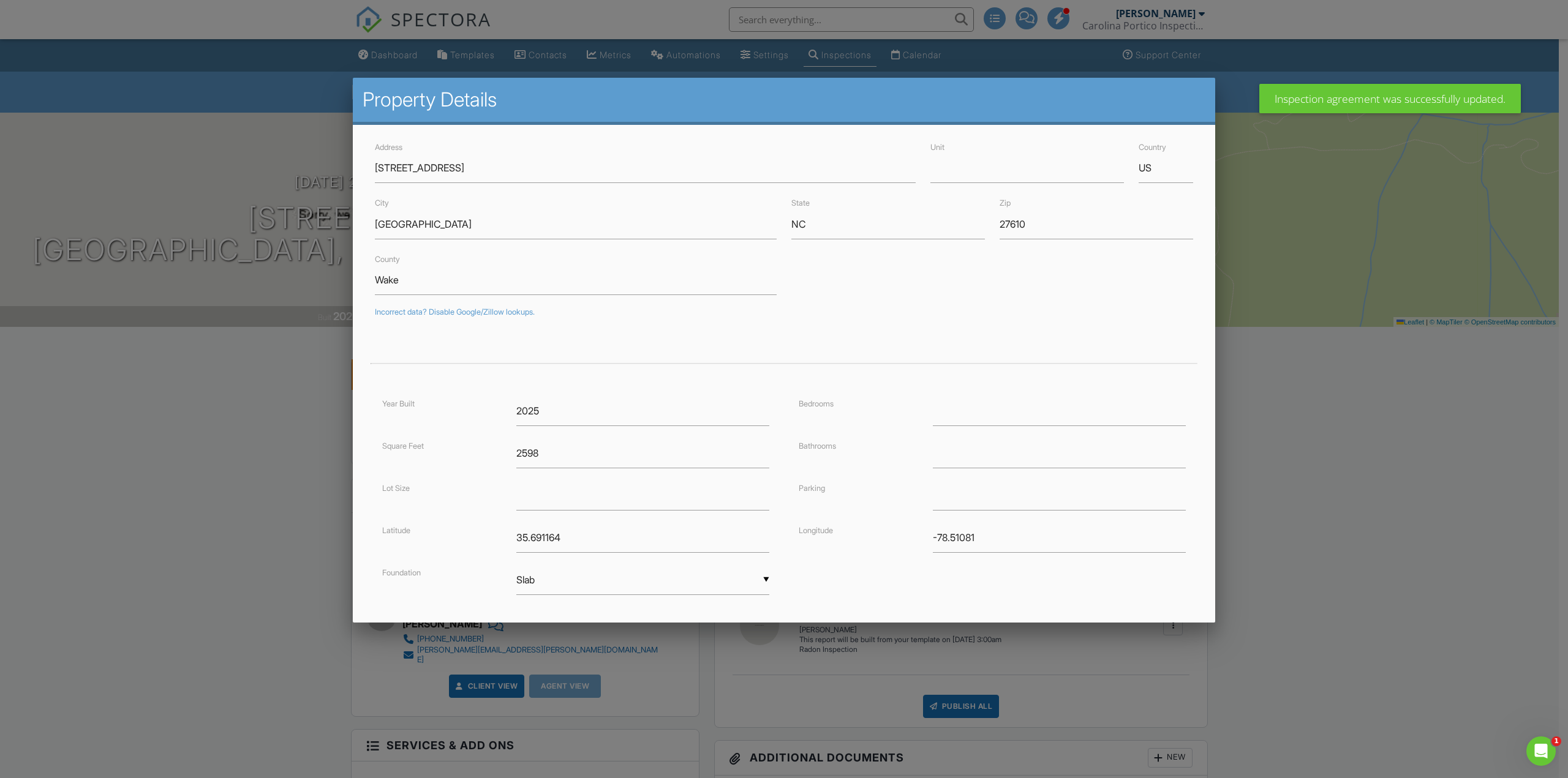
click at [1310, 401] on div at bounding box center [784, 425] width 1568 height 972
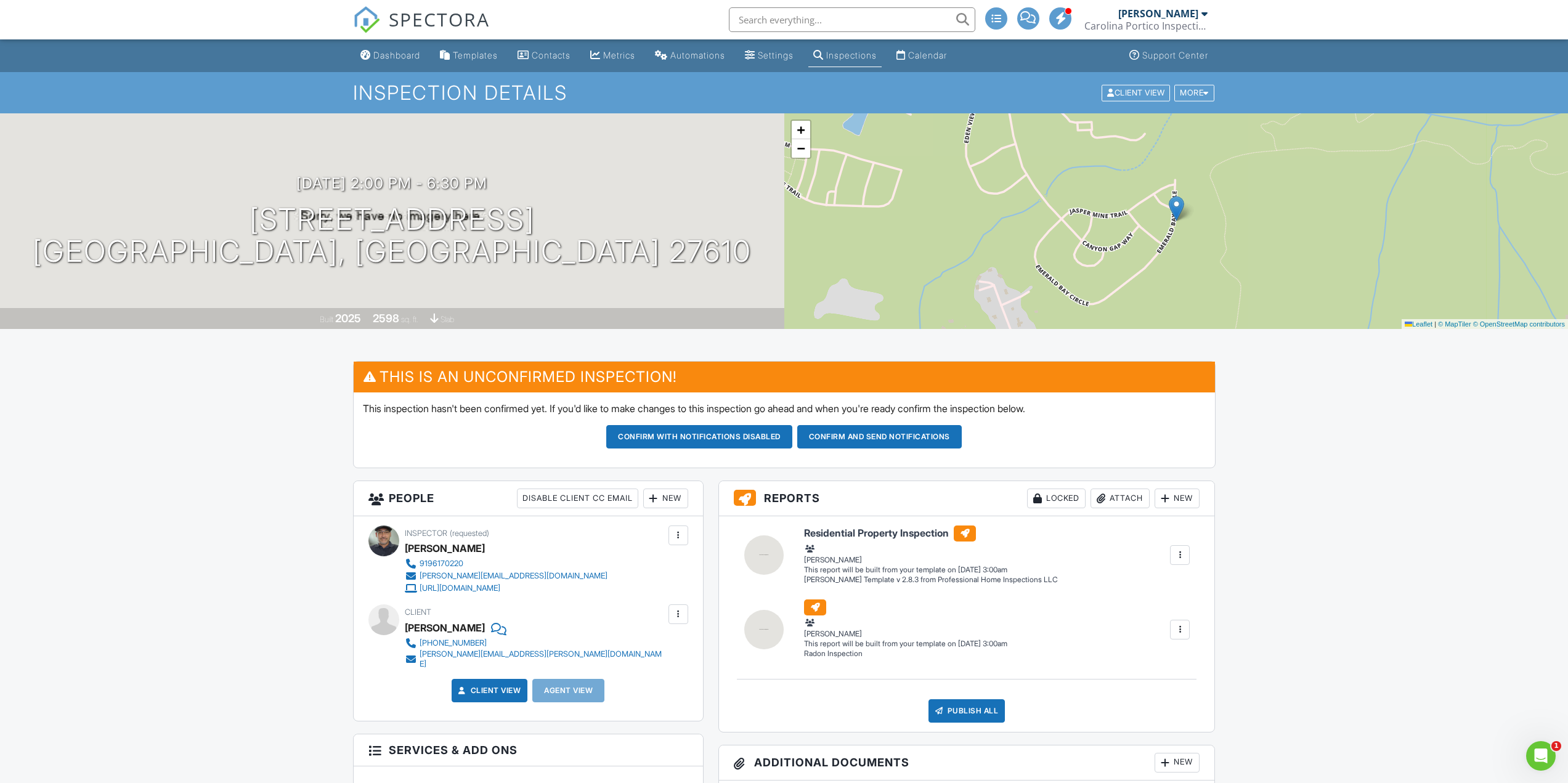
click at [1182, 555] on div at bounding box center [1180, 555] width 12 height 12
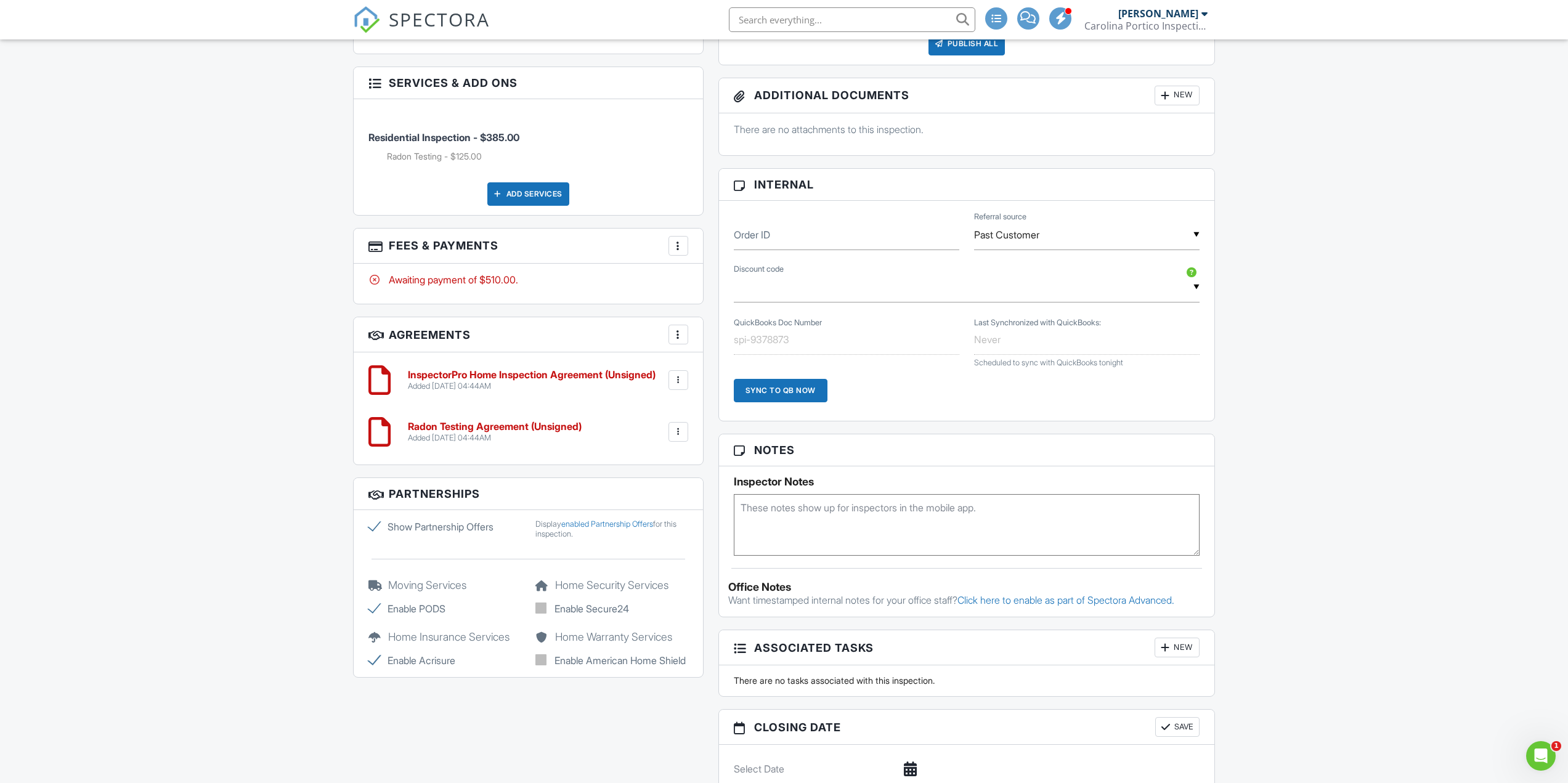
scroll to position [677, 0]
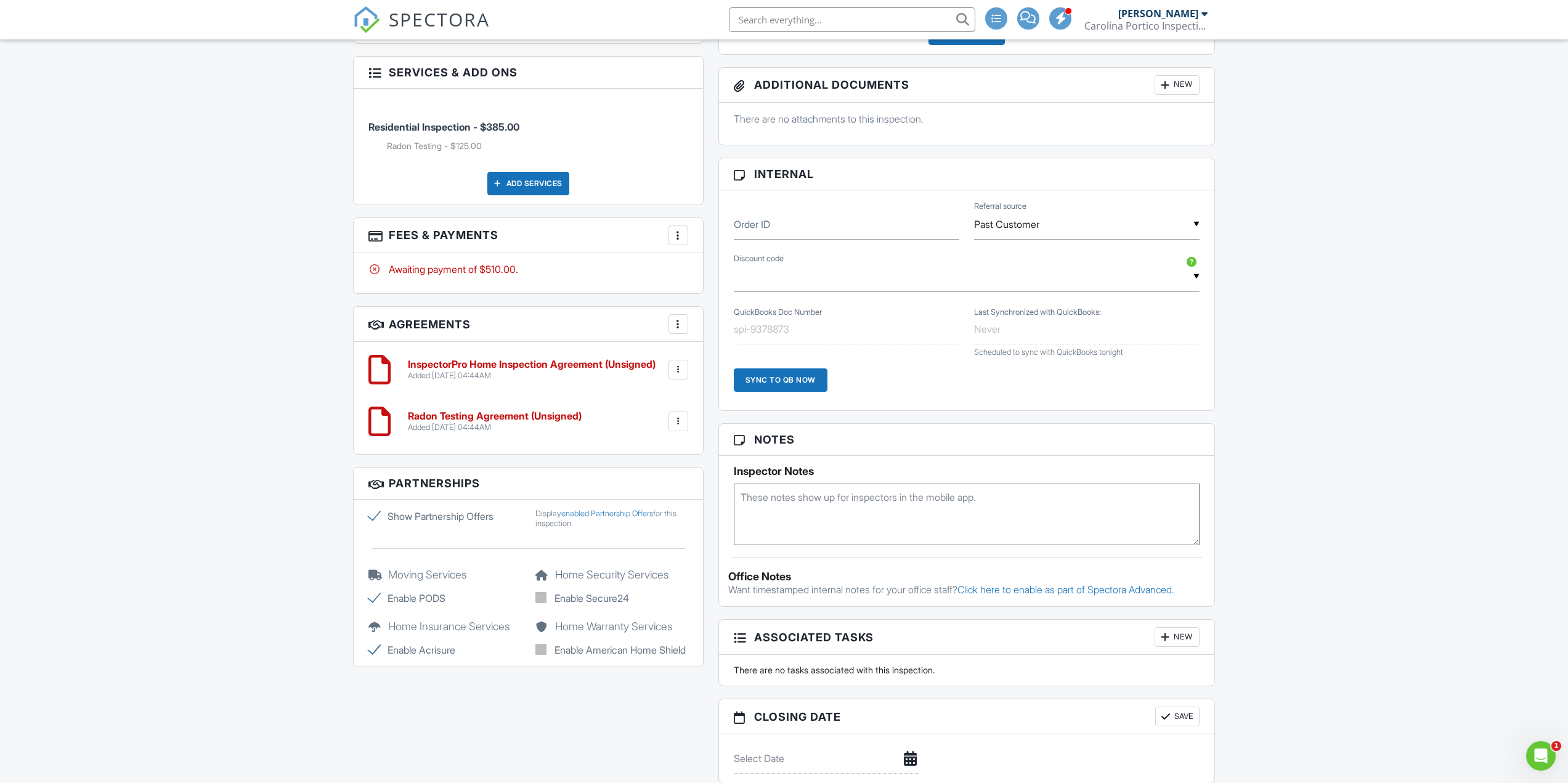
click at [556, 411] on h6 "Radon Testing Agreement (Unsigned)" at bounding box center [495, 417] width 174 height 11
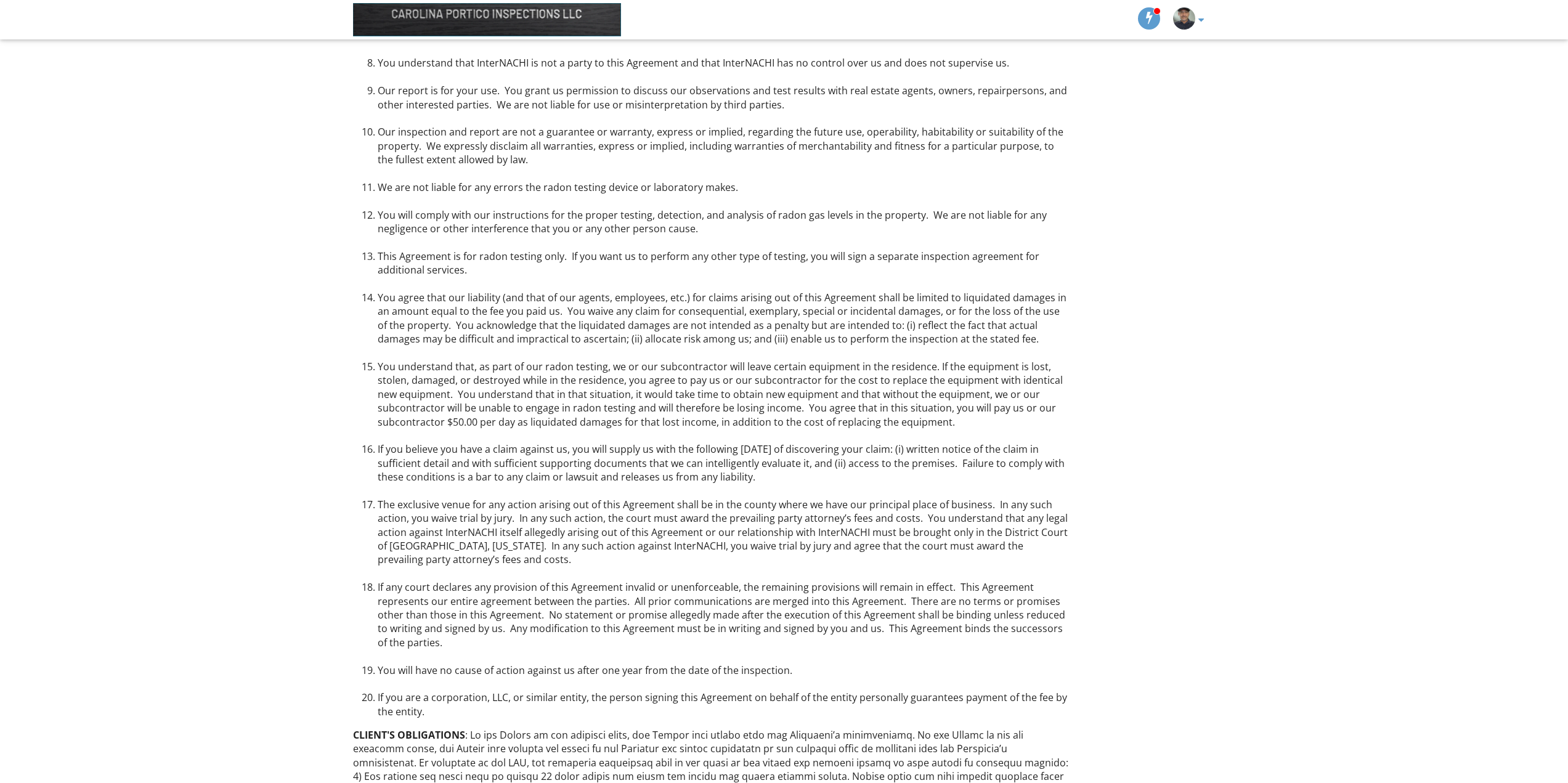
scroll to position [493, 0]
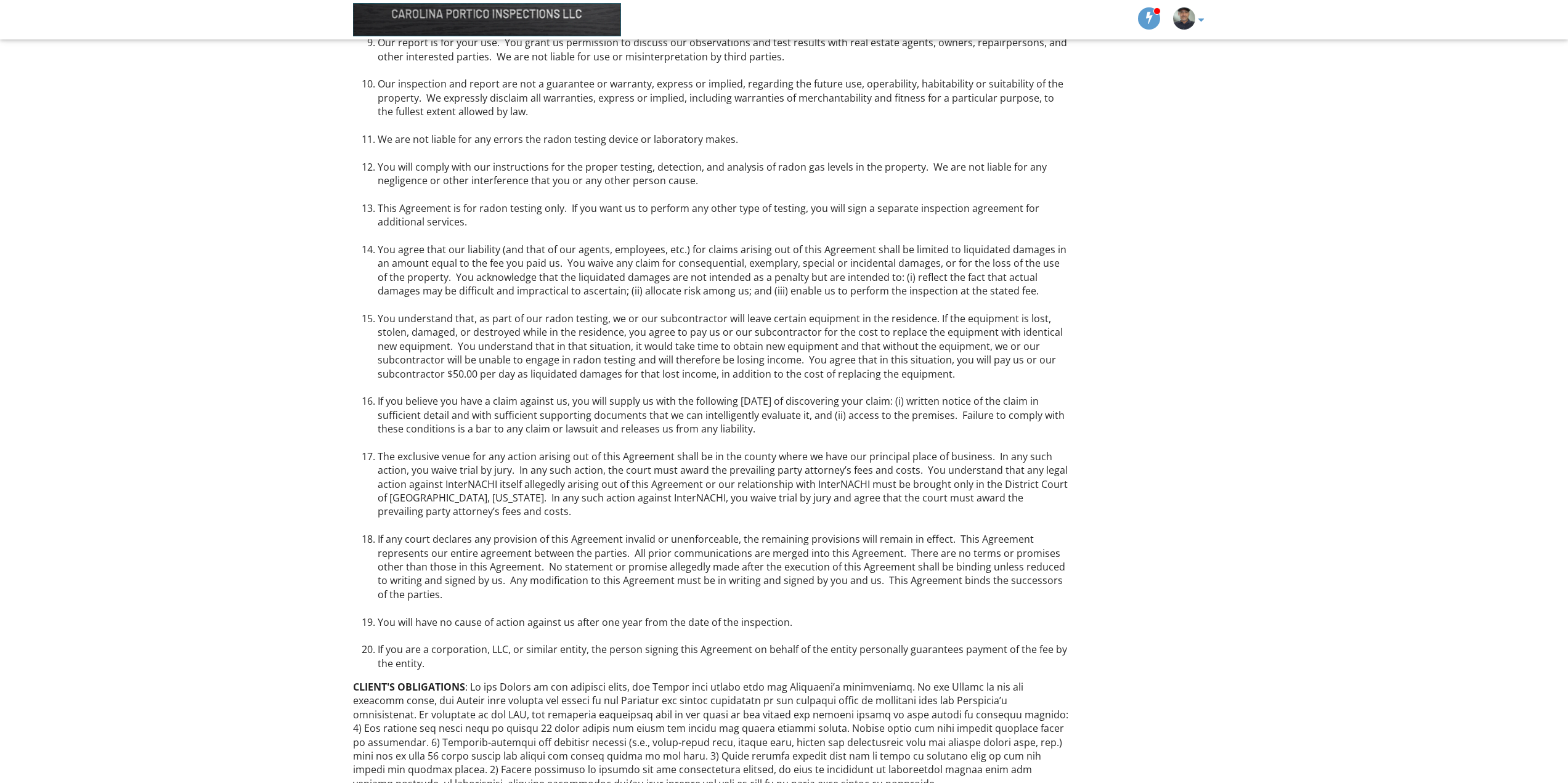
click at [405, 317] on li "You understand that, as part of our radon testing, we or our subcontractor will…" at bounding box center [723, 353] width 692 height 83
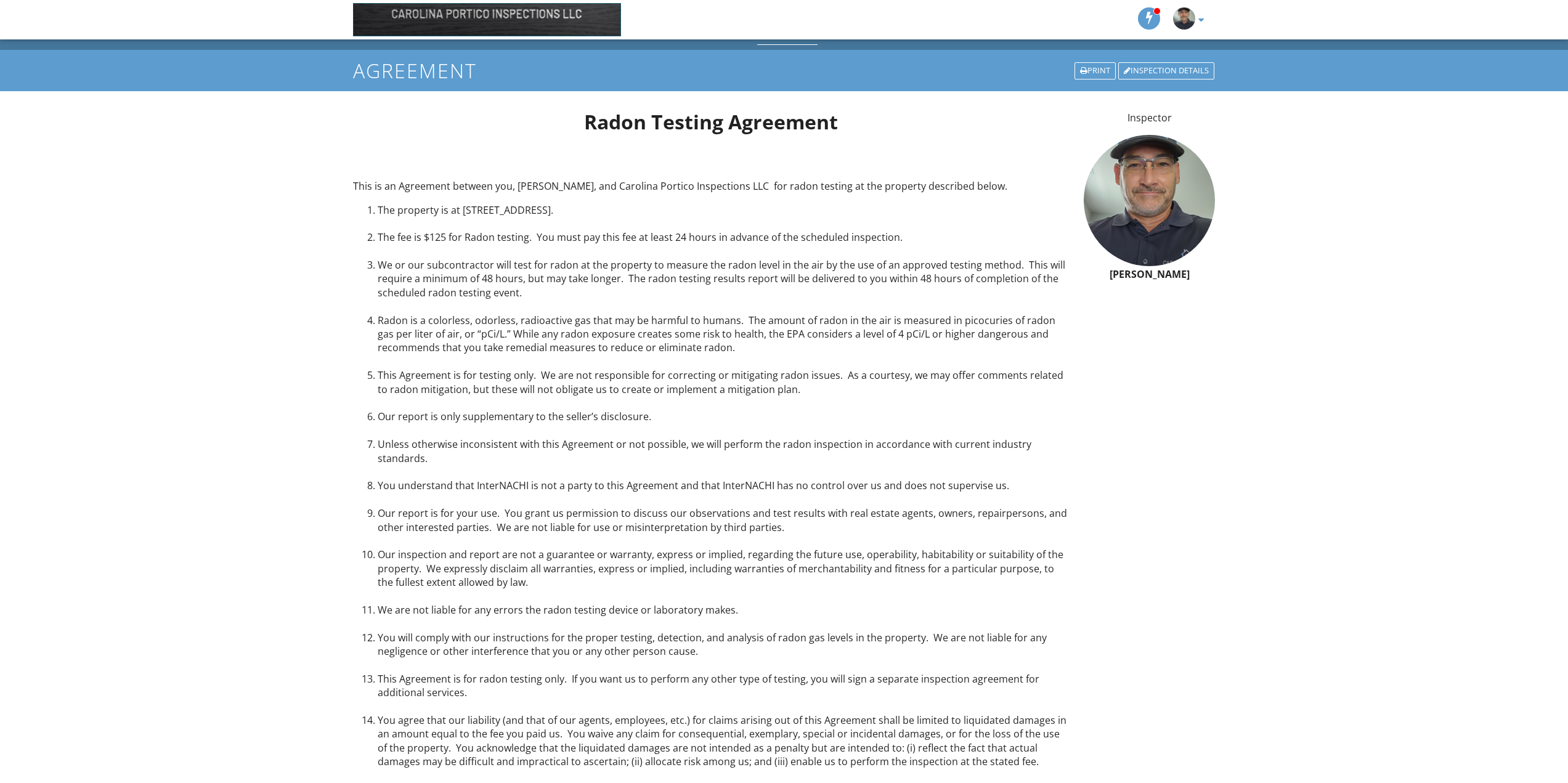
scroll to position [0, 0]
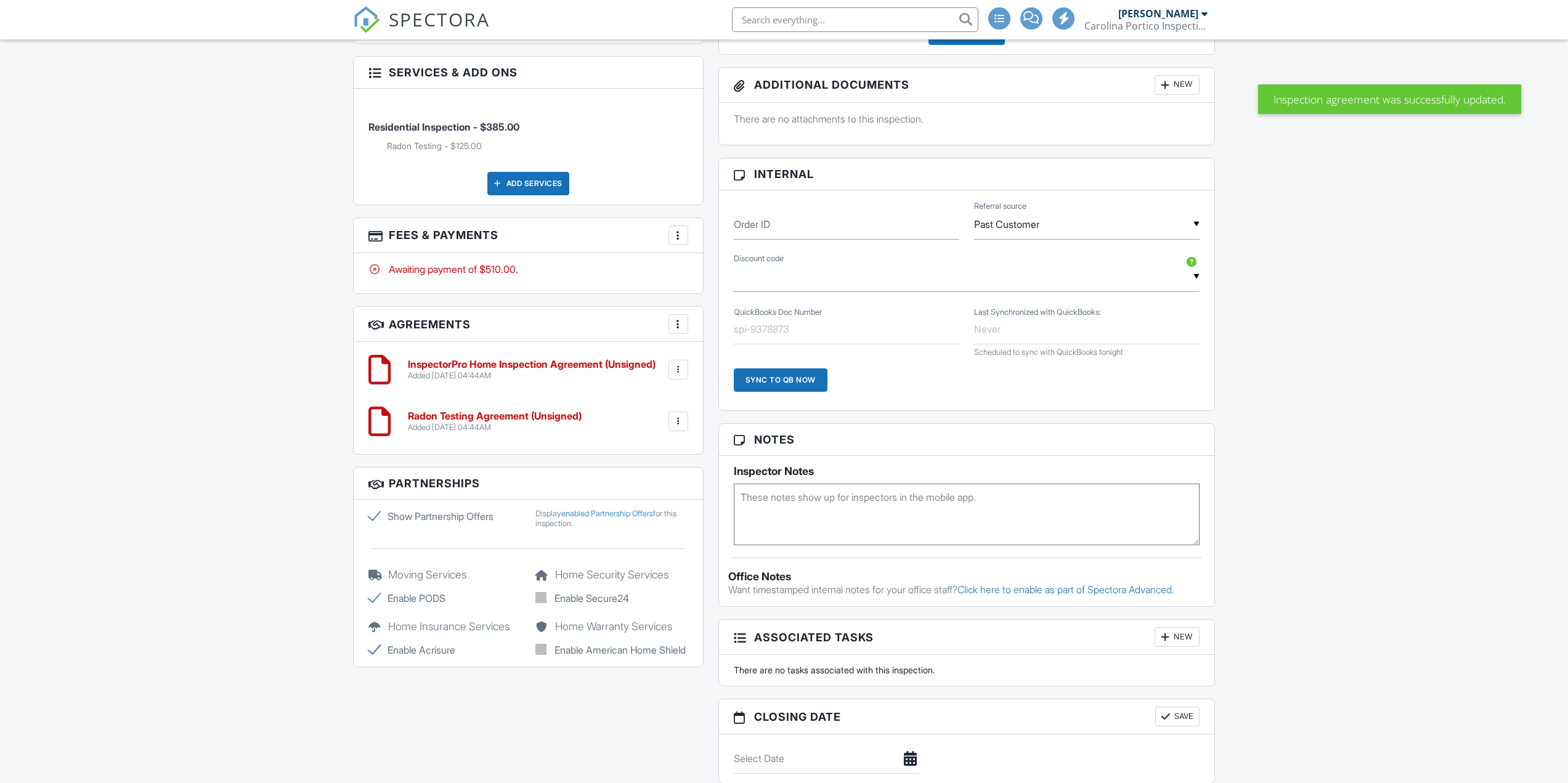
click at [674, 415] on div at bounding box center [678, 422] width 12 height 12
click at [634, 448] on li "Edit" at bounding box center [645, 455] width 70 height 31
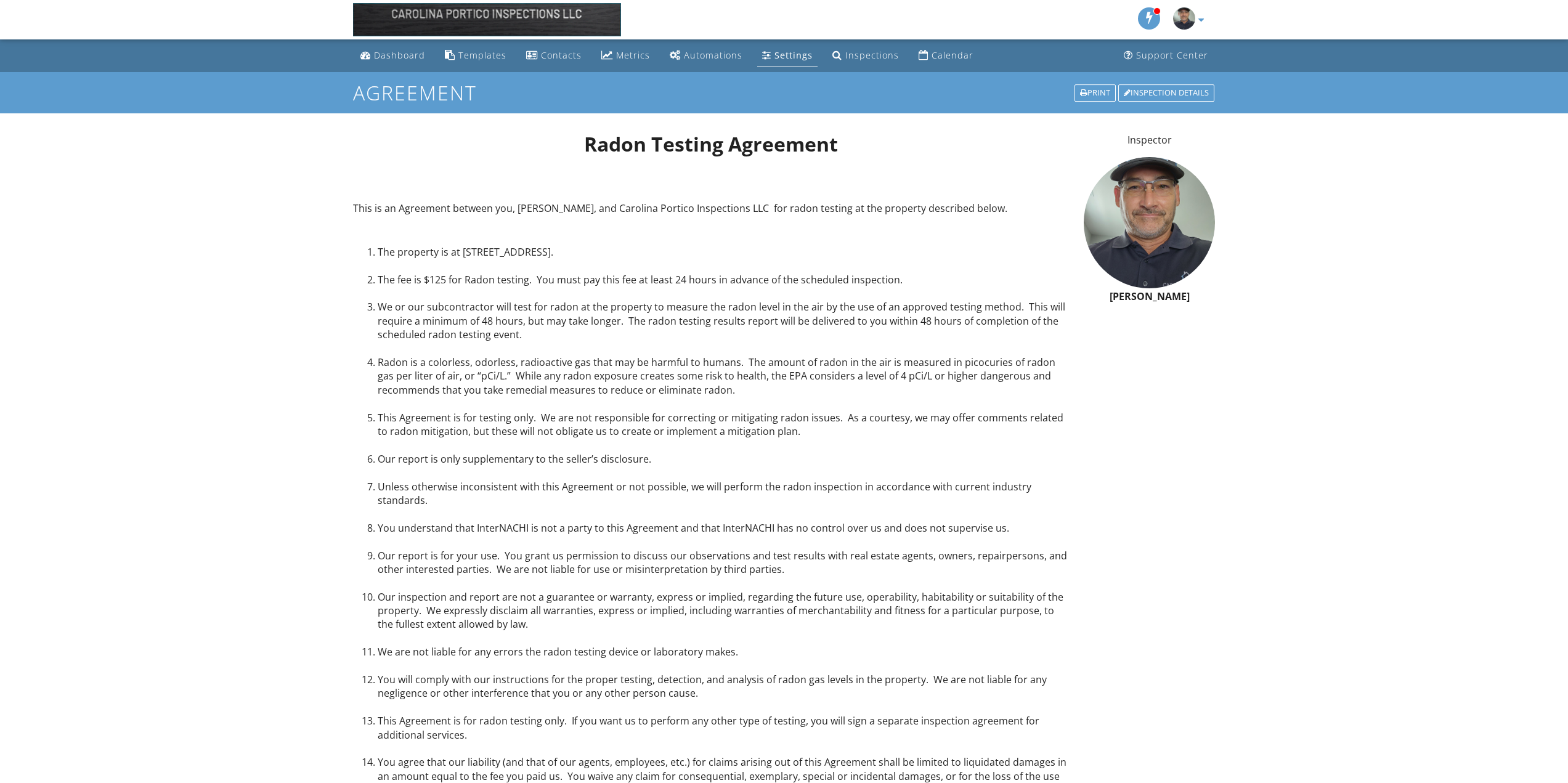
click at [791, 52] on div "Settings" at bounding box center [794, 55] width 39 height 12
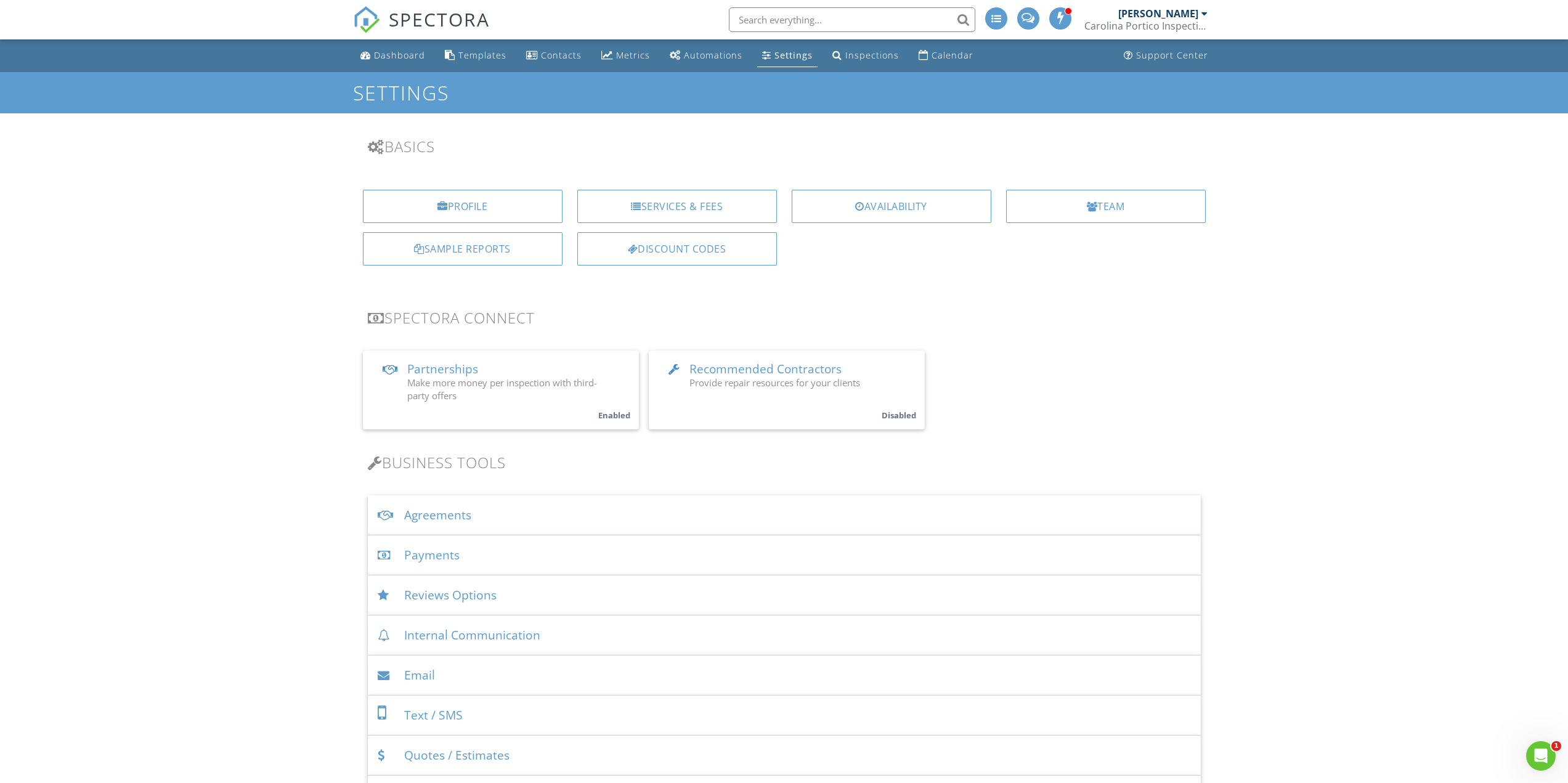
click at [473, 516] on div "Agreements" at bounding box center [784, 515] width 833 height 40
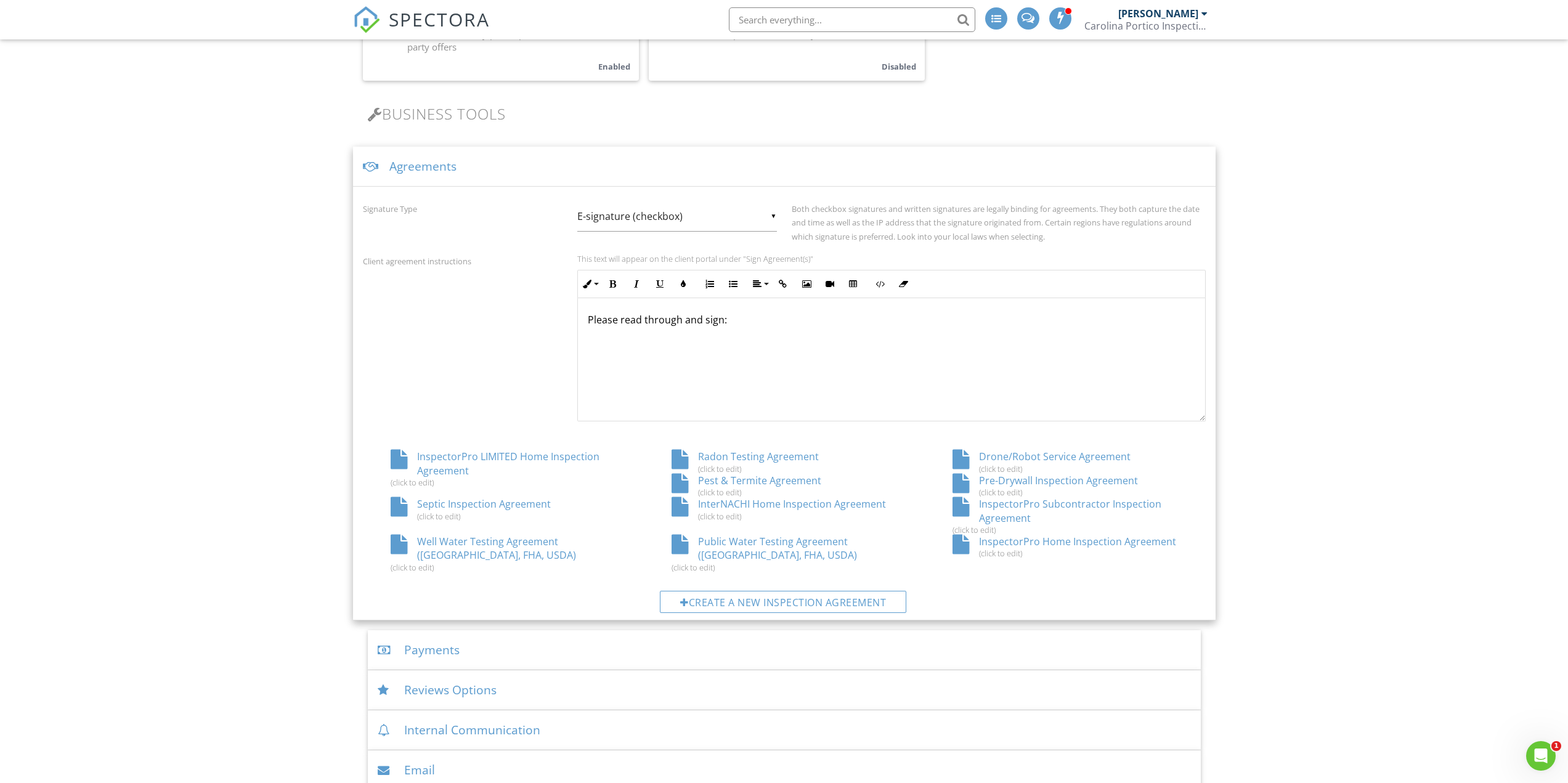
scroll to position [369, 0]
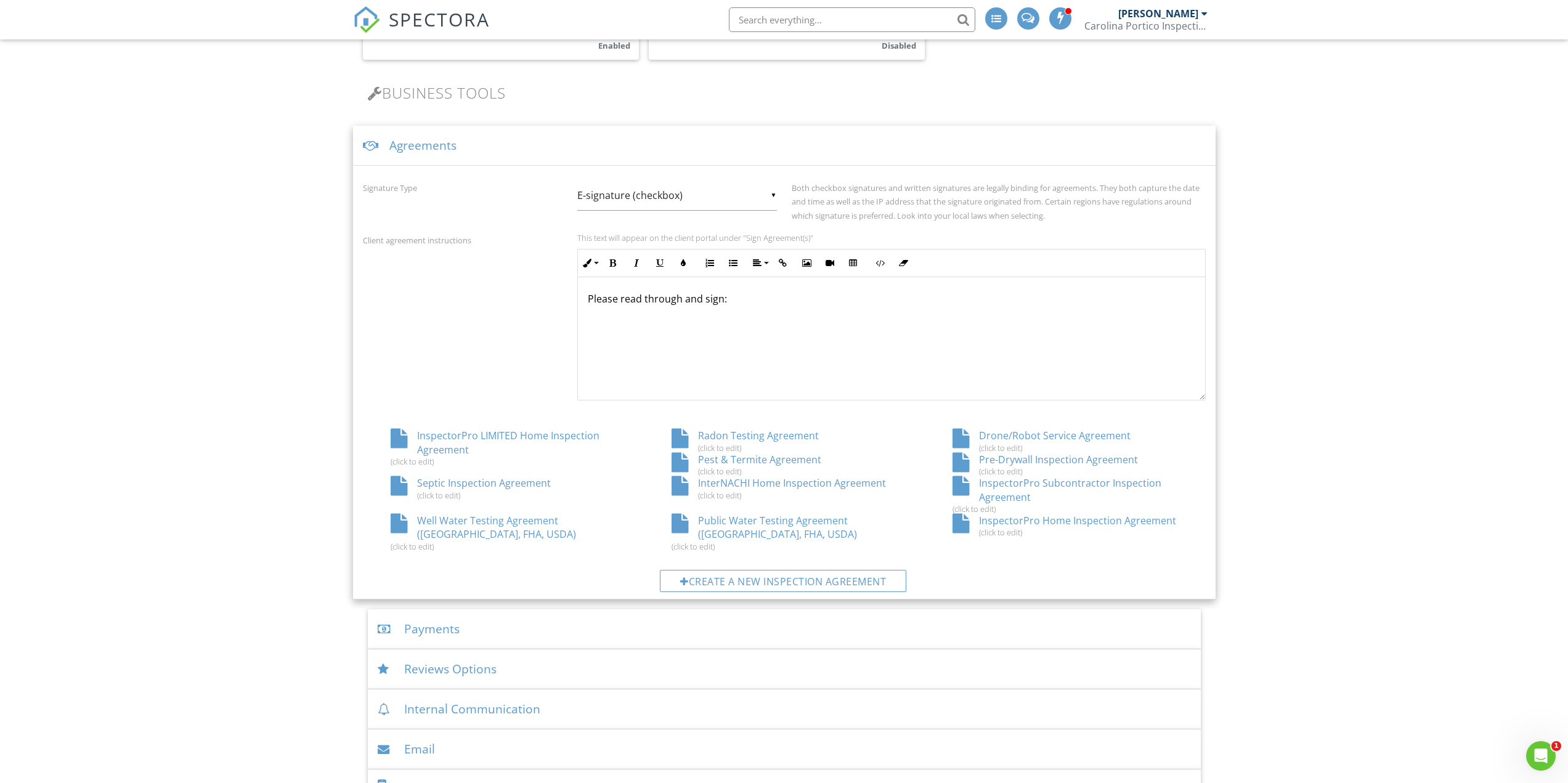
click at [768, 433] on div "Radon Testing Agreement (click to edit)" at bounding box center [784, 440] width 281 height 24
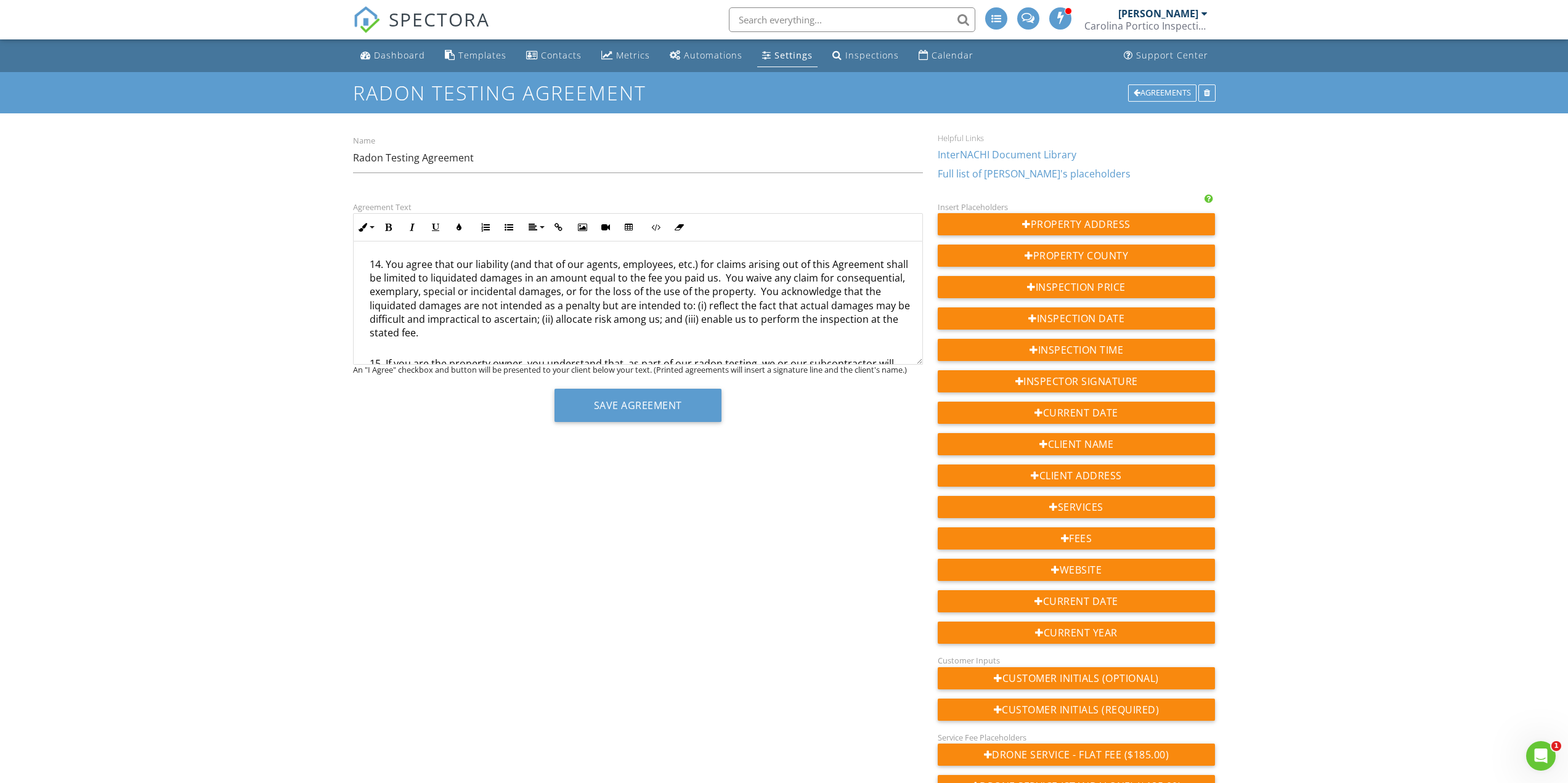
scroll to position [801, 0]
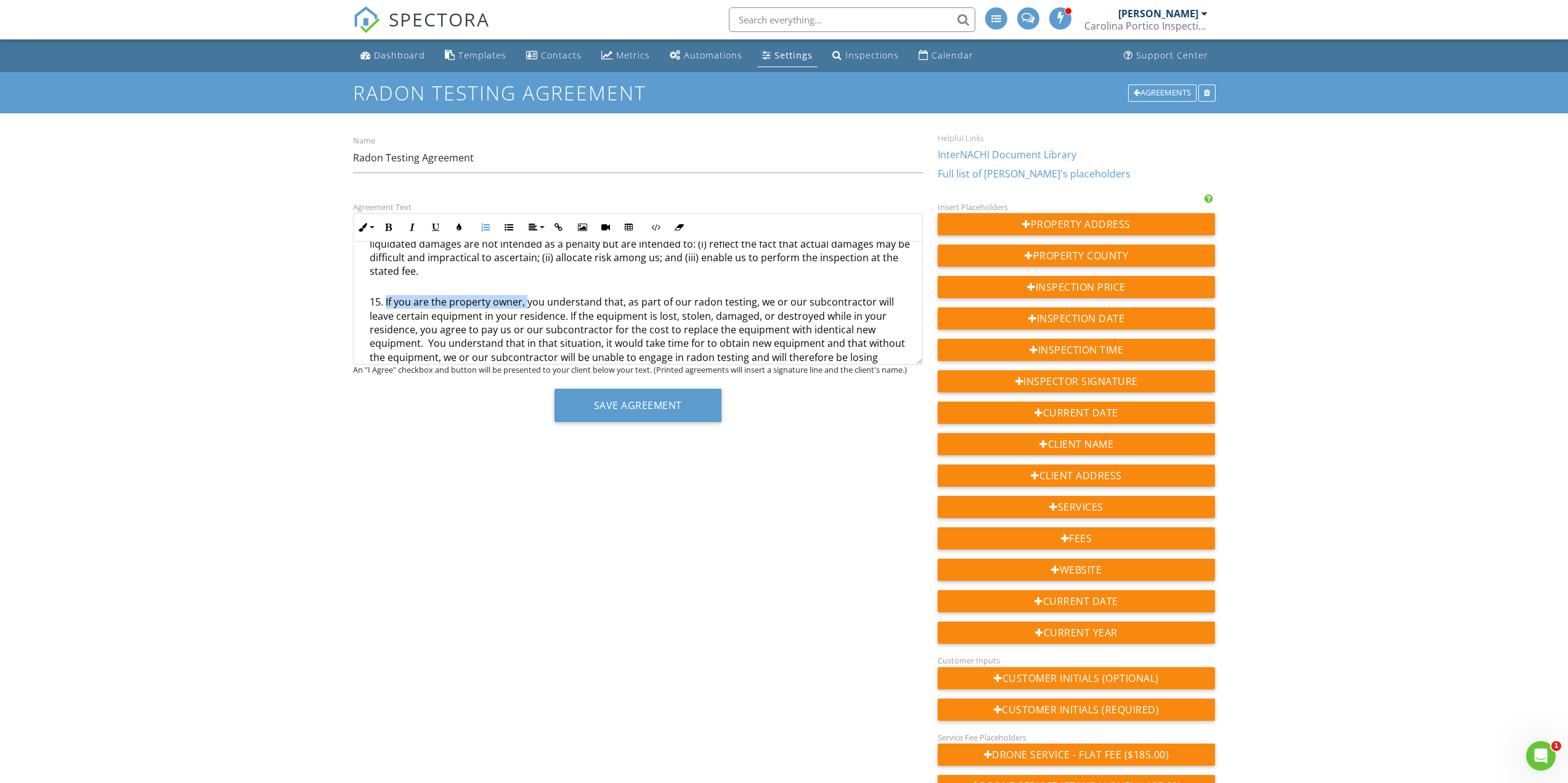
drag, startPoint x: 386, startPoint y: 302, endPoint x: 525, endPoint y: 299, distance: 139.0
click at [525, 299] on li "If you are the property owner, you understand that, as part of our radon testin…" at bounding box center [641, 351] width 543 height 114
copy li "If you are the property owner,"
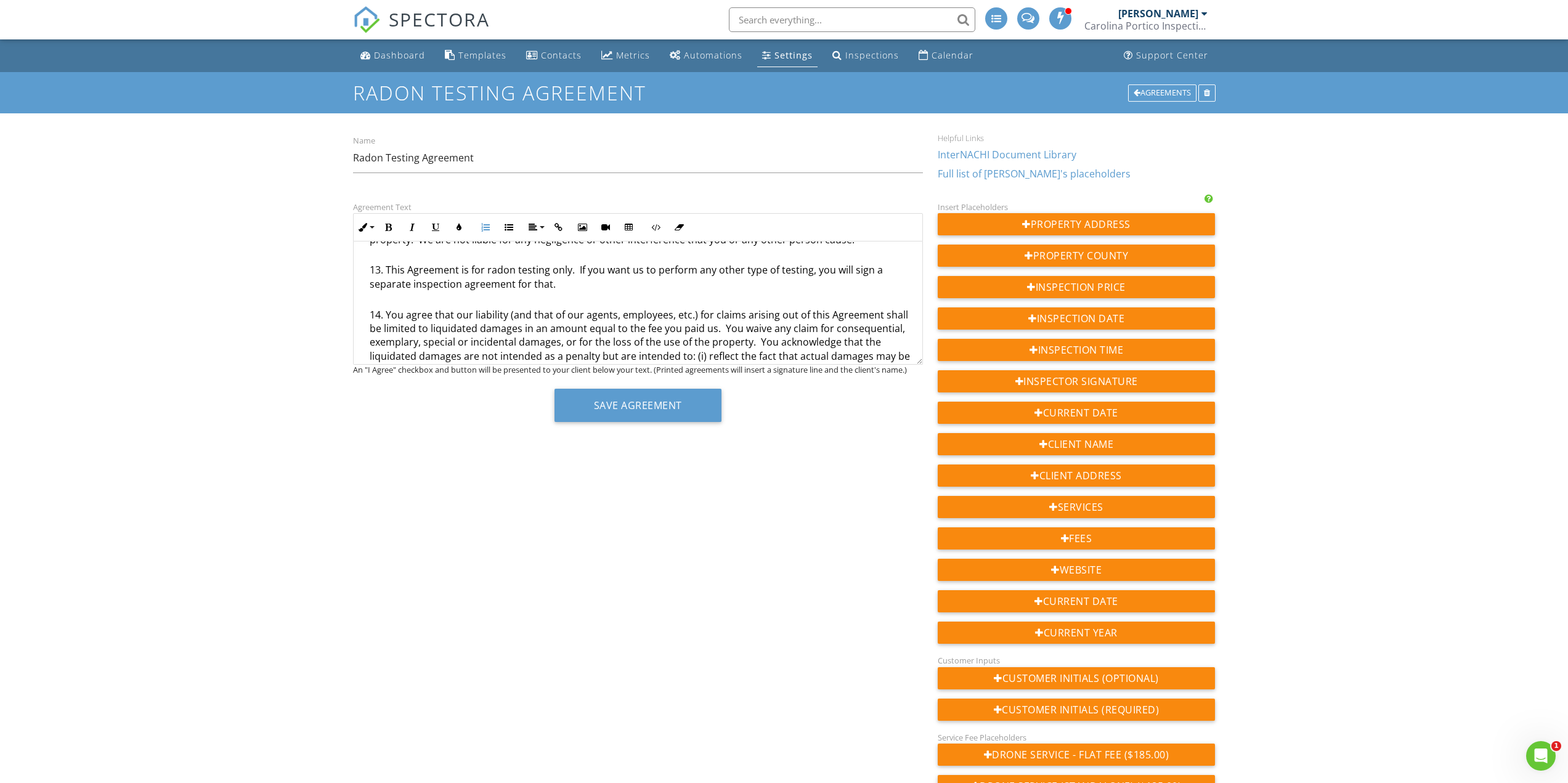
scroll to position [677, 0]
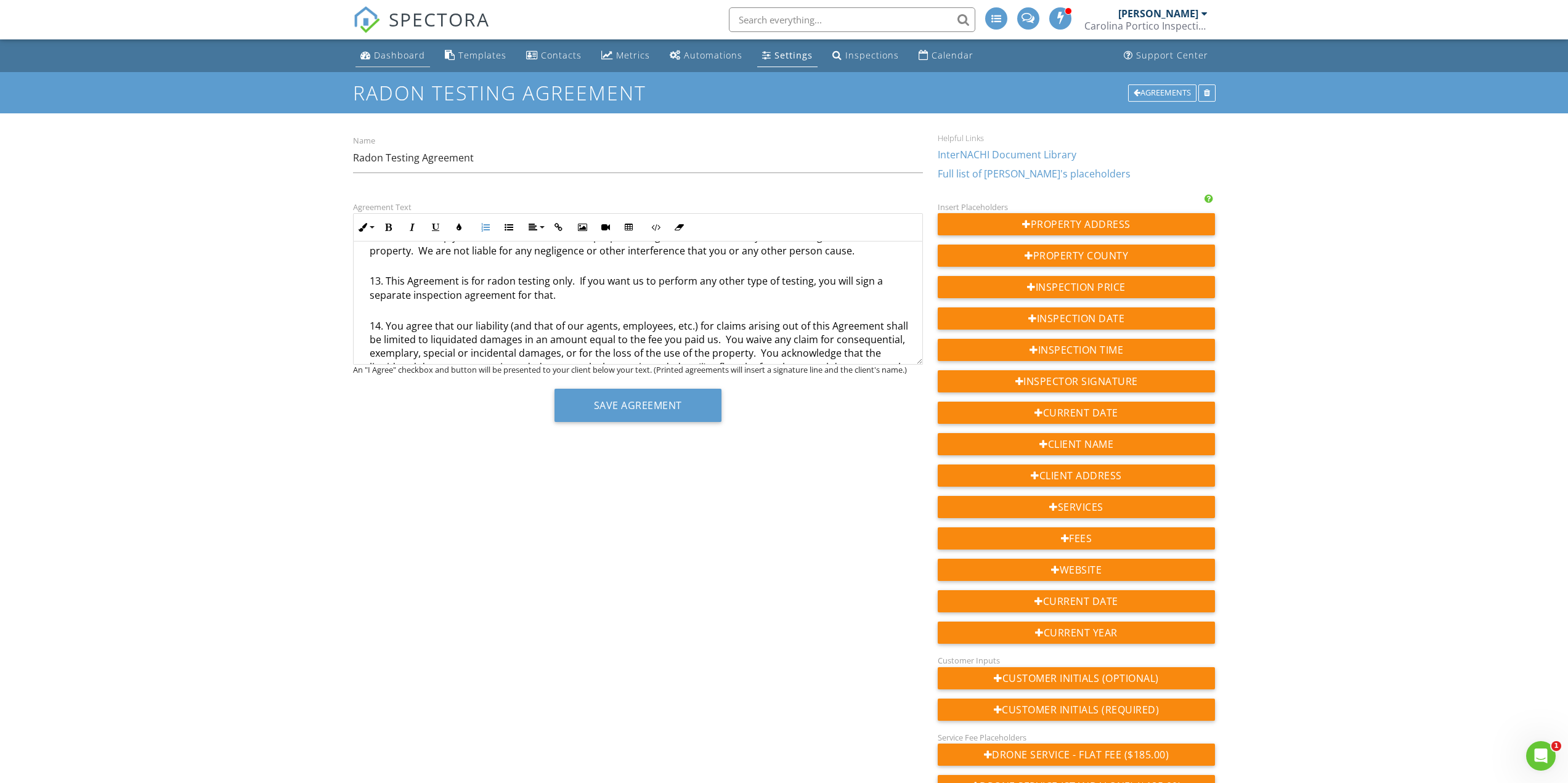
click at [396, 63] on link "Dashboard" at bounding box center [392, 55] width 75 height 23
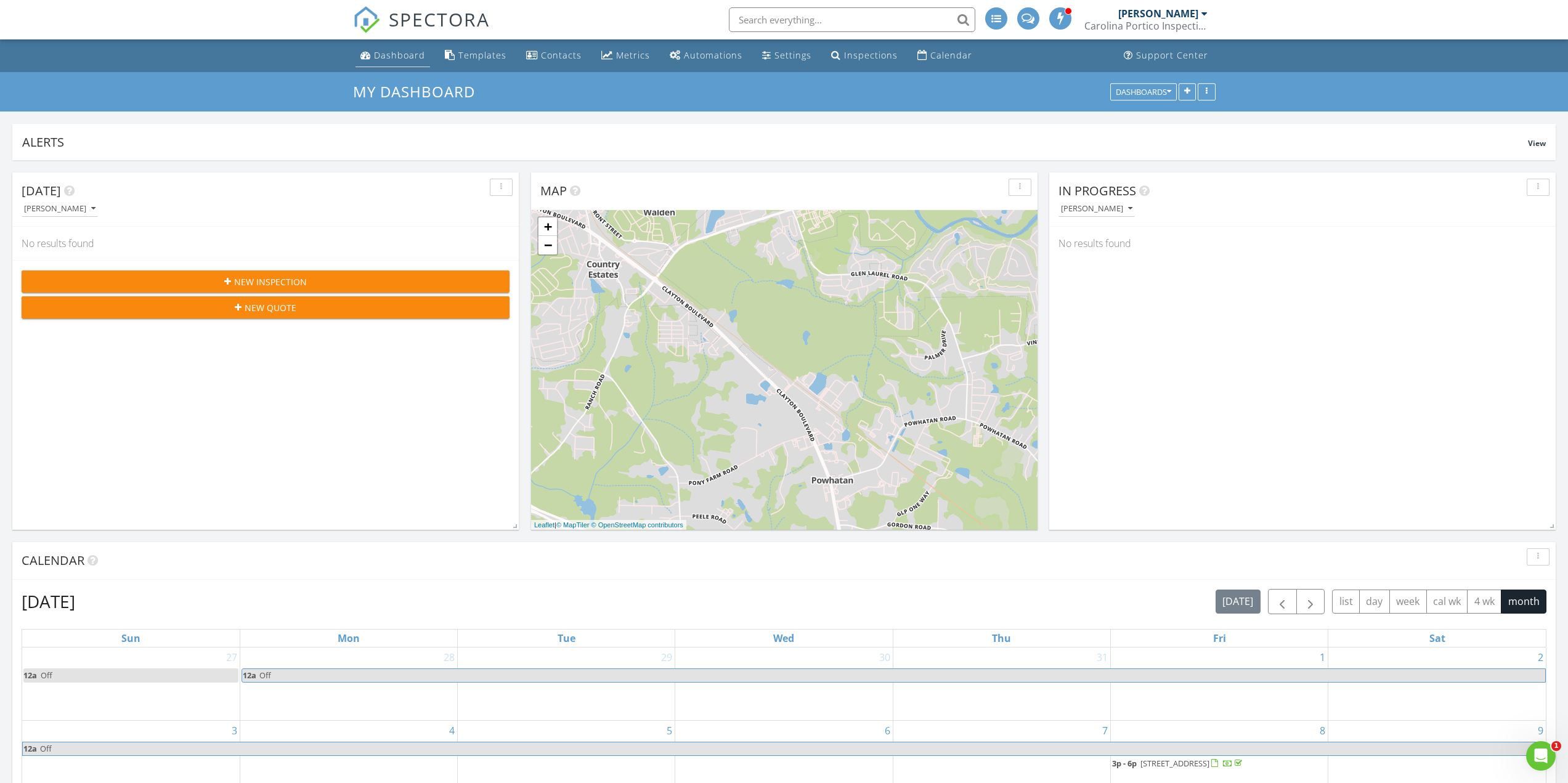
click at [409, 57] on div "Dashboard" at bounding box center [399, 55] width 51 height 12
click at [868, 52] on div "Inspections" at bounding box center [871, 55] width 53 height 12
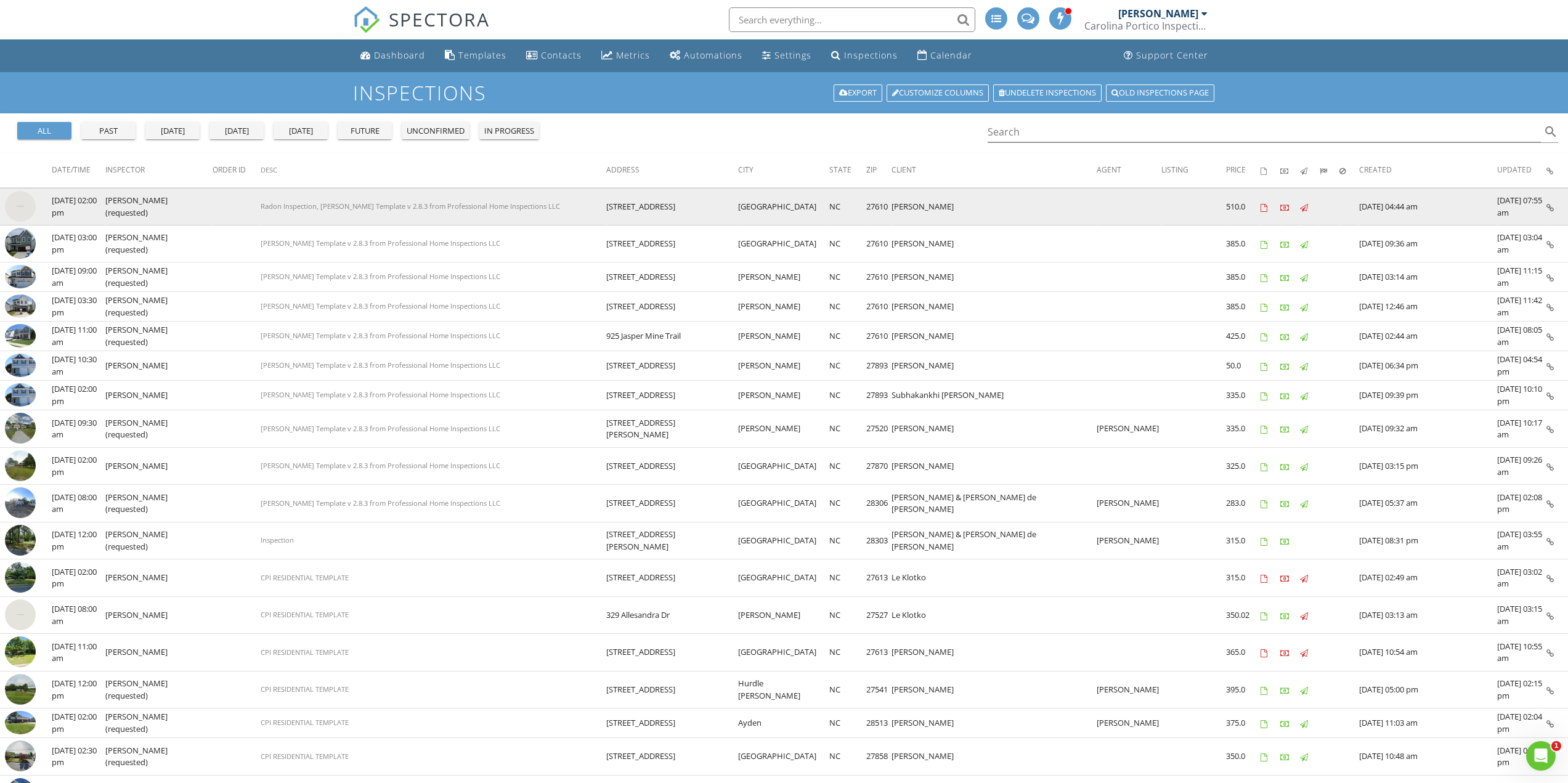
click at [20, 206] on img at bounding box center [20, 207] width 31 height 31
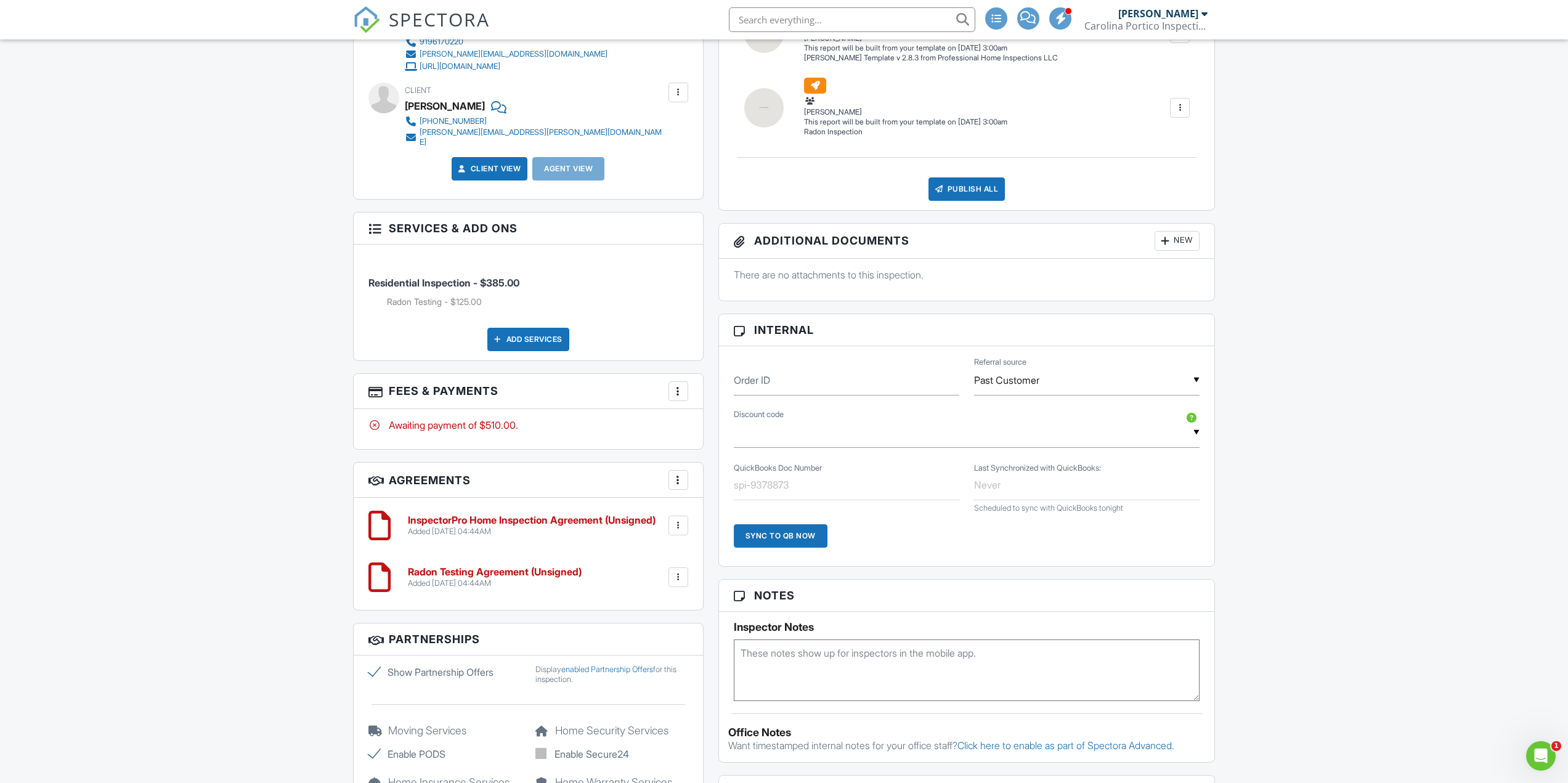
scroll to position [419, 0]
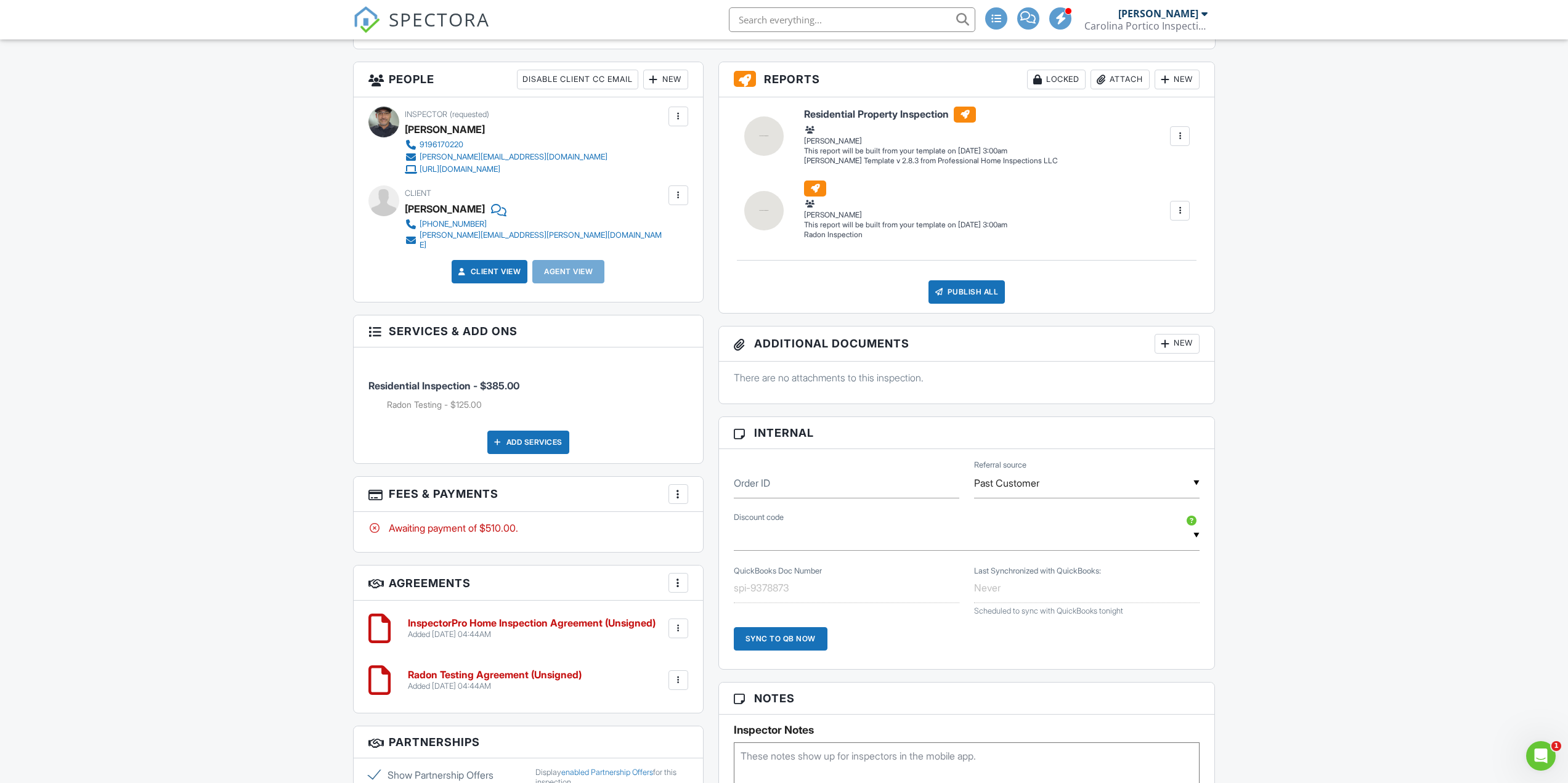
click at [547, 618] on h6 "InspectorPro Home Inspection Agreement (Unsigned)" at bounding box center [532, 623] width 248 height 11
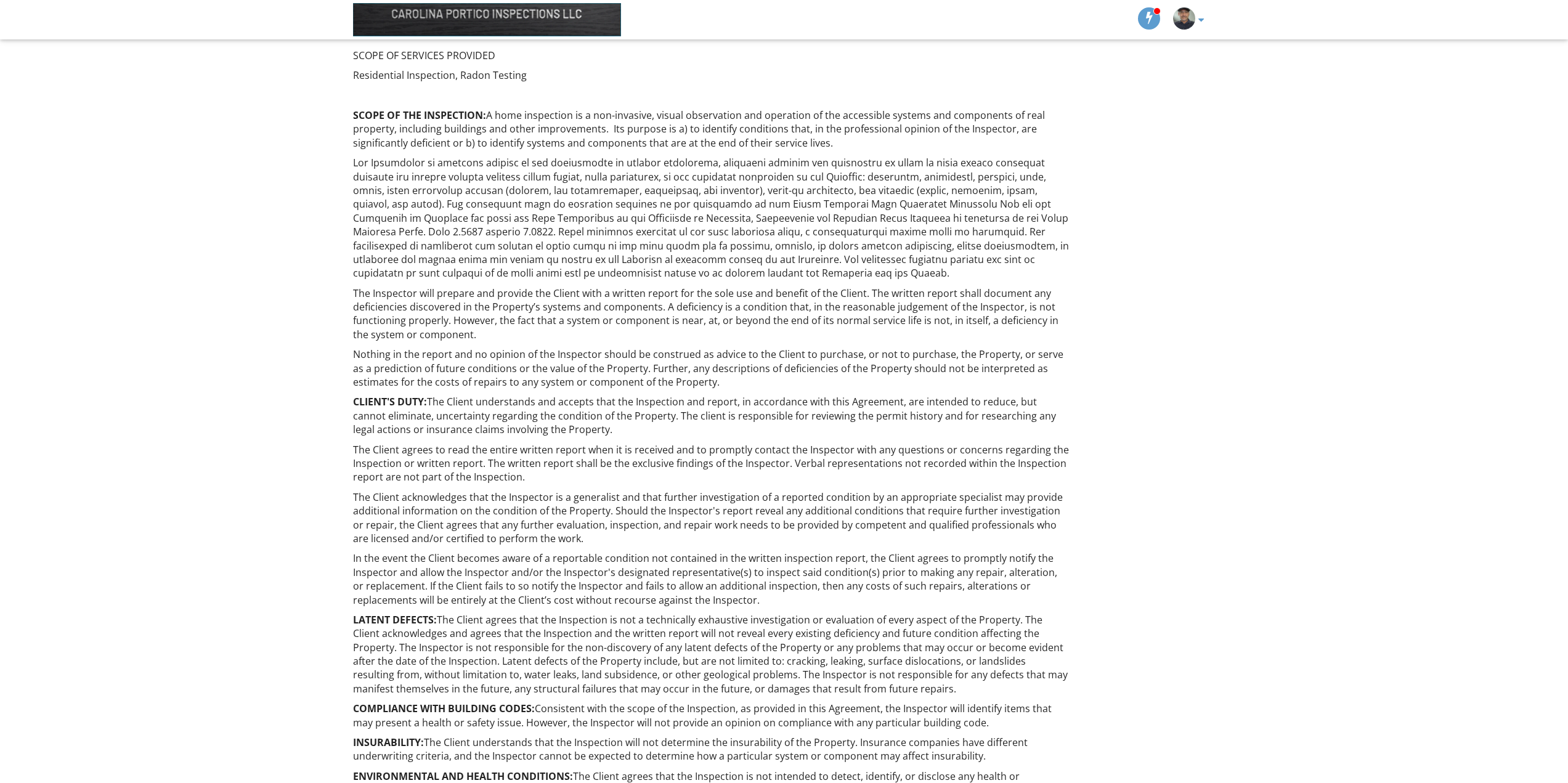
scroll to position [161, 0]
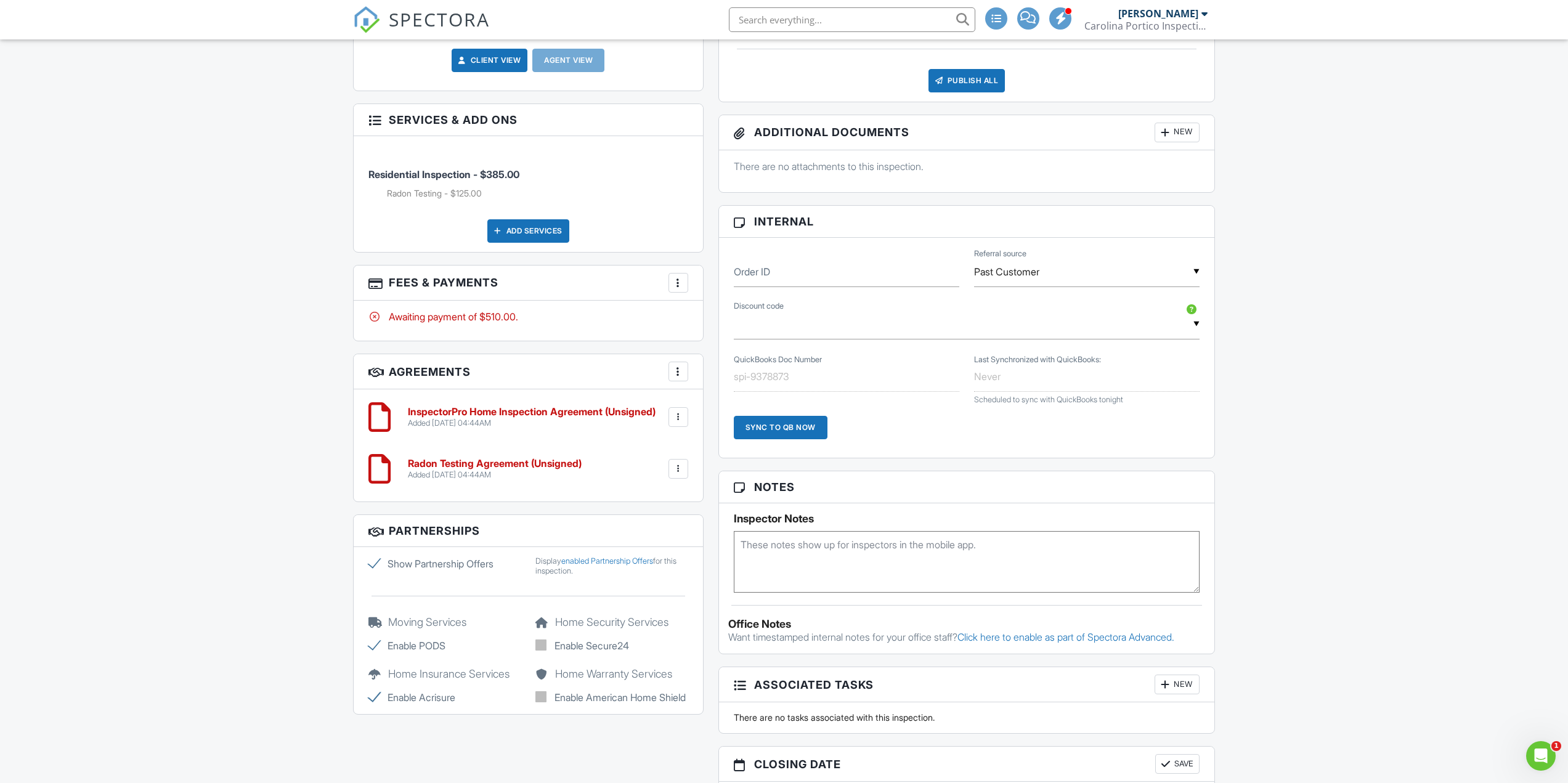
scroll to position [665, 0]
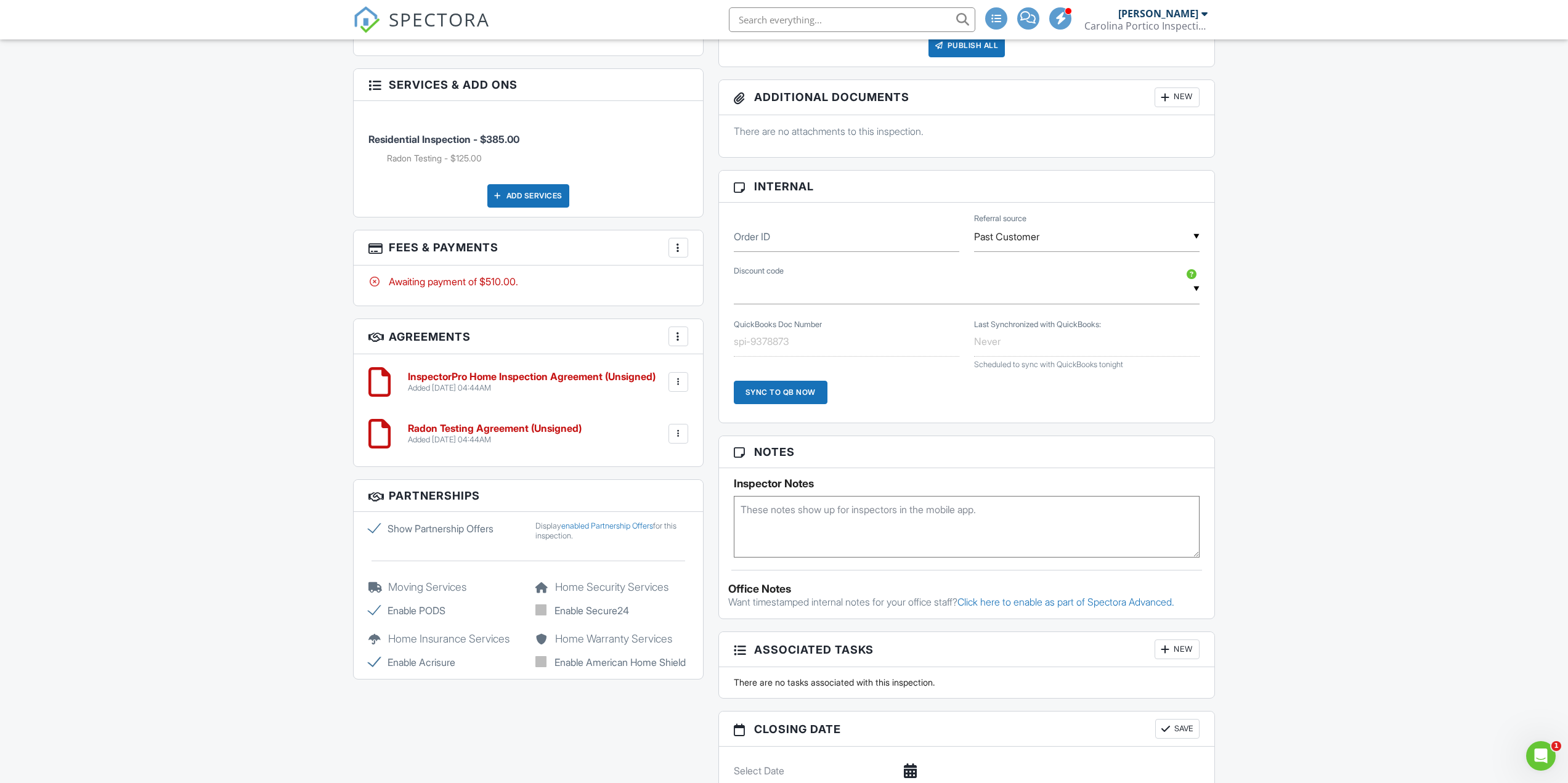
click at [561, 423] on h6 "Radon Testing Agreement (Unsigned)" at bounding box center [495, 429] width 174 height 11
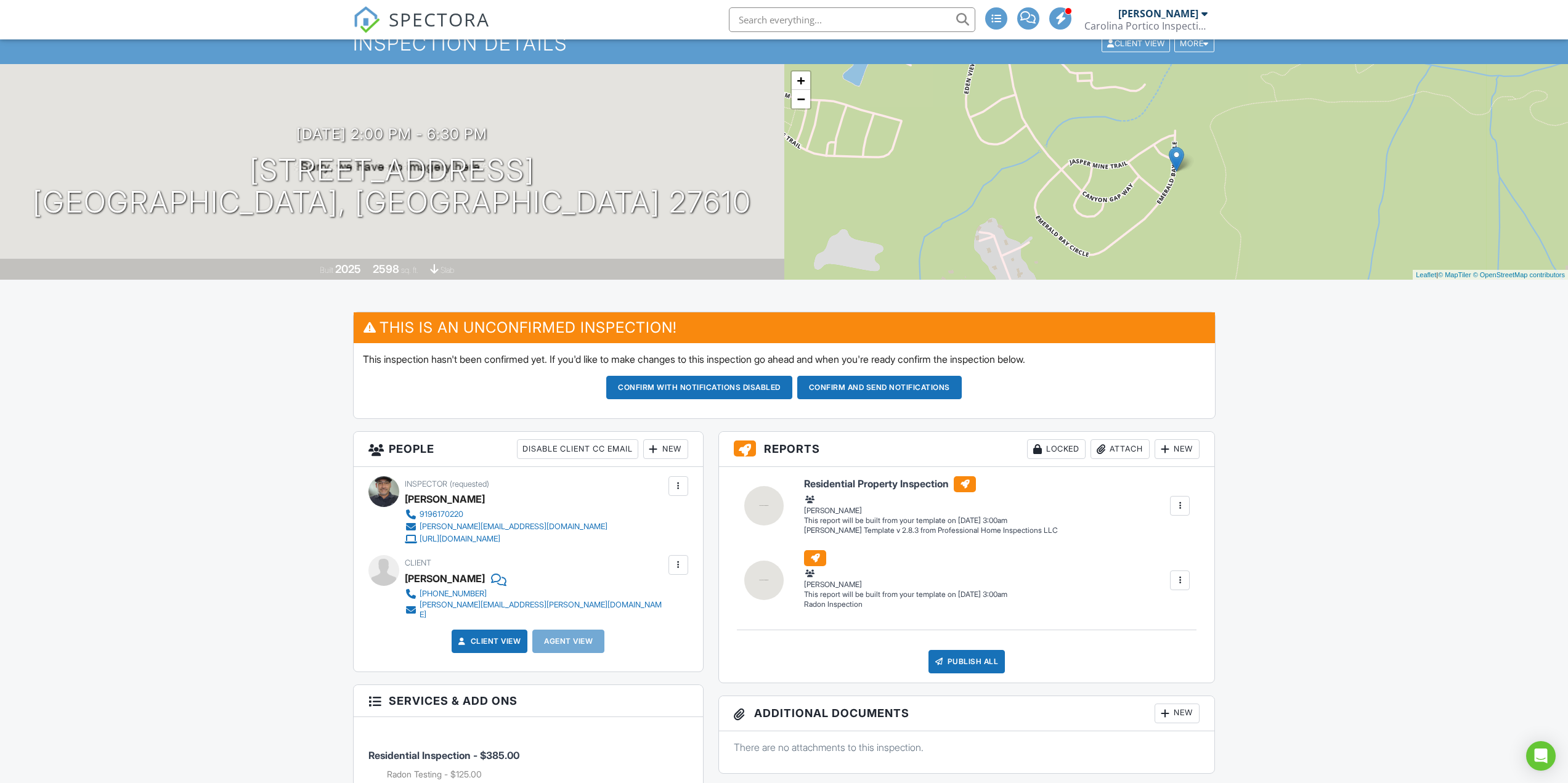
click at [792, 389] on button "Confirm and send notifications" at bounding box center [699, 387] width 186 height 24
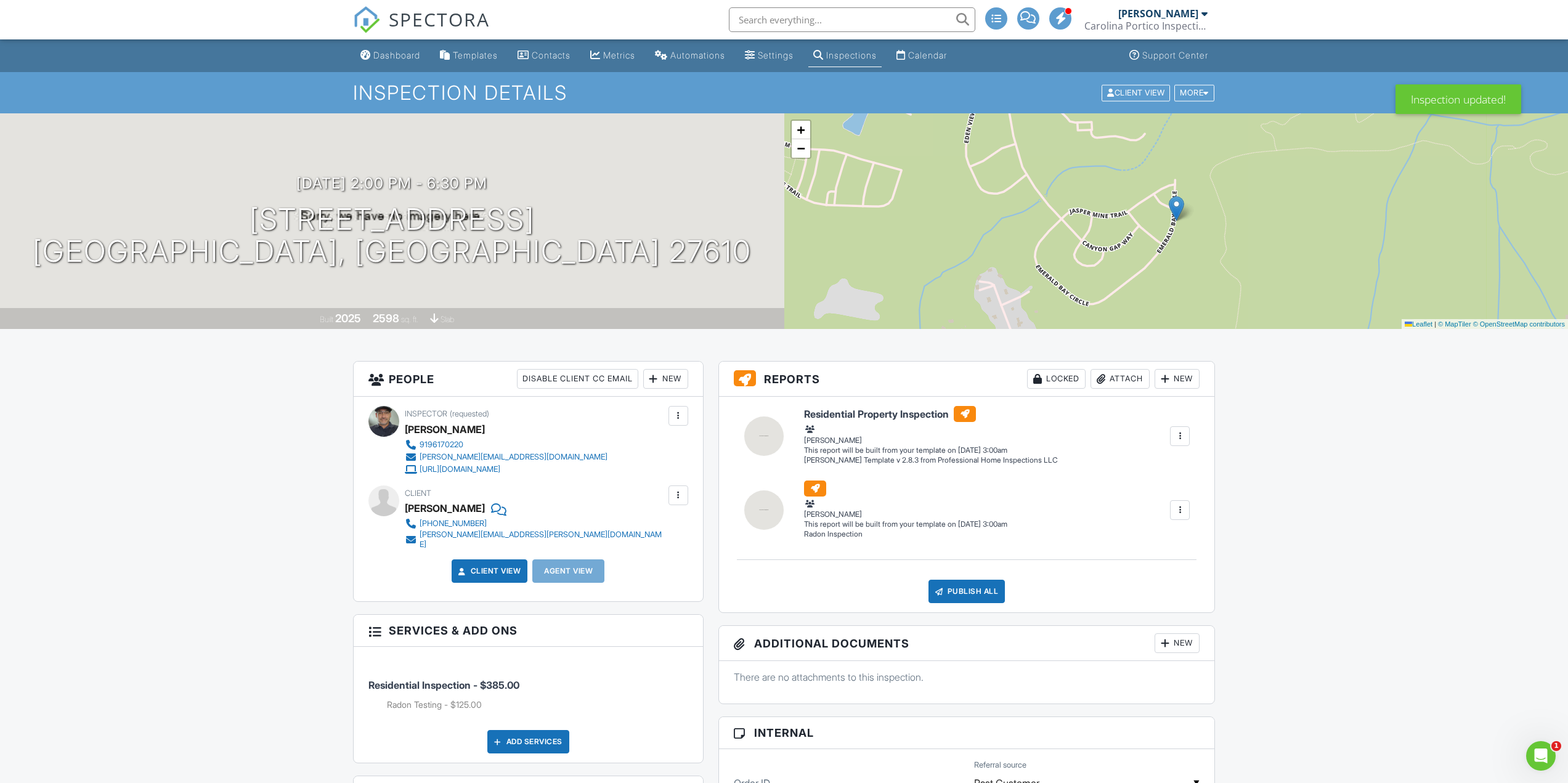
click at [1200, 14] on div "[PERSON_NAME]" at bounding box center [1163, 14] width 89 height 12
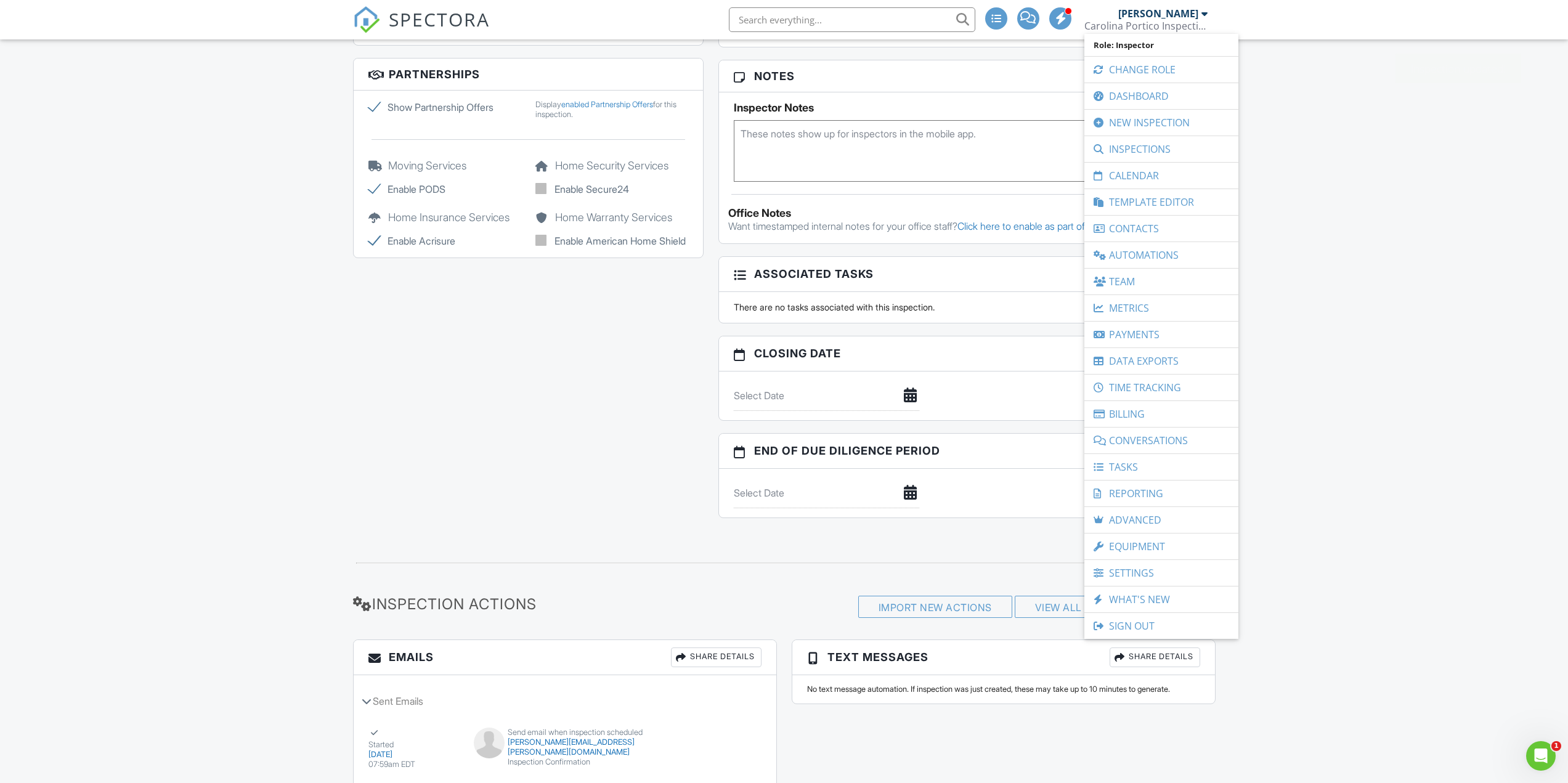
scroll to position [1105, 0]
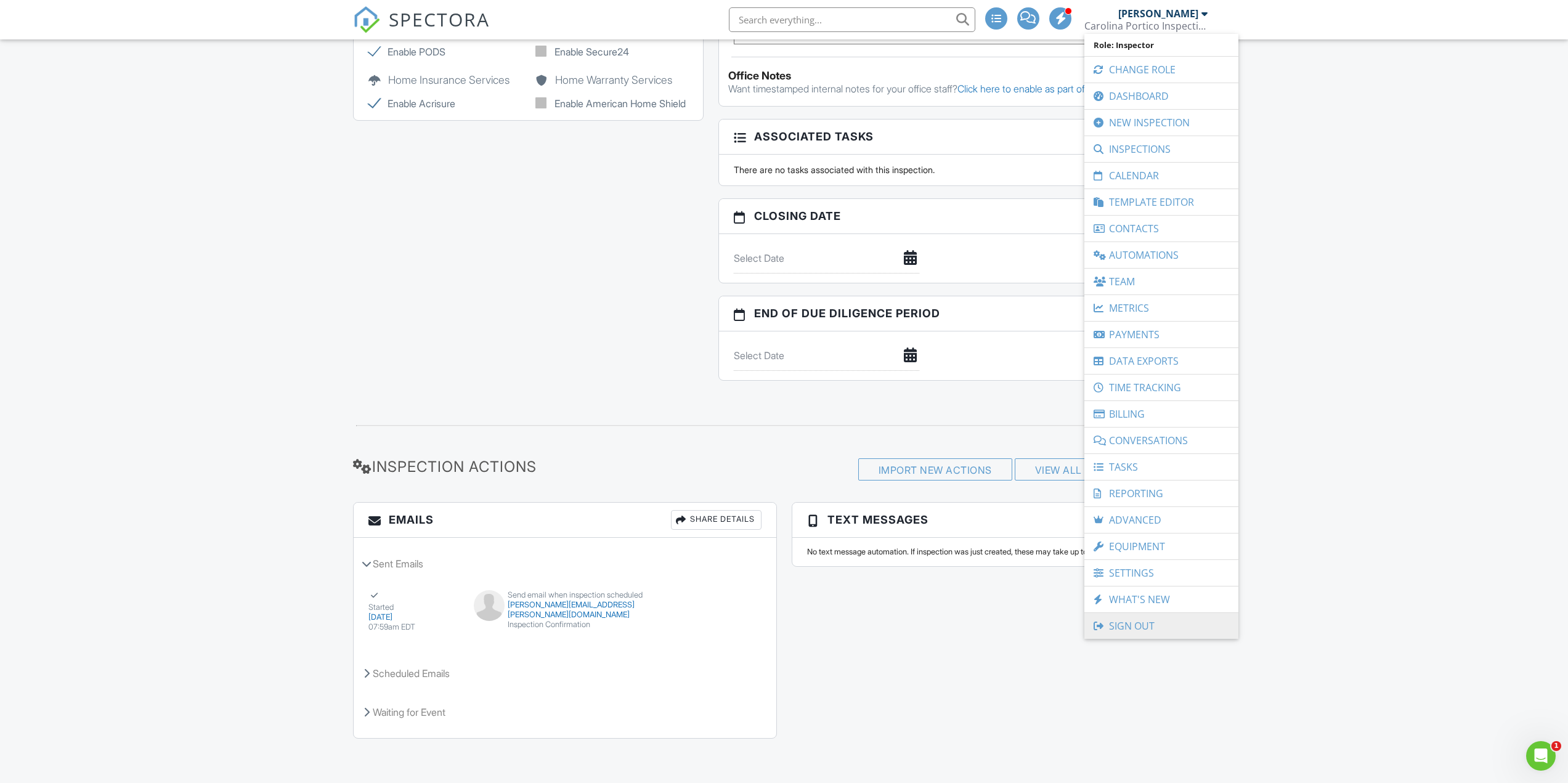
click at [1134, 627] on link "Sign Out" at bounding box center [1161, 626] width 142 height 26
